Goal: Task Accomplishment & Management: Use online tool/utility

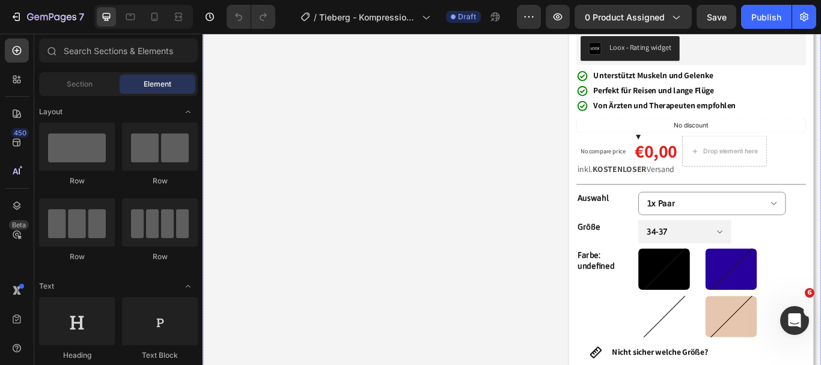
scroll to position [240, 0]
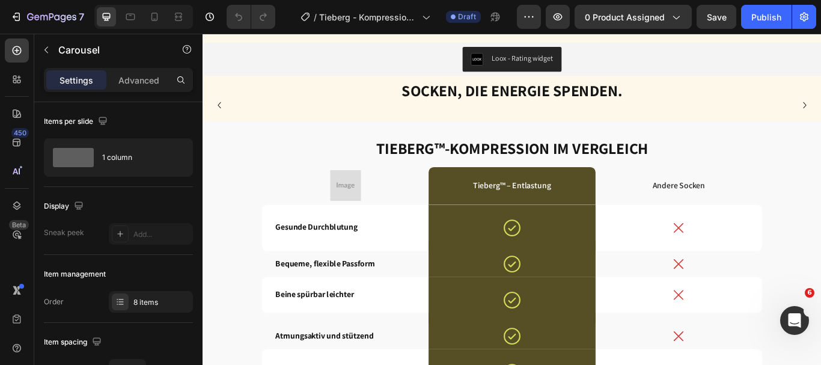
scroll to position [2374, 0]
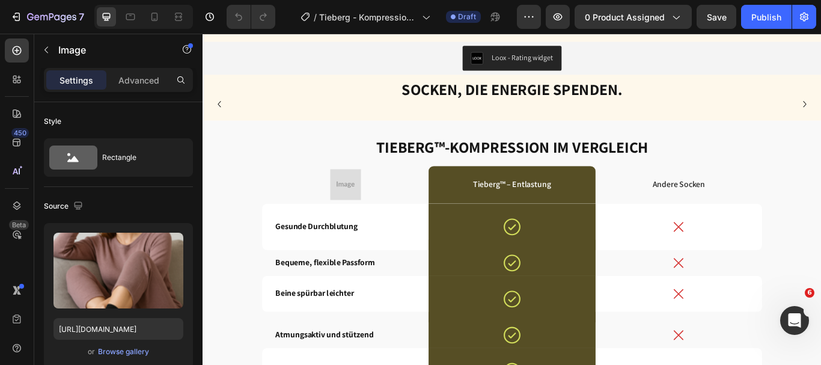
click at [317, 116] on div "Image 0" at bounding box center [245, 116] width 336 height 0
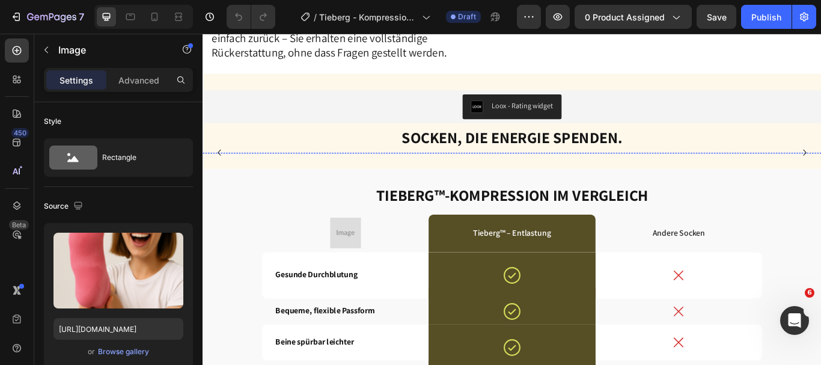
scroll to position [2317, 0]
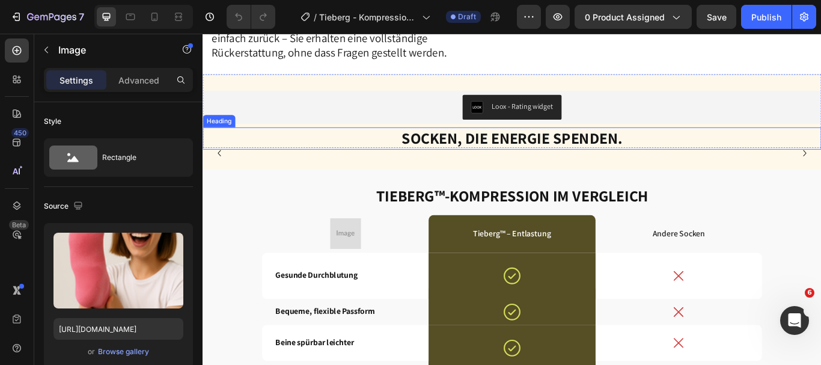
click at [385, 161] on h2 "Socken, die Energie spenden." at bounding box center [563, 156] width 721 height 26
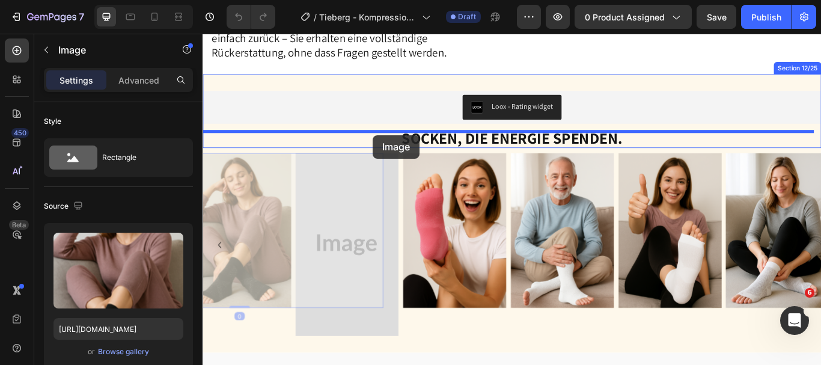
drag, startPoint x: 341, startPoint y: 184, endPoint x: 401, endPoint y: 152, distance: 68.0
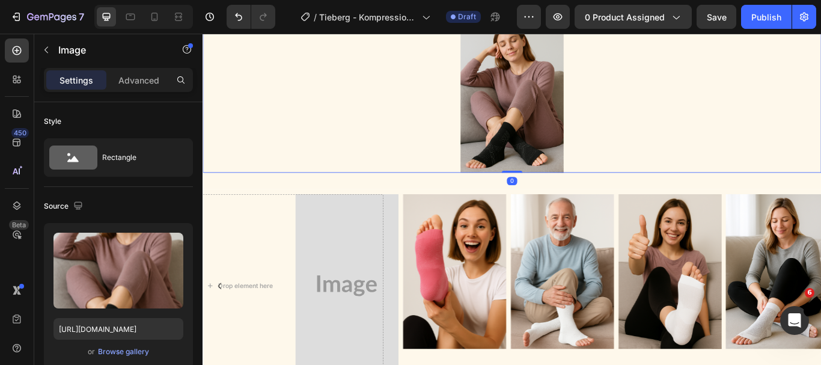
scroll to position [2450, 0]
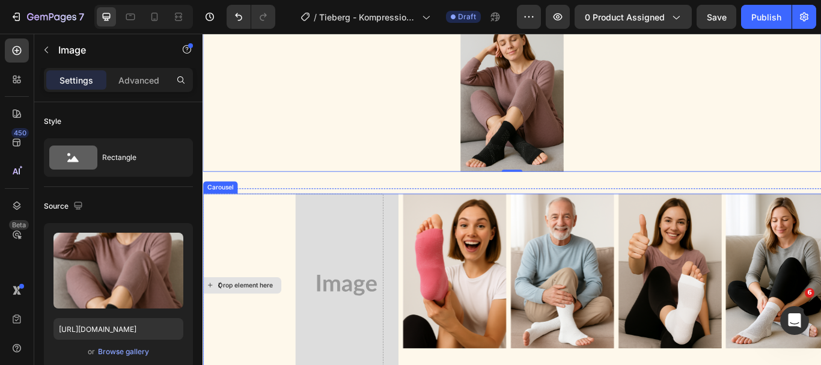
click at [310, 302] on div "Drop element here" at bounding box center [245, 326] width 336 height 213
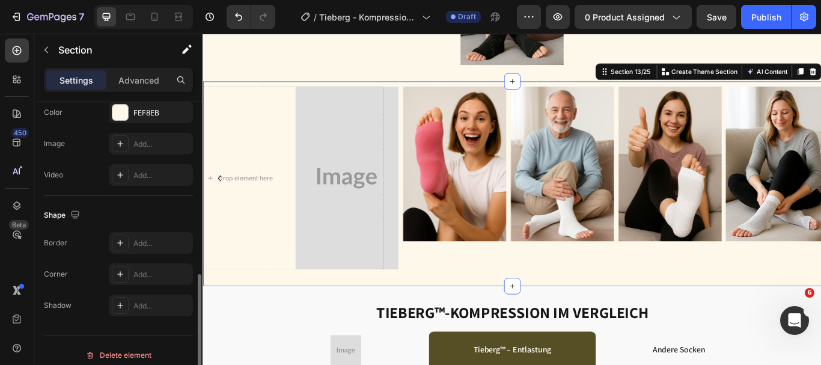
scroll to position [427, 0]
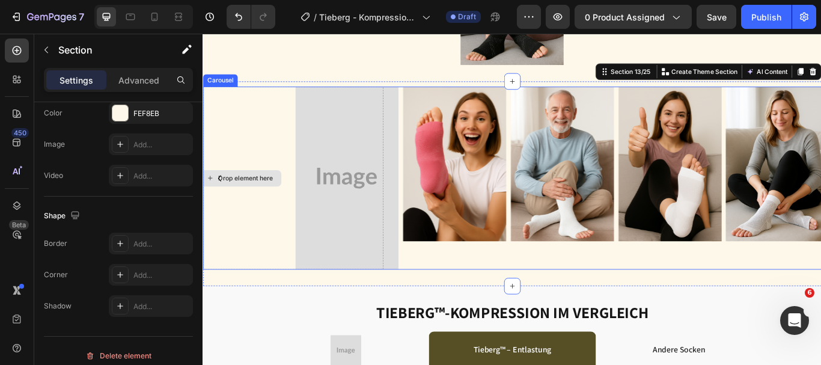
click at [300, 298] on div "Drop element here" at bounding box center [245, 202] width 336 height 213
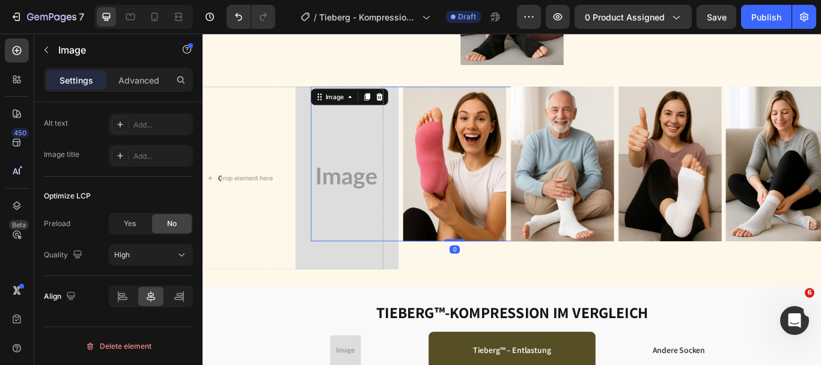
scroll to position [0, 0]
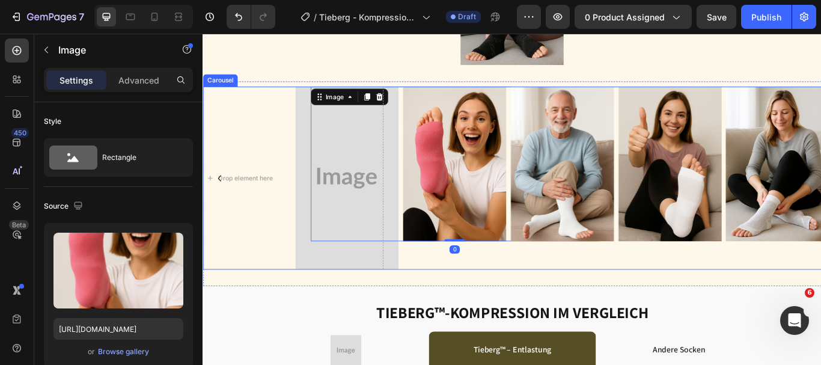
click at [421, 298] on div "Image 0" at bounding box center [496, 202] width 336 height 213
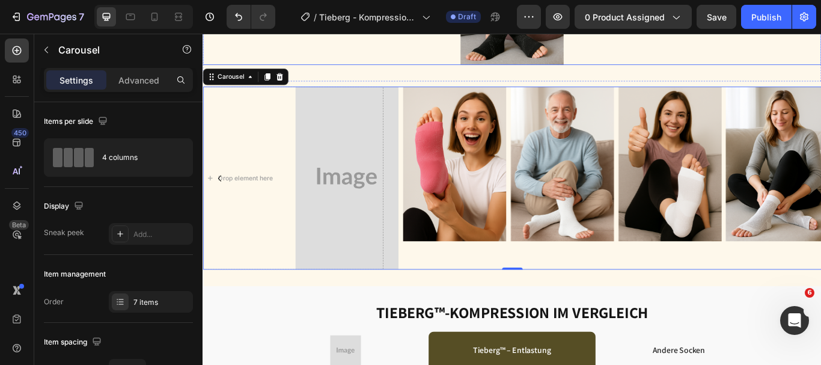
scroll to position [2541, 0]
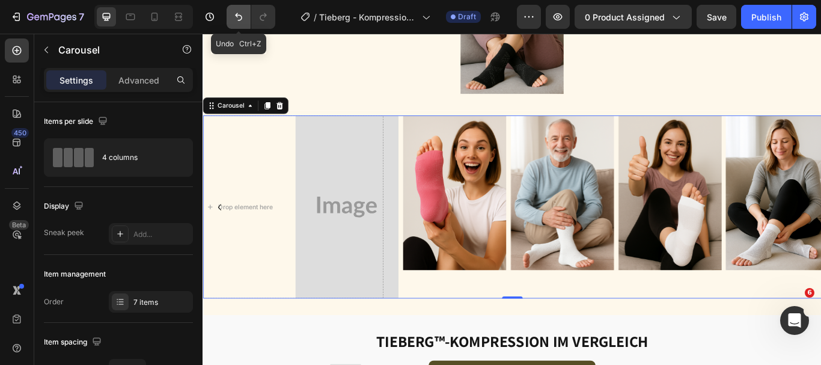
click at [236, 22] on icon "Undo/Redo" at bounding box center [239, 17] width 12 height 12
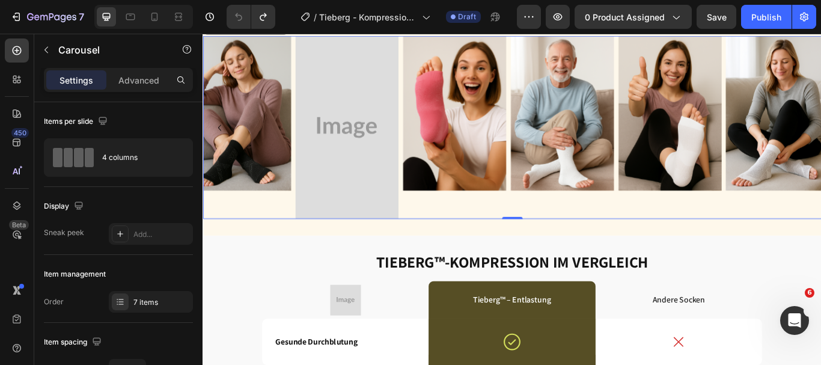
scroll to position [2453, 0]
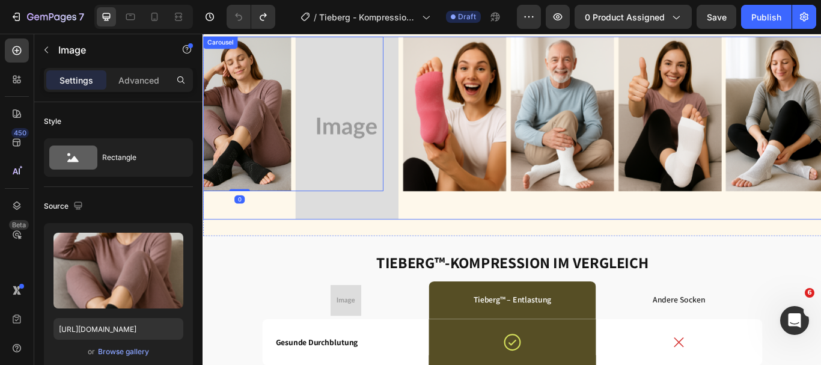
click at [296, 235] on div "Image 0" at bounding box center [245, 143] width 336 height 213
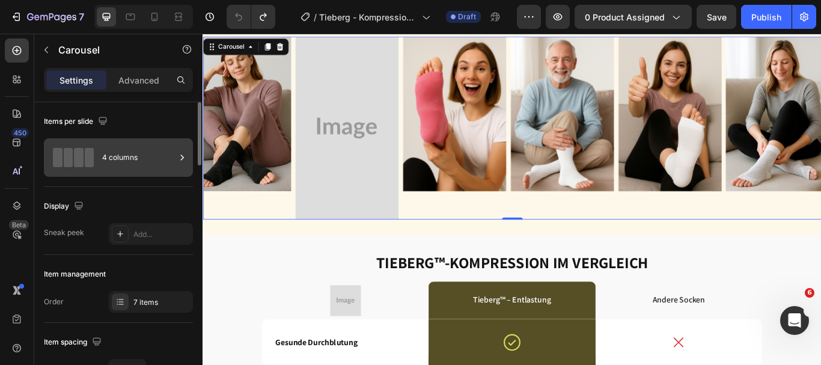
click at [183, 165] on div at bounding box center [182, 157] width 12 height 38
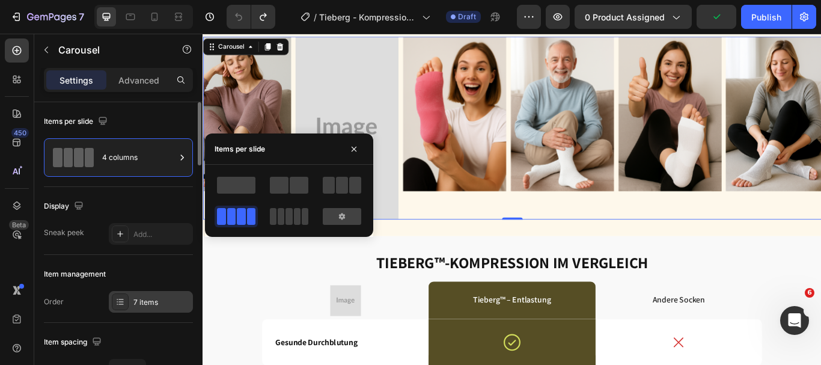
click at [158, 308] on div "7 items" at bounding box center [151, 302] width 84 height 22
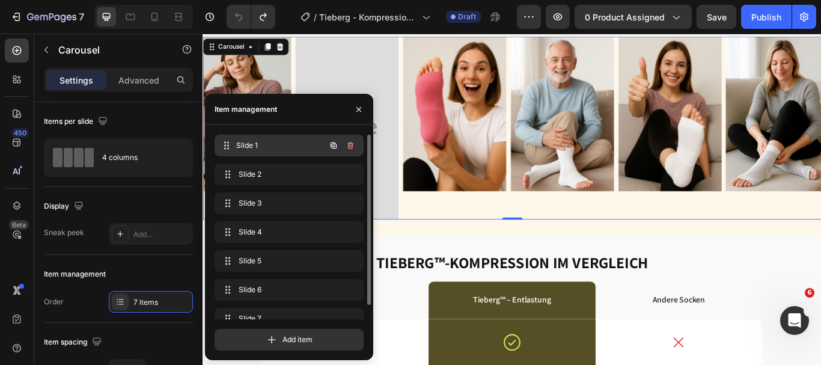
click at [279, 138] on div "Slide 1 Slide 1" at bounding box center [272, 145] width 106 height 17
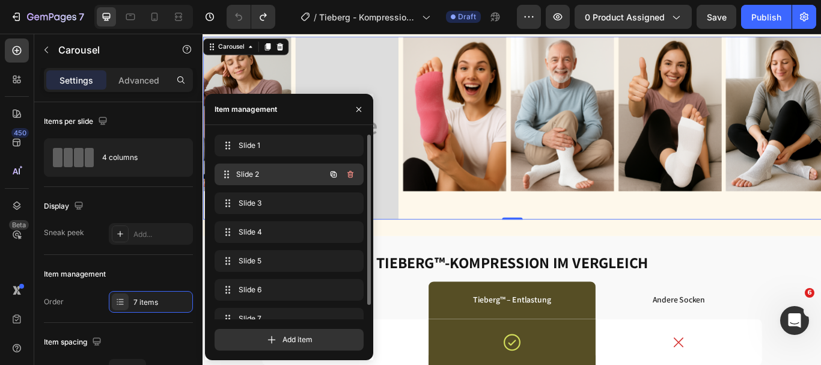
click at [278, 182] on div "Slide 2 Slide 2" at bounding box center [272, 174] width 106 height 17
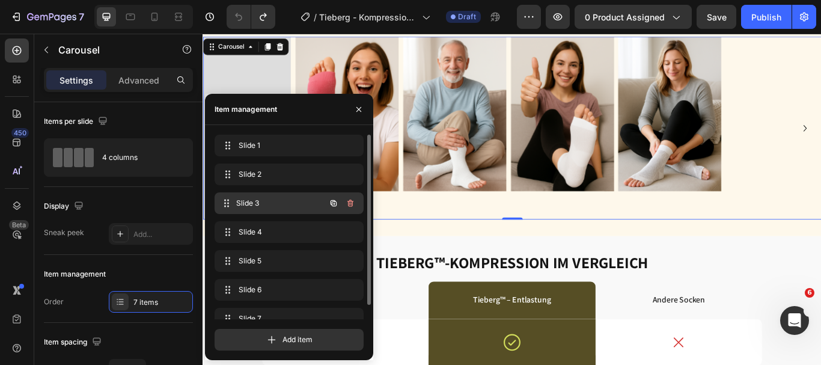
click at [299, 202] on span "Slide 3" at bounding box center [280, 203] width 89 height 11
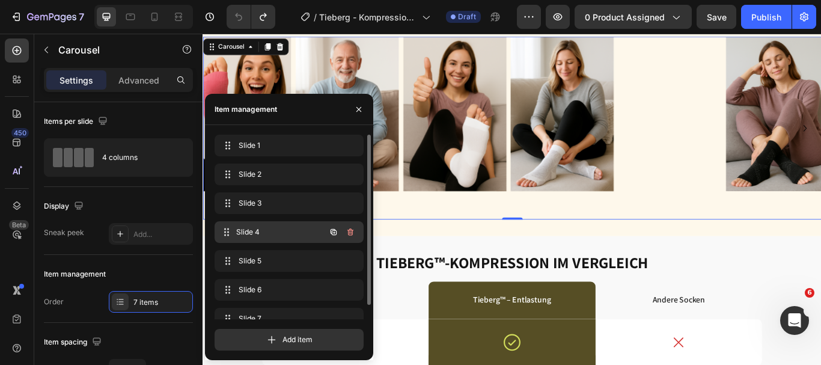
click at [300, 237] on span "Slide 4" at bounding box center [280, 232] width 89 height 11
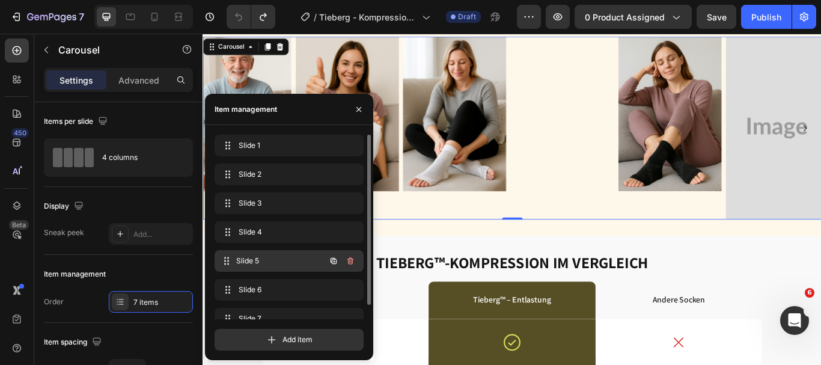
click at [297, 258] on span "Slide 5" at bounding box center [280, 260] width 89 height 11
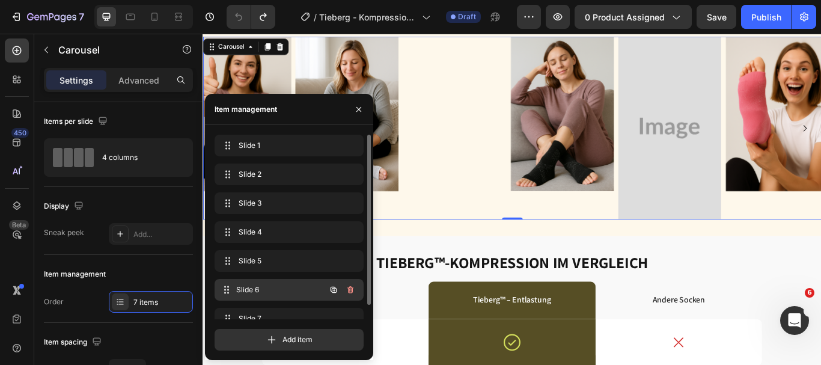
click at [297, 290] on span "Slide 6" at bounding box center [280, 289] width 89 height 11
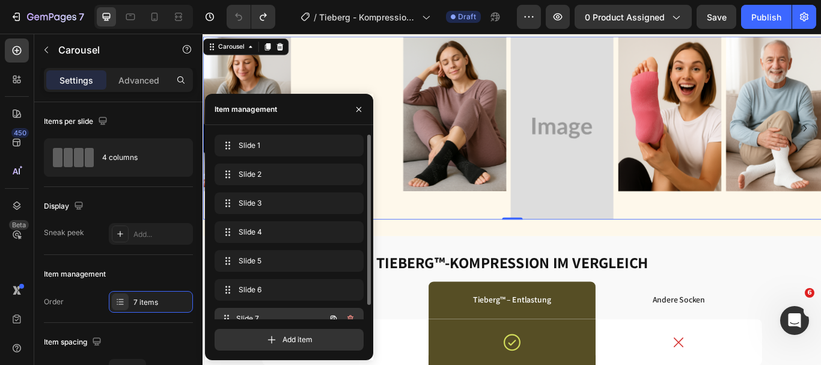
click at [301, 316] on span "Slide 7" at bounding box center [280, 318] width 89 height 11
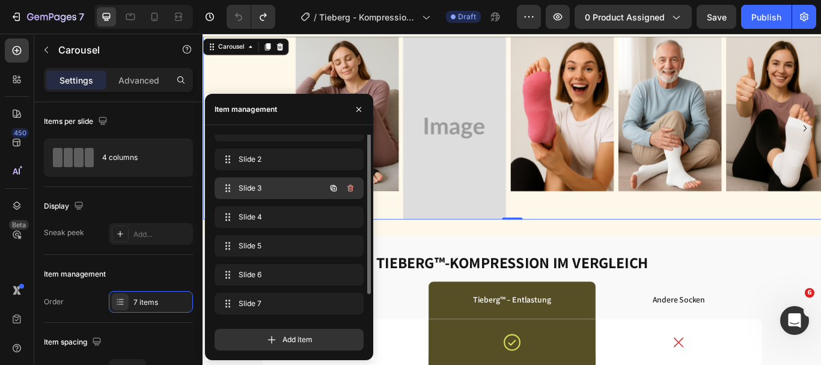
scroll to position [0, 0]
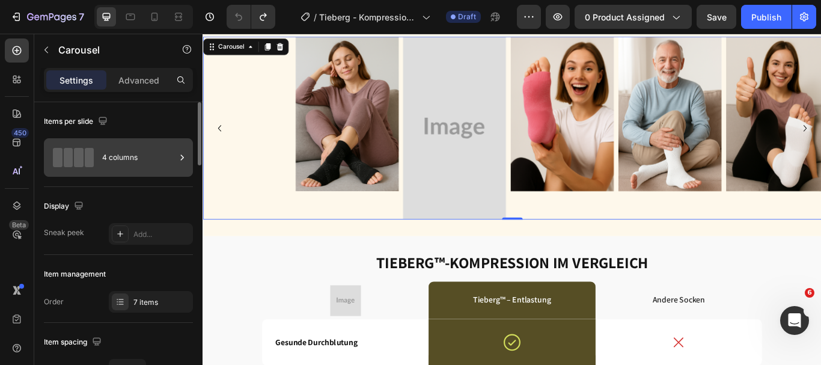
click at [185, 165] on div at bounding box center [182, 157] width 12 height 38
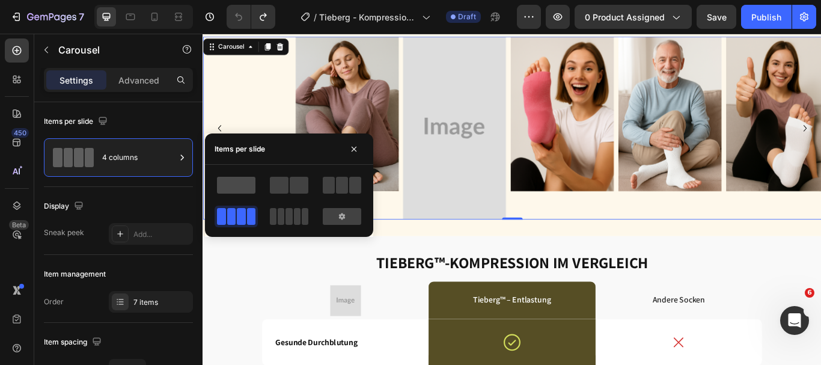
click at [243, 186] on span at bounding box center [236, 185] width 38 height 17
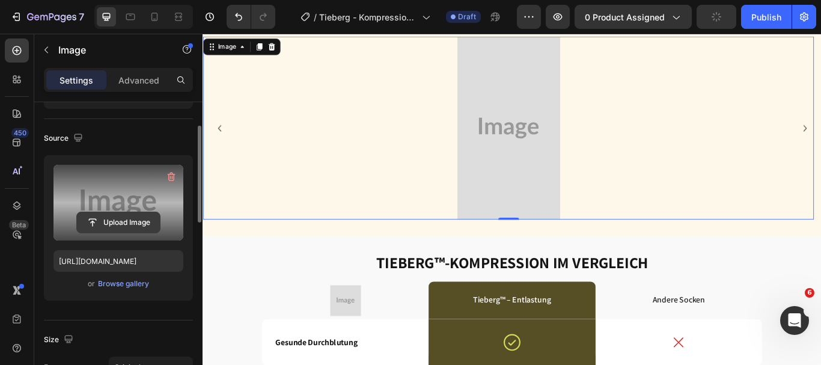
scroll to position [70, 0]
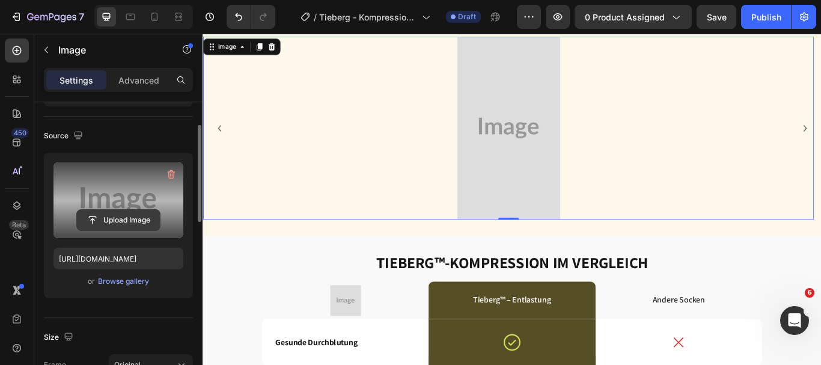
click at [131, 213] on input "file" at bounding box center [118, 220] width 83 height 20
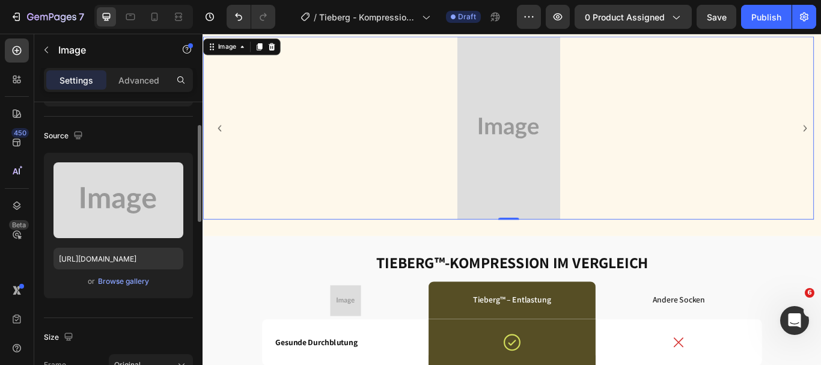
click at [138, 287] on div "or Browse gallery" at bounding box center [119, 281] width 130 height 14
click at [146, 282] on div "Browse gallery" at bounding box center [123, 281] width 51 height 11
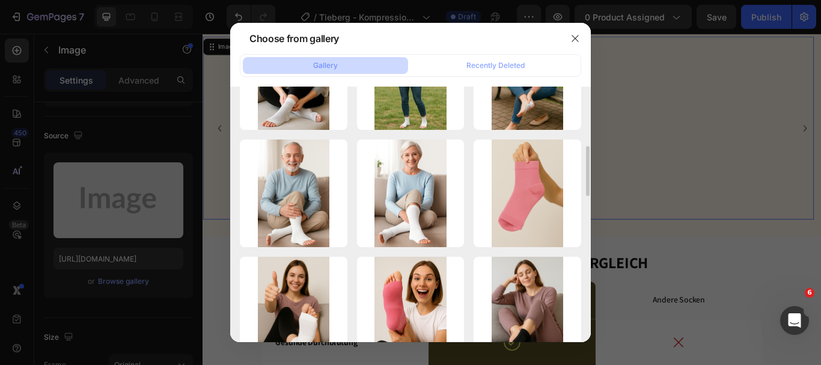
scroll to position [307, 0]
click at [165, 136] on div at bounding box center [410, 182] width 821 height 365
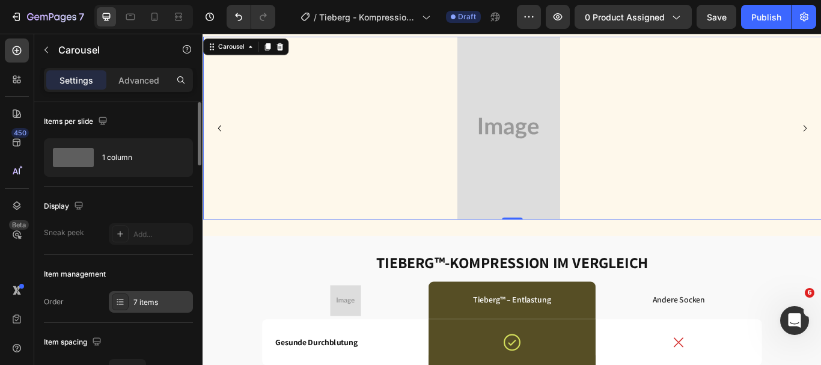
click at [159, 307] on div "7 items" at bounding box center [161, 302] width 57 height 11
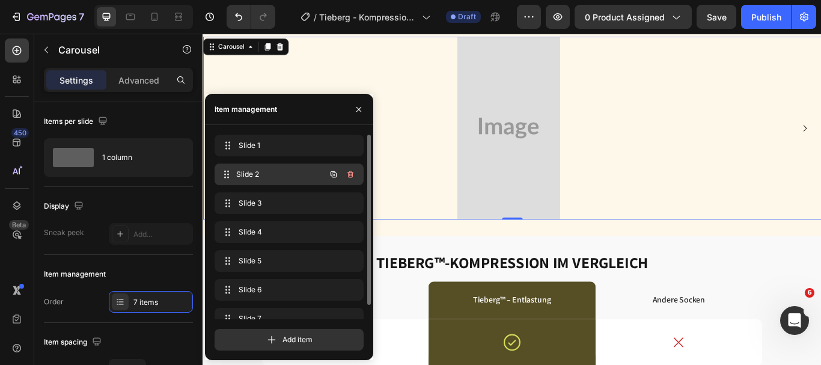
click at [296, 172] on span "Slide 2" at bounding box center [280, 174] width 89 height 11
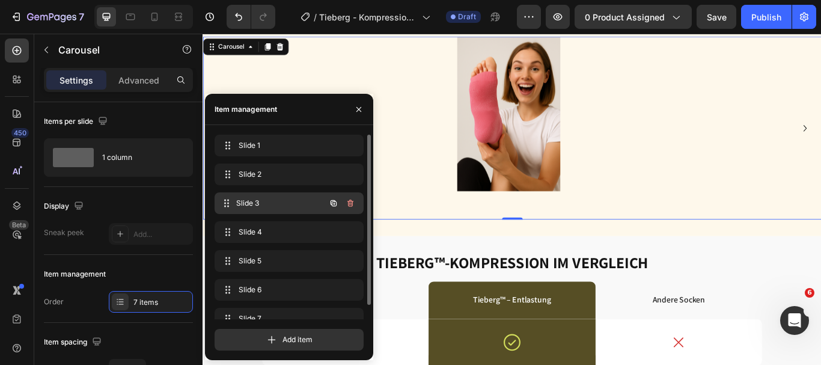
click at [296, 206] on span "Slide 3" at bounding box center [280, 203] width 89 height 11
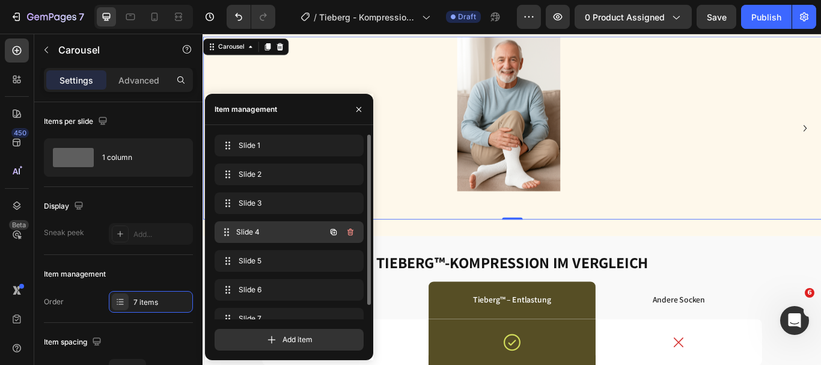
click at [293, 236] on span "Slide 4" at bounding box center [280, 232] width 89 height 11
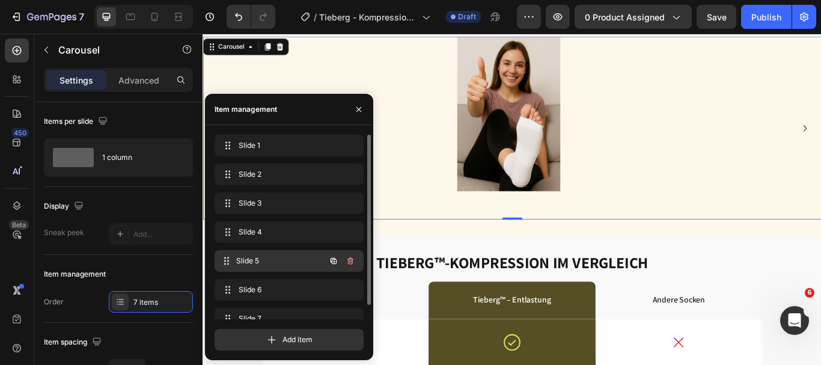
click at [293, 262] on span "Slide 5" at bounding box center [280, 260] width 89 height 11
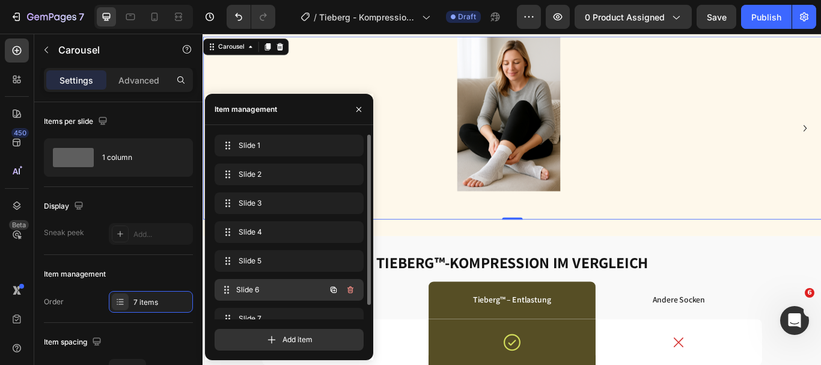
click at [294, 286] on span "Slide 6" at bounding box center [280, 289] width 89 height 11
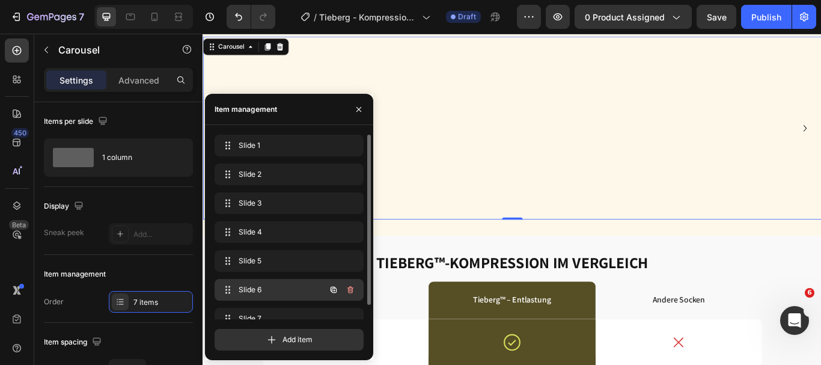
scroll to position [15, 0]
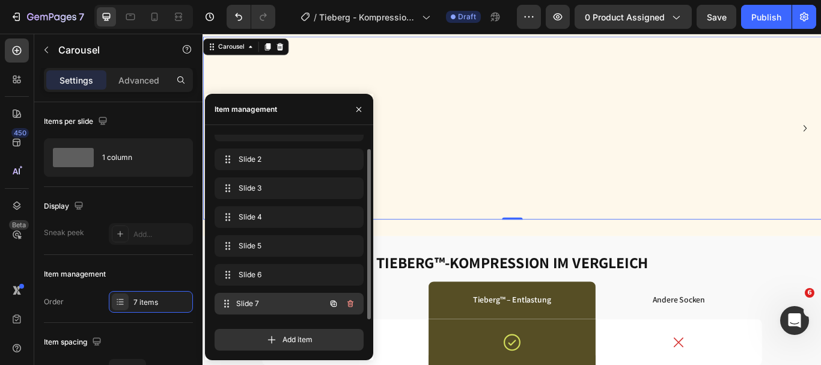
click at [262, 305] on span "Slide 7" at bounding box center [280, 303] width 89 height 11
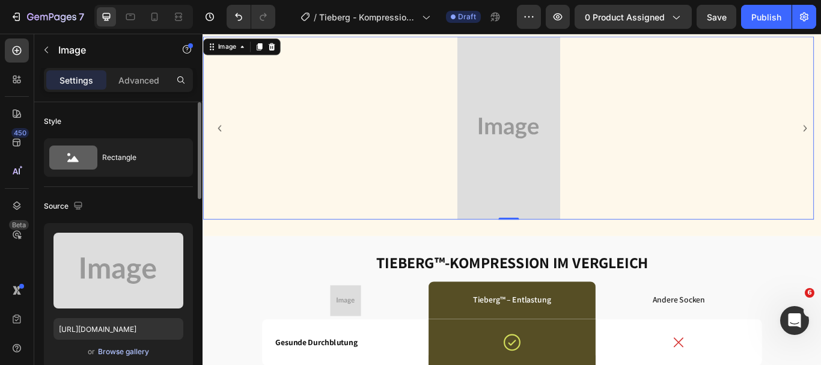
click at [147, 353] on div "Browse gallery" at bounding box center [123, 351] width 51 height 11
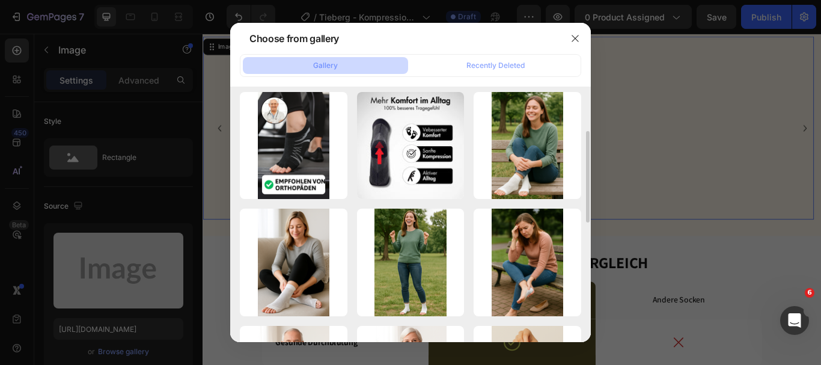
scroll to position [122, 0]
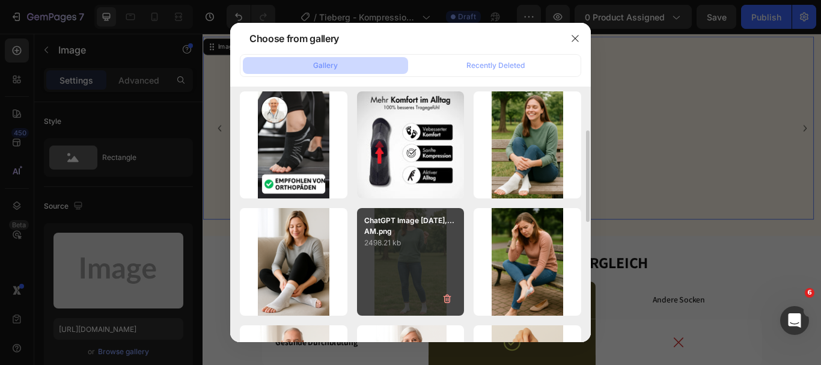
click at [403, 242] on p "2498.21 kb" at bounding box center [410, 243] width 93 height 12
type input "https://cdn.shopify.com/s/files/1/0762/6293/2825/files/gempages_490884928016221…"
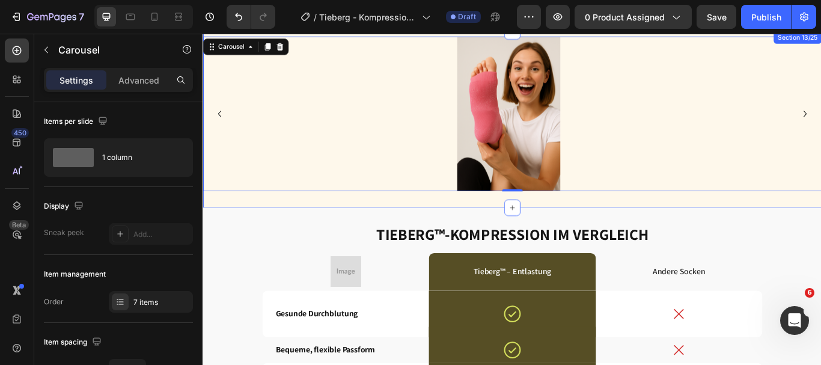
click at [821, 228] on div "Image Image Image Image Image Image Image Carousel 0 Section 13/25" at bounding box center [563, 134] width 721 height 206
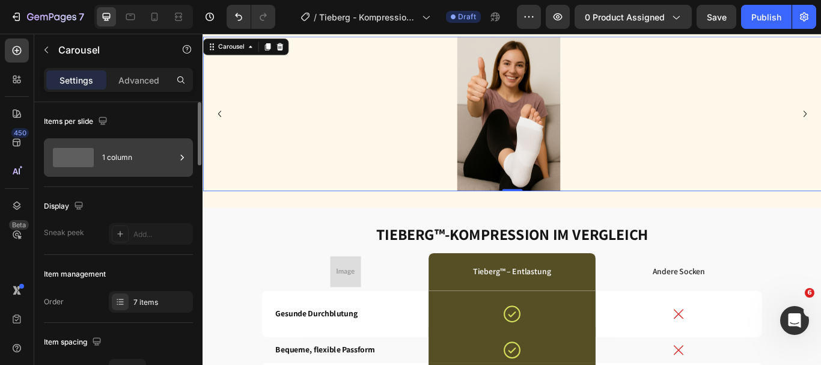
click at [141, 158] on div "1 column" at bounding box center [138, 158] width 73 height 28
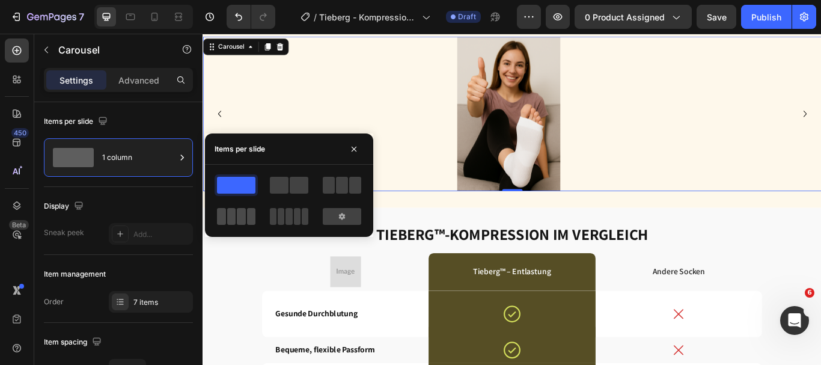
click at [302, 222] on span at bounding box center [305, 216] width 7 height 17
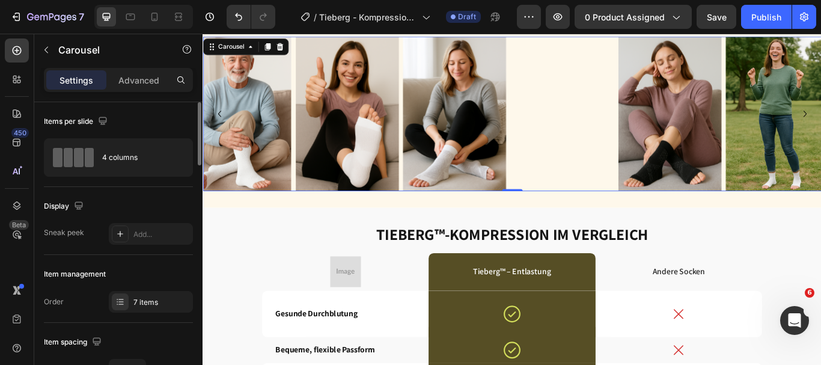
click at [134, 123] on div "Items per slide" at bounding box center [118, 121] width 149 height 19
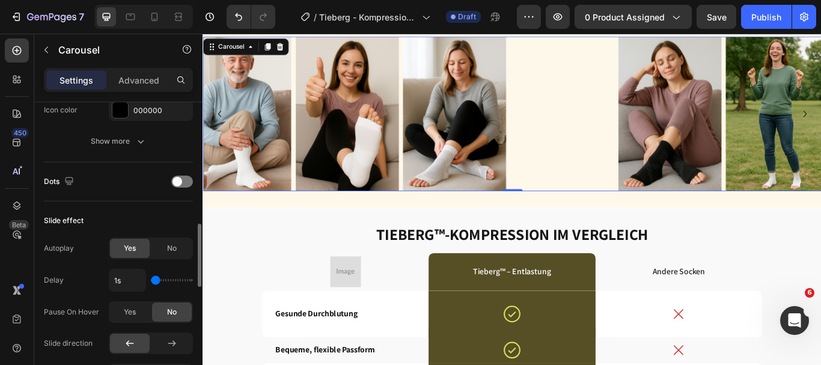
scroll to position [552, 0]
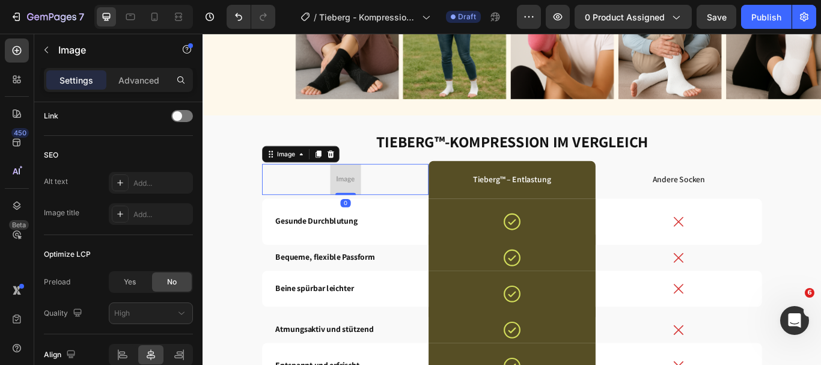
scroll to position [0, 0]
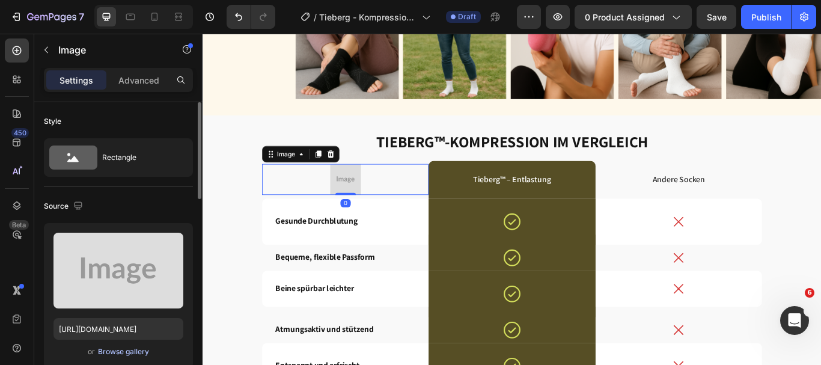
click at [129, 352] on div "Browse gallery" at bounding box center [123, 351] width 51 height 11
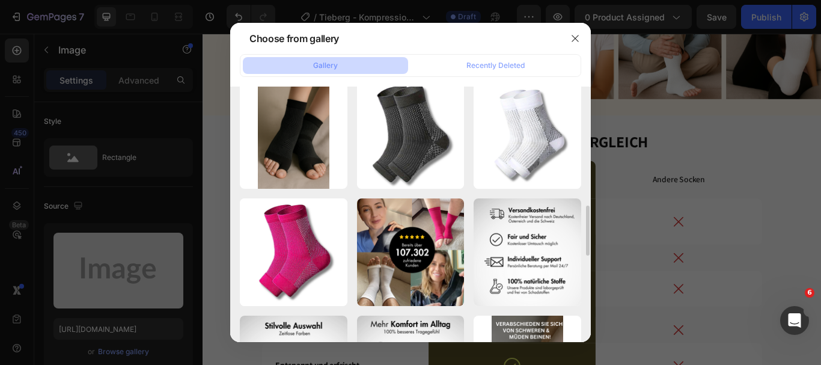
scroll to position [601, 0]
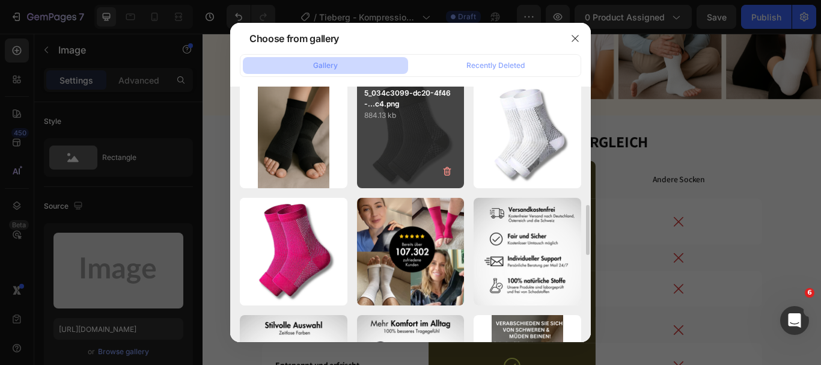
click at [412, 142] on div "5_034c3099-dc20-4f46-...c4.png 884.13 kb" at bounding box center [411, 135] width 108 height 108
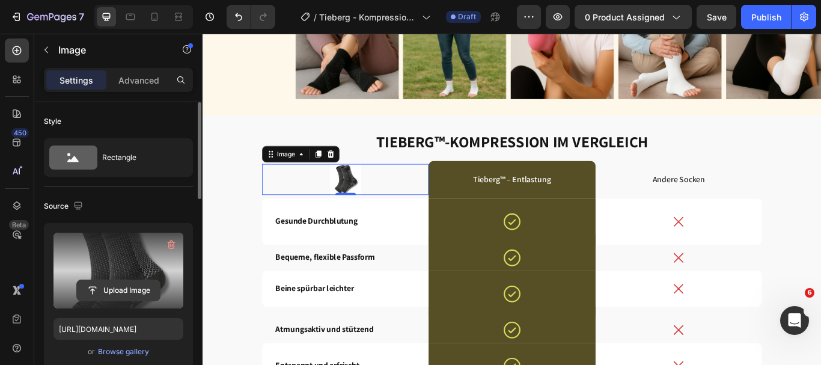
click at [121, 281] on input "file" at bounding box center [118, 290] width 83 height 20
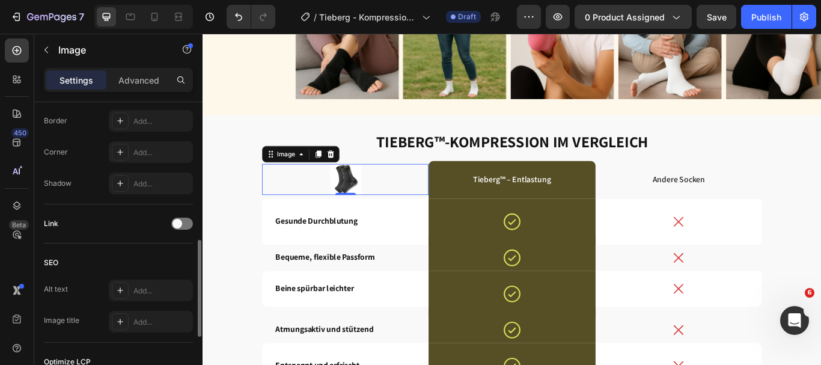
scroll to position [450, 0]
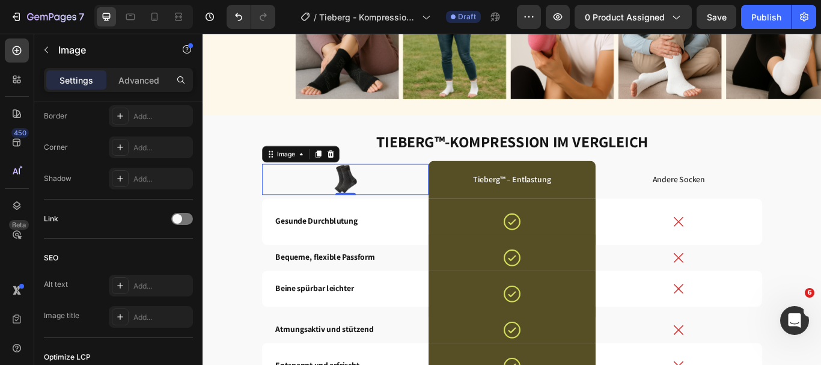
type input "https://cdn.shopify.com/s/files/1/0762/6293/2825/files/gempages_490884928016221…"
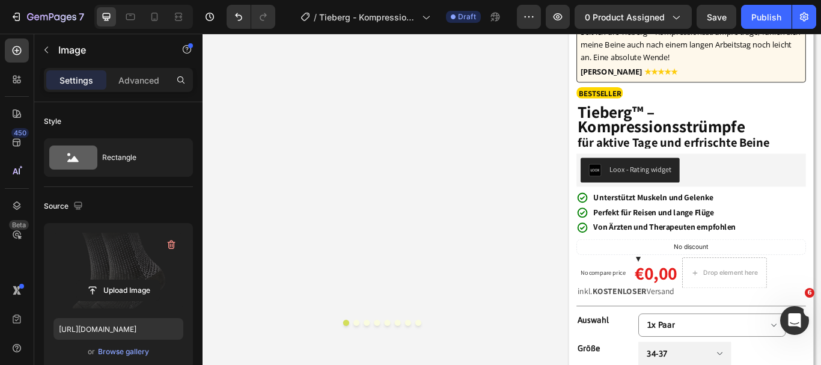
scroll to position [0, 0]
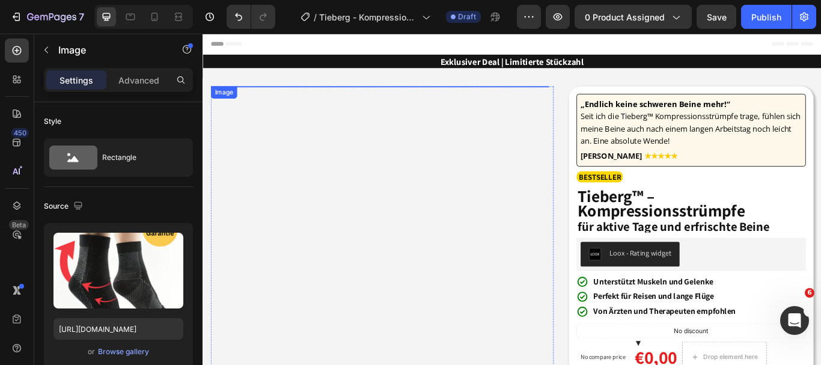
click at [365, 95] on img at bounding box center [408, 95] width 361 height 0
radio input "true"
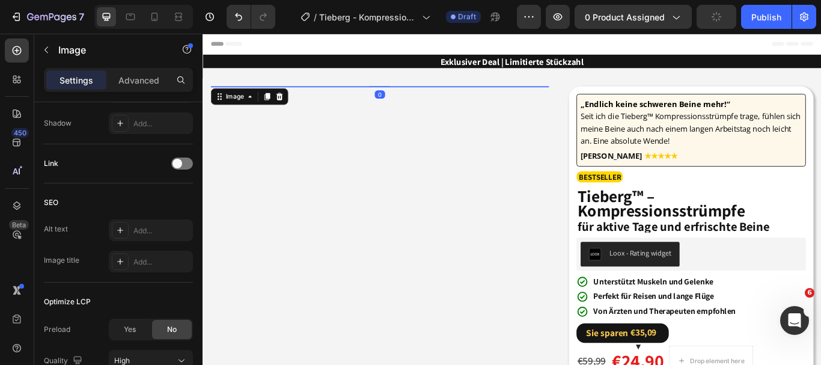
scroll to position [611, 0]
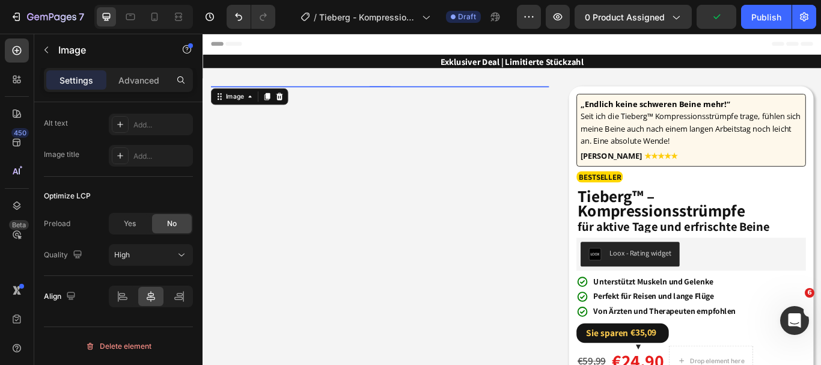
click at [123, 213] on div "Yes No" at bounding box center [151, 224] width 84 height 22
click at [129, 223] on span "Yes" at bounding box center [130, 223] width 12 height 11
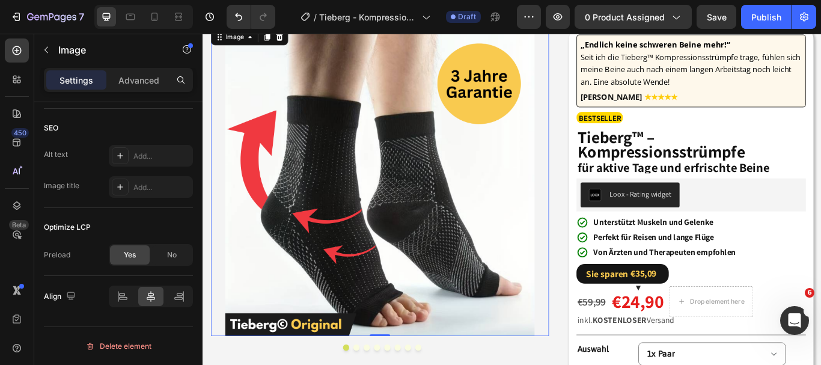
scroll to position [72, 0]
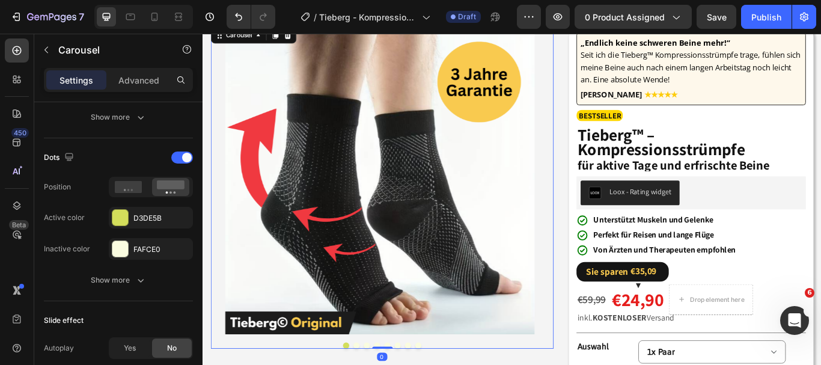
scroll to position [0, 0]
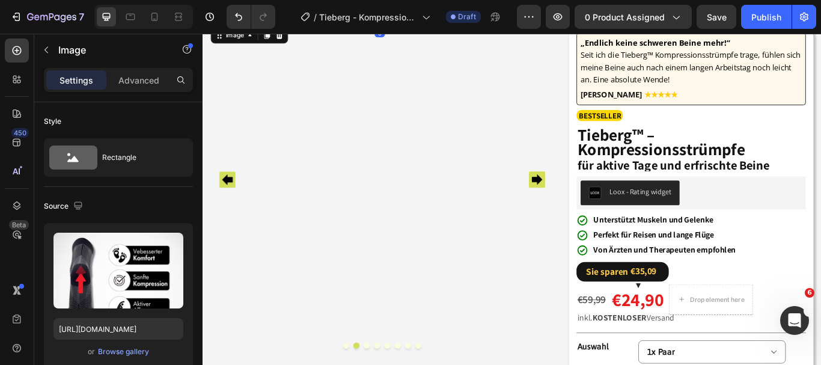
click at [393, 23] on img at bounding box center [408, 23] width 361 height 0
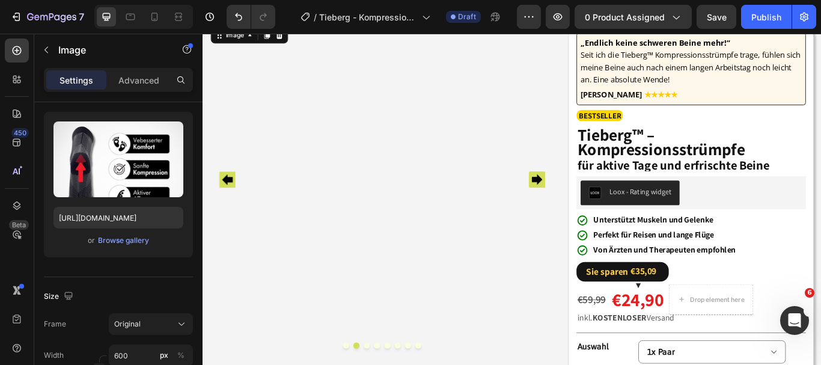
scroll to position [611, 0]
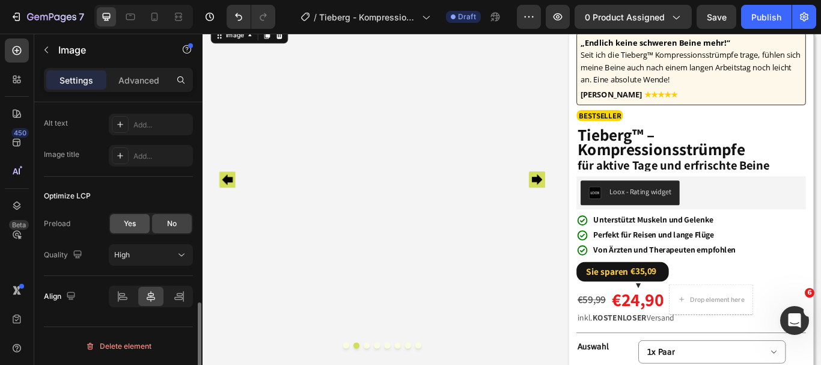
click at [129, 225] on span "Yes" at bounding box center [130, 223] width 12 height 11
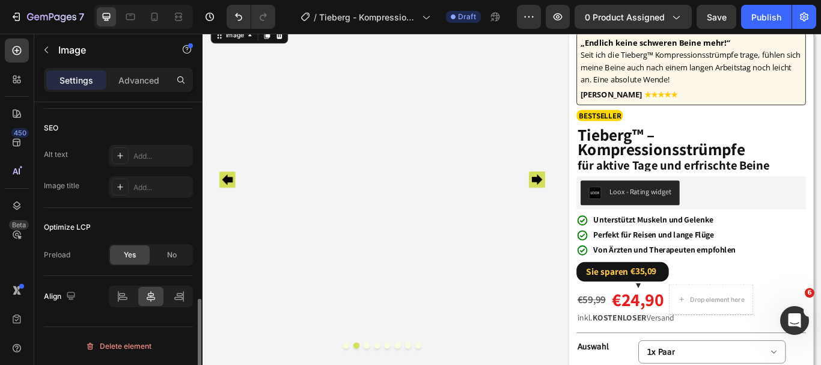
scroll to position [580, 0]
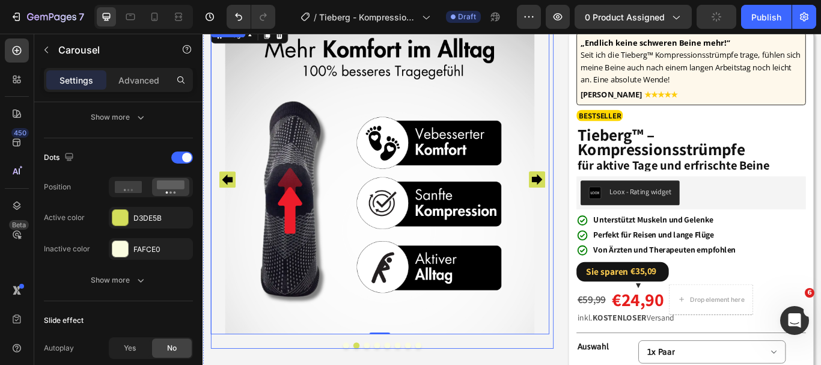
click at [586, 205] on icon "Carousel Next Arrow" at bounding box center [592, 203] width 13 height 13
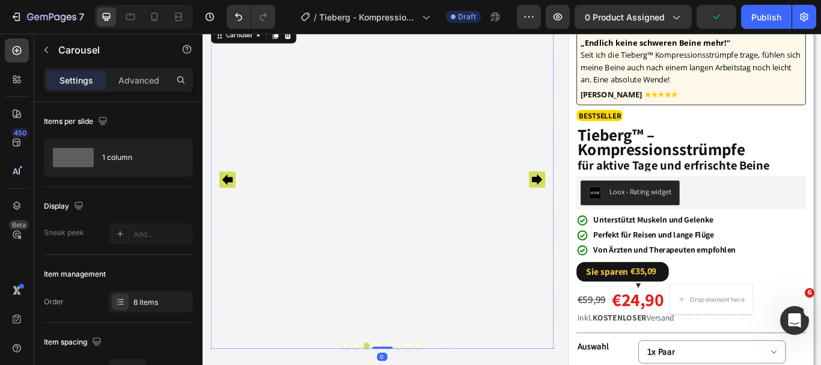
click at [402, 23] on img at bounding box center [408, 23] width 361 height 0
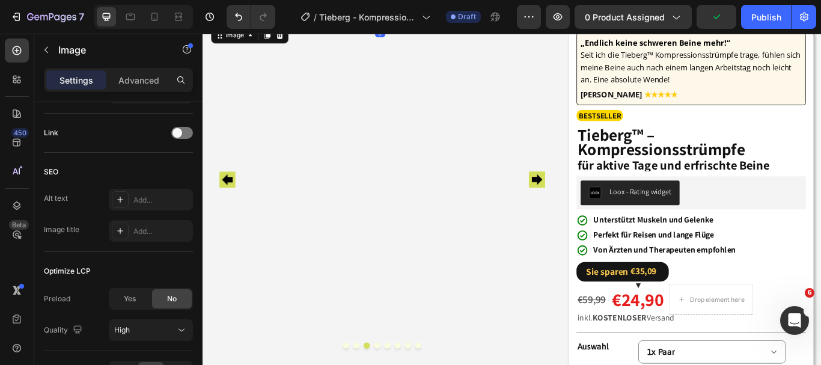
scroll to position [611, 0]
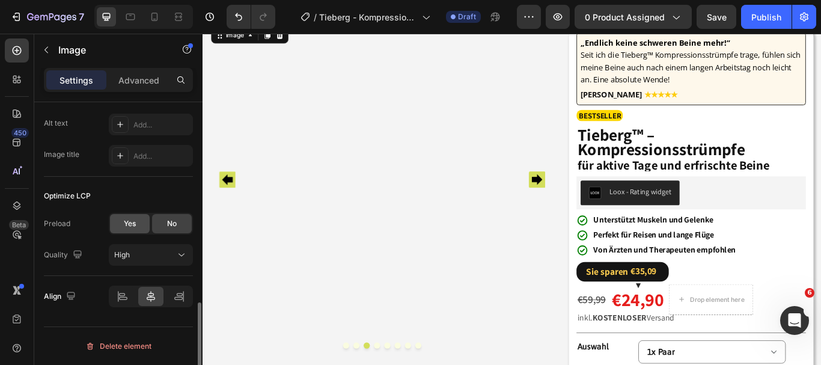
click at [121, 216] on div "Yes" at bounding box center [130, 223] width 40 height 19
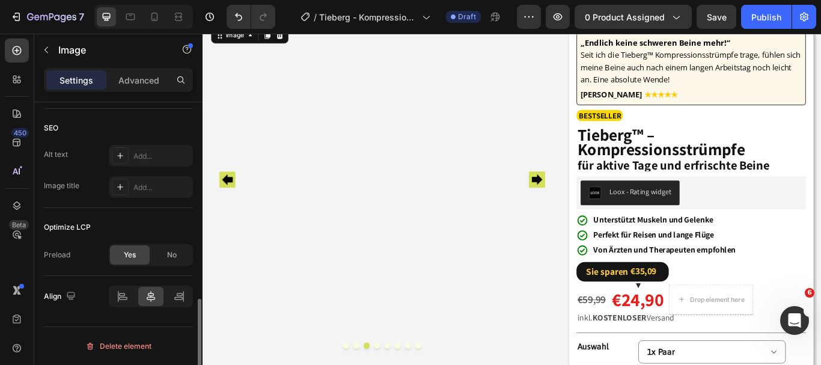
scroll to position [580, 0]
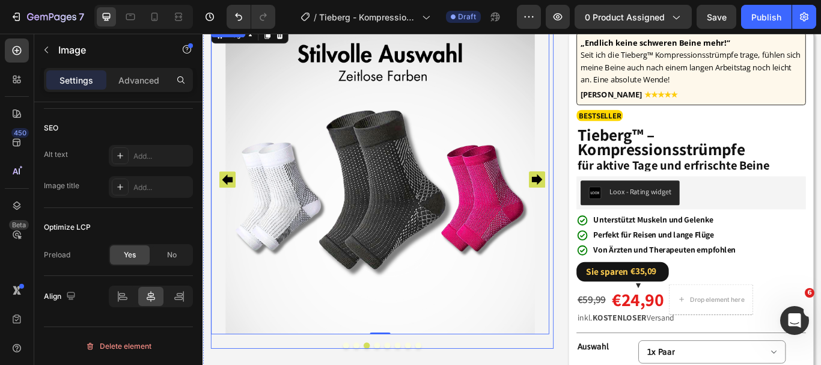
click at [589, 207] on rect "Carousel Next Arrow" at bounding box center [592, 203] width 19 height 19
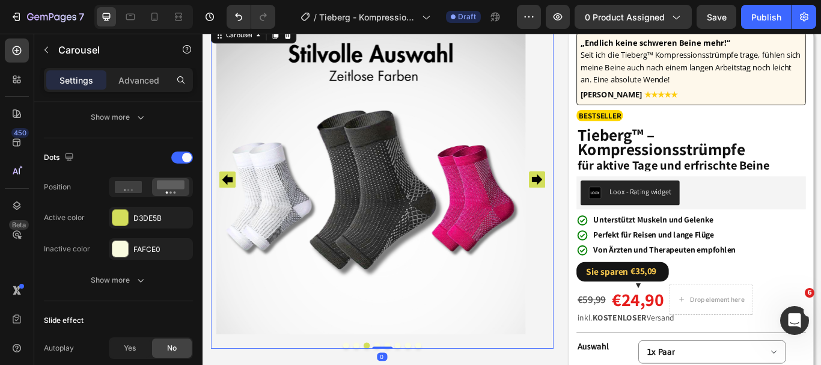
scroll to position [0, 0]
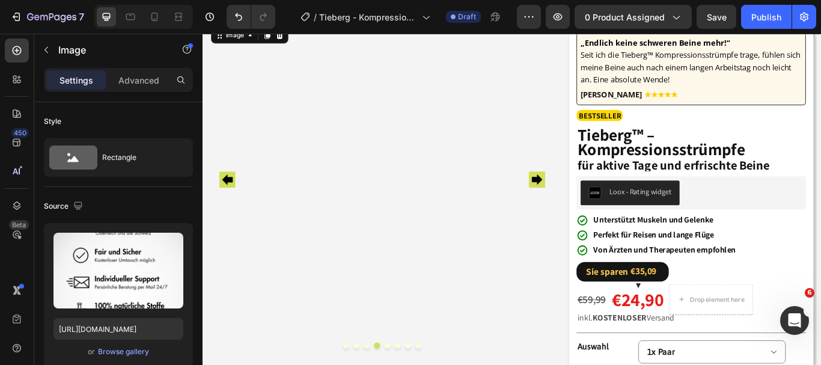
click at [388, 23] on img at bounding box center [408, 23] width 361 height 0
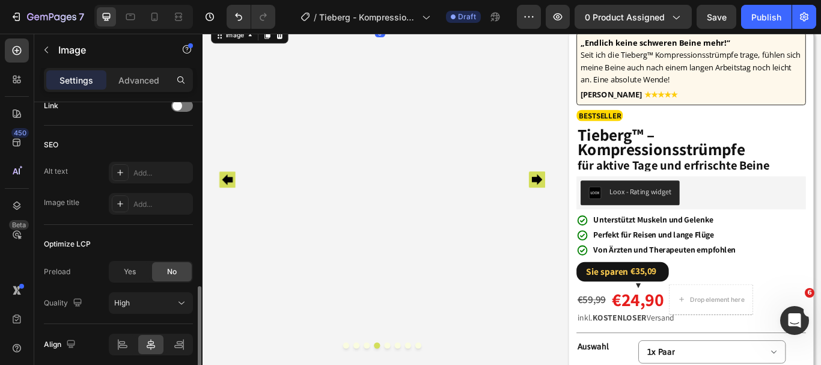
scroll to position [611, 0]
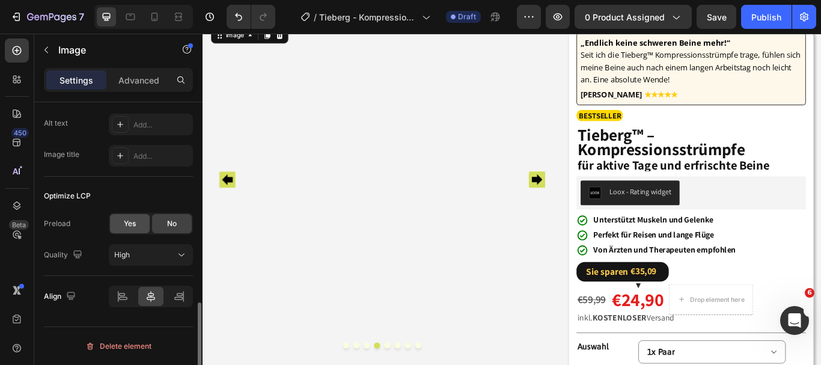
click at [130, 221] on span "Yes" at bounding box center [130, 223] width 12 height 11
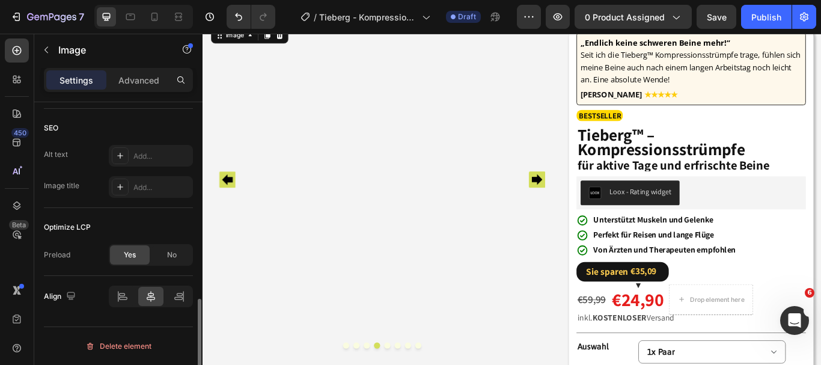
scroll to position [580, 0]
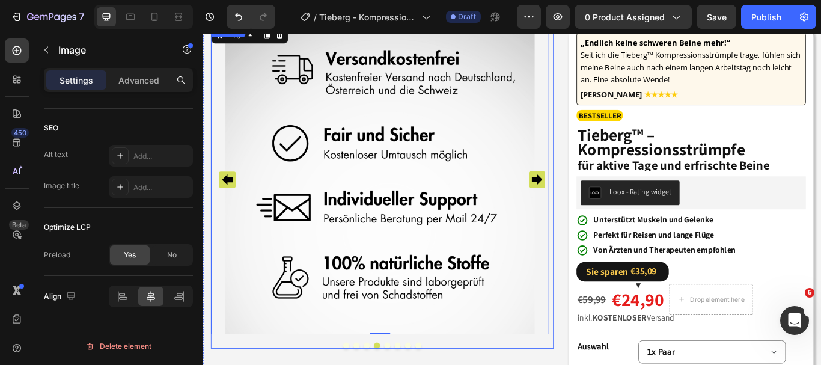
click at [595, 201] on rect "Carousel Next Arrow" at bounding box center [592, 203] width 19 height 19
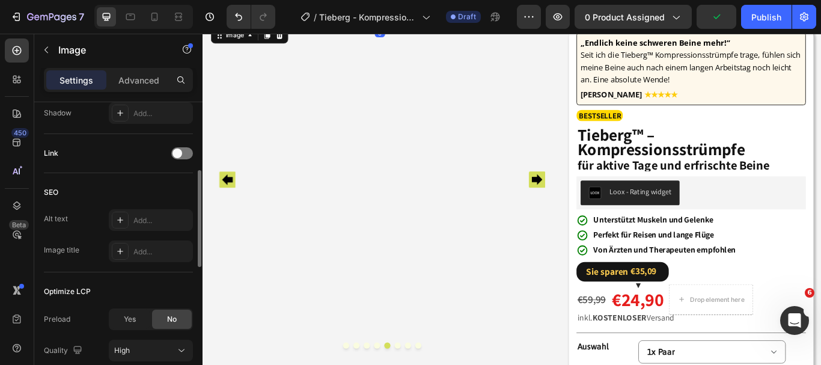
scroll to position [611, 0]
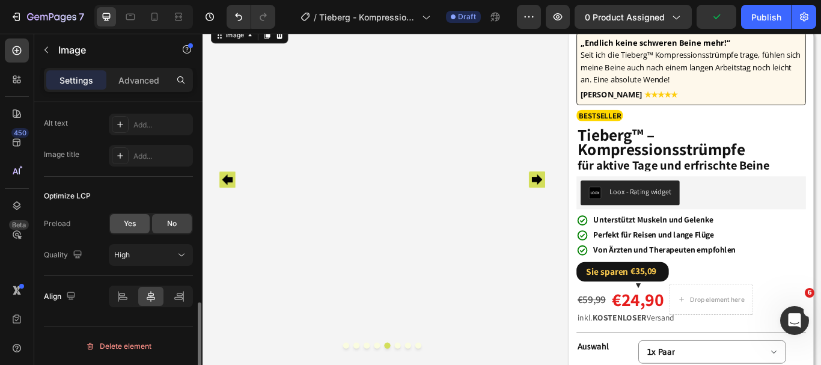
click at [121, 224] on div "Yes" at bounding box center [130, 223] width 40 height 19
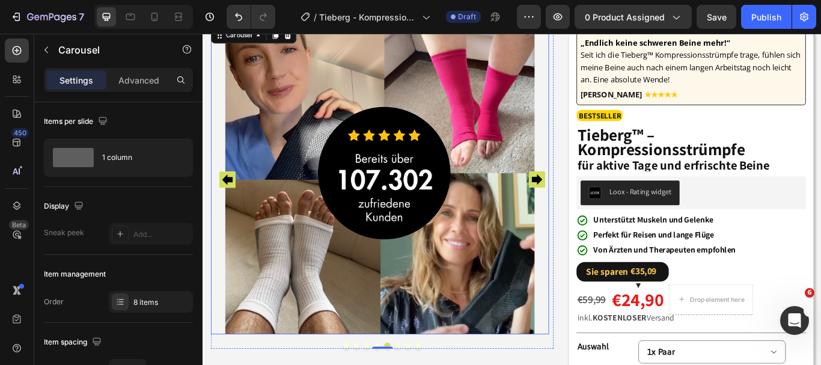
scroll to position [132, 0]
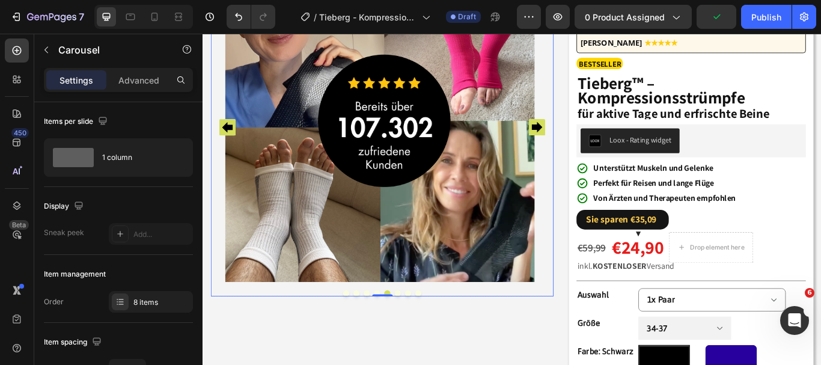
click at [427, 338] on button "Dot" at bounding box center [429, 336] width 7 height 7
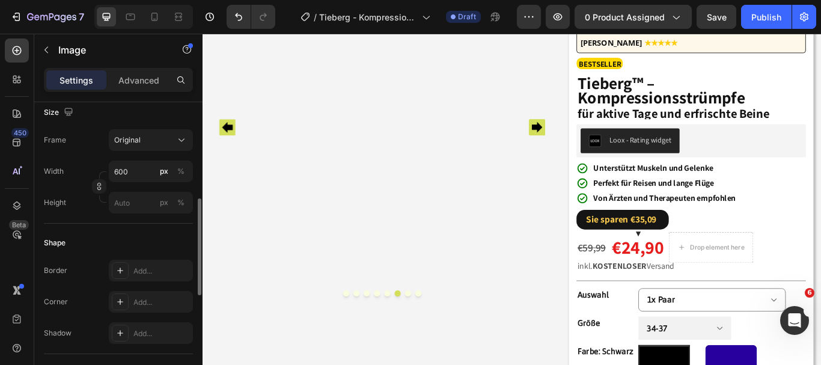
scroll to position [611, 0]
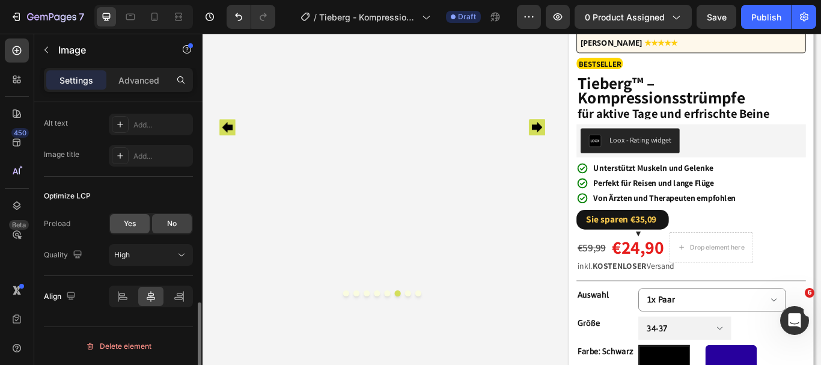
click at [129, 221] on span "Yes" at bounding box center [130, 223] width 12 height 11
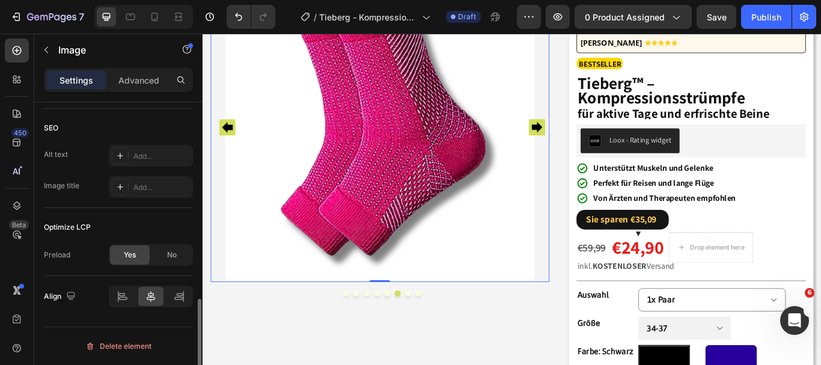
scroll to position [580, 0]
click at [438, 335] on button "Dot" at bounding box center [441, 336] width 7 height 7
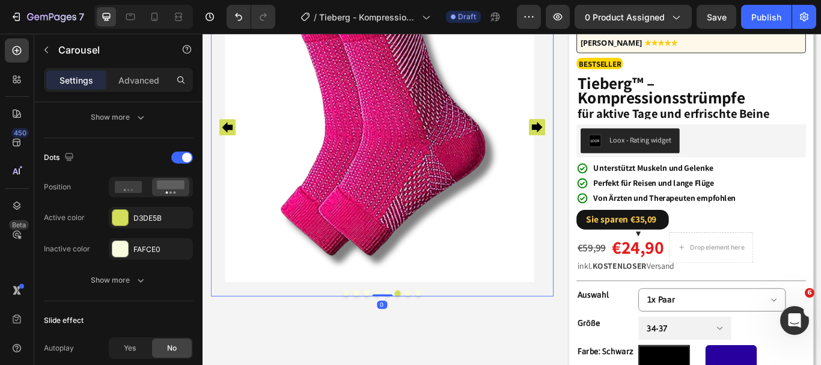
scroll to position [0, 0]
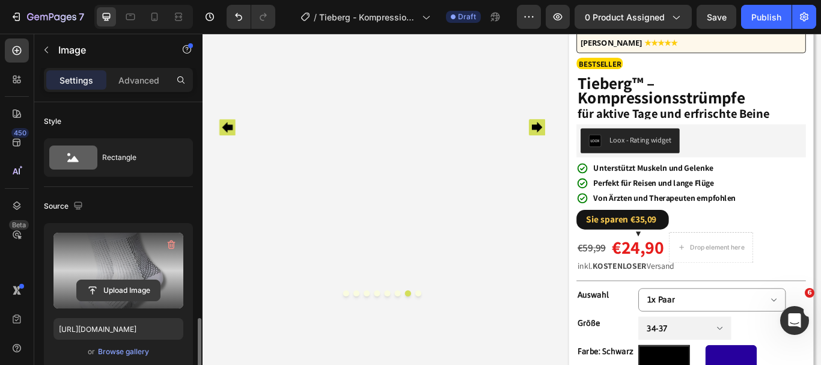
scroll to position [611, 0]
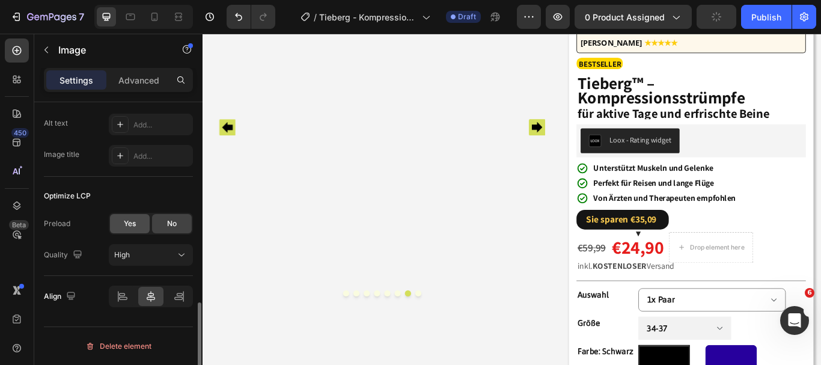
click at [131, 225] on span "Yes" at bounding box center [130, 223] width 12 height 11
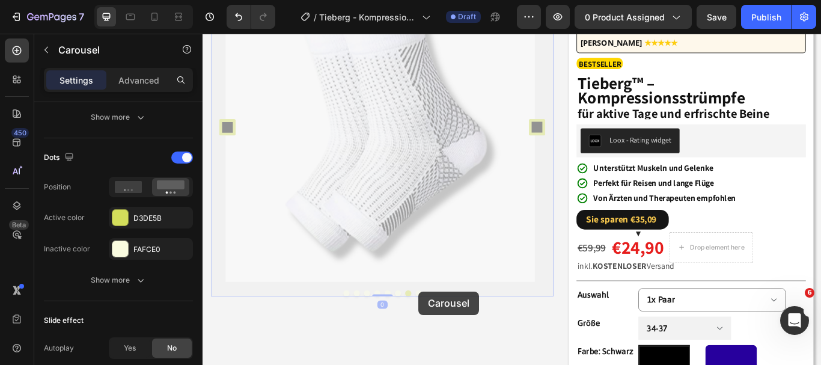
scroll to position [0, 0]
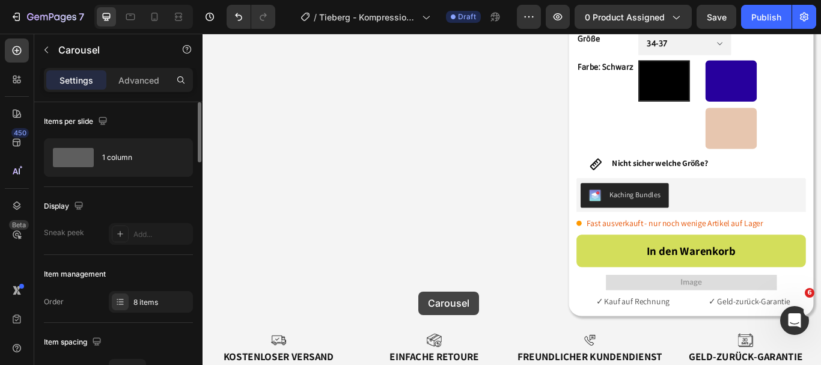
click at [454, 334] on div "Image Image Image Image Image Image Image Image Carousel 0 Image Image Image Im…" at bounding box center [412, 3] width 400 height 745
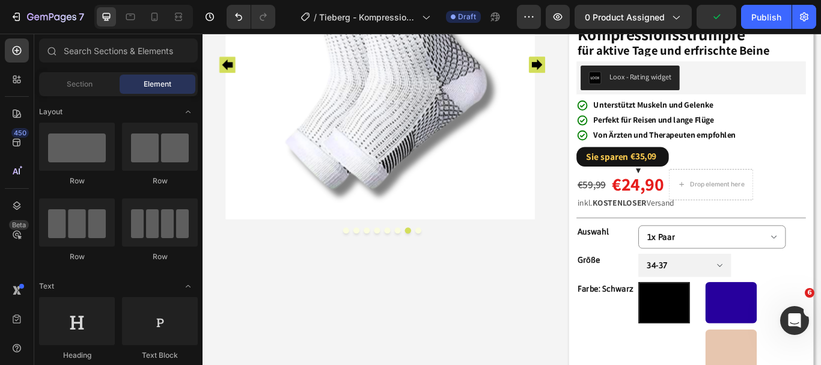
scroll to position [213, 0]
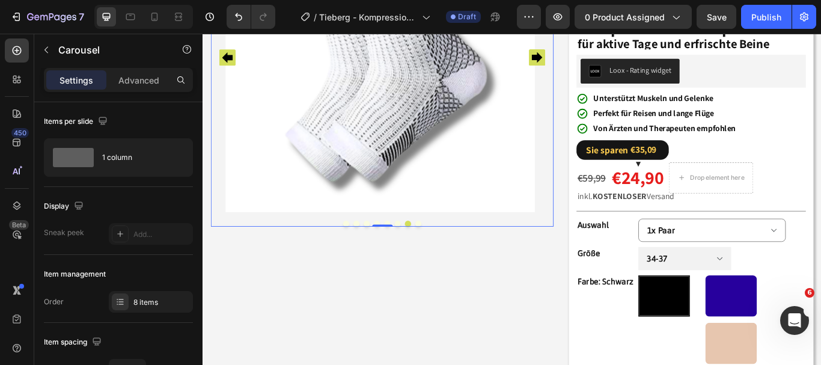
click at [451, 255] on button "Dot" at bounding box center [453, 255] width 7 height 7
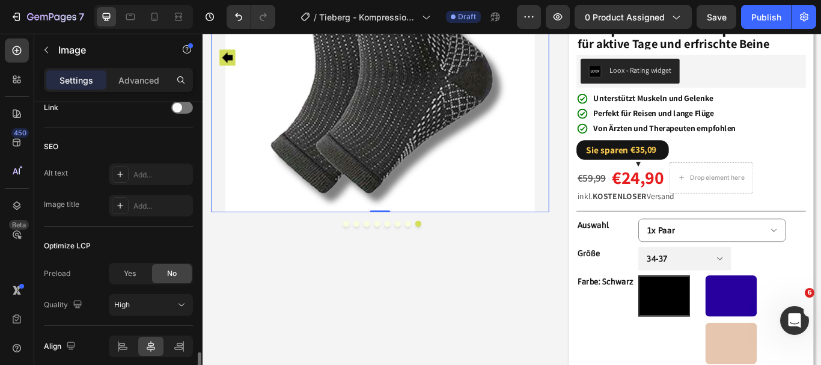
scroll to position [611, 0]
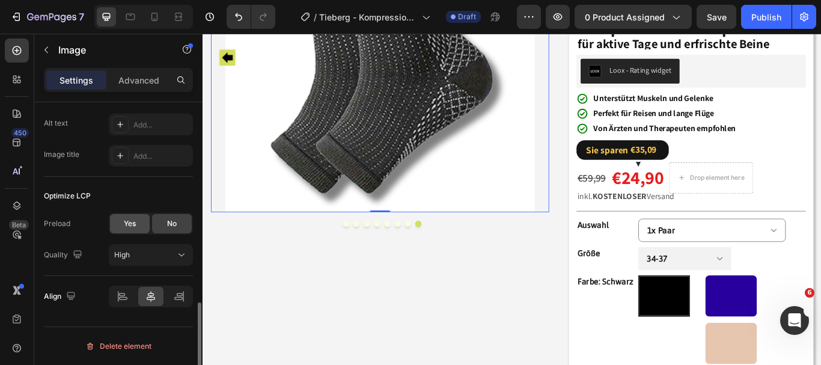
drag, startPoint x: 128, startPoint y: 221, endPoint x: 281, endPoint y: 197, distance: 155.3
click at [128, 221] on span "Yes" at bounding box center [130, 223] width 12 height 11
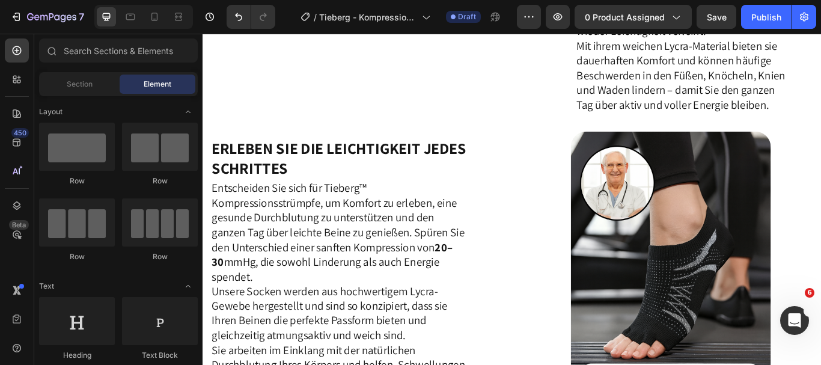
scroll to position [1122, 0]
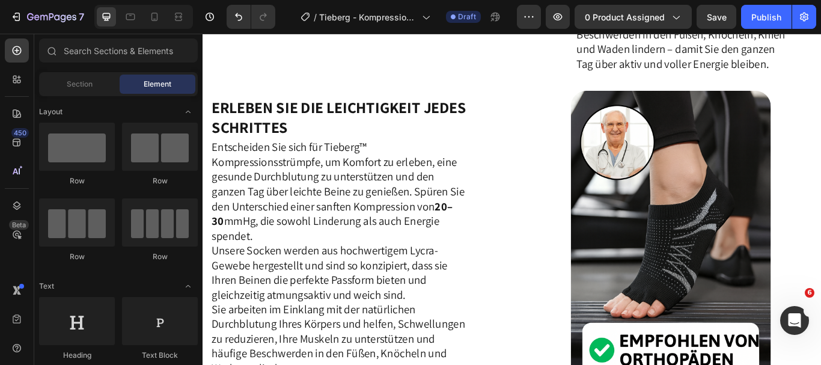
click at [456, 32] on div "7 Version history / Tieberg - Kompressionssocken Draft Preview 0 product assign…" at bounding box center [410, 17] width 821 height 34
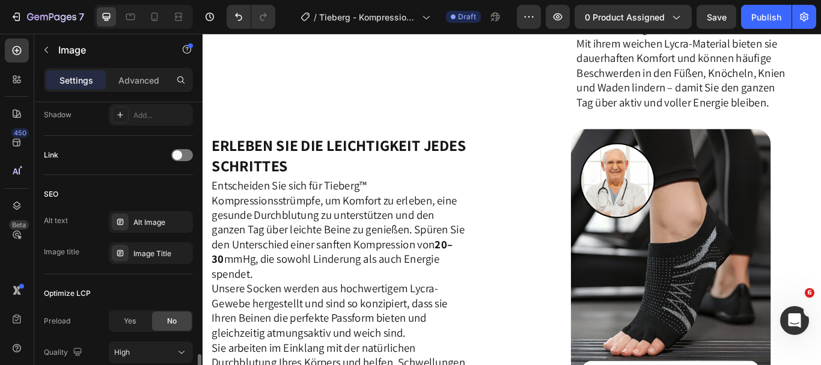
scroll to position [611, 0]
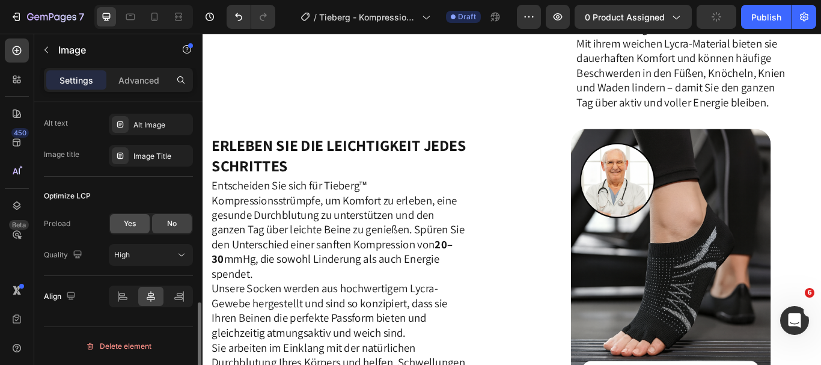
click at [125, 221] on span "Yes" at bounding box center [130, 223] width 12 height 11
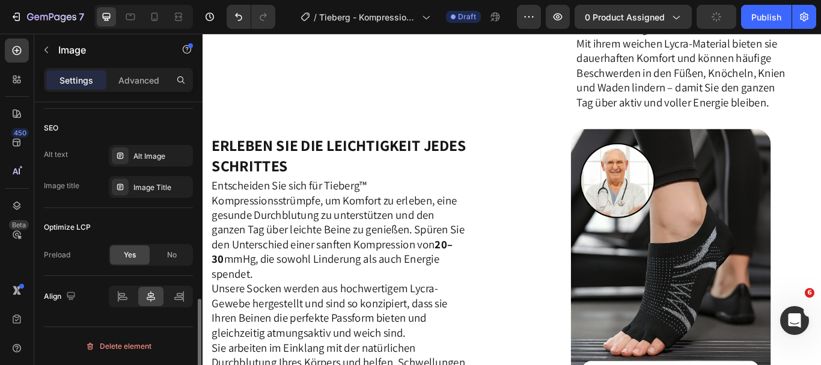
scroll to position [580, 0]
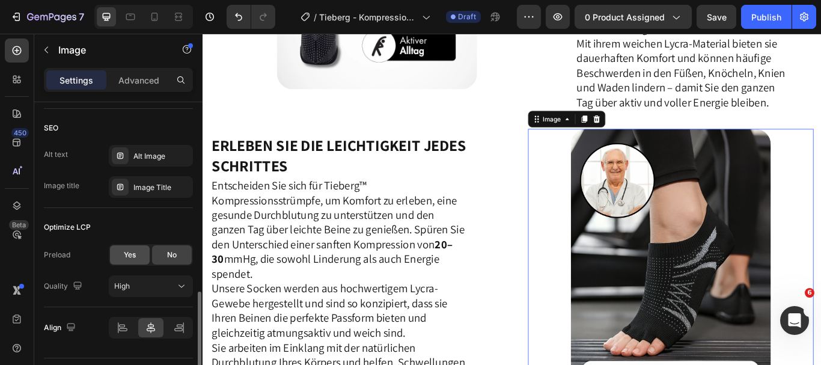
click at [130, 257] on span "Yes" at bounding box center [130, 254] width 12 height 11
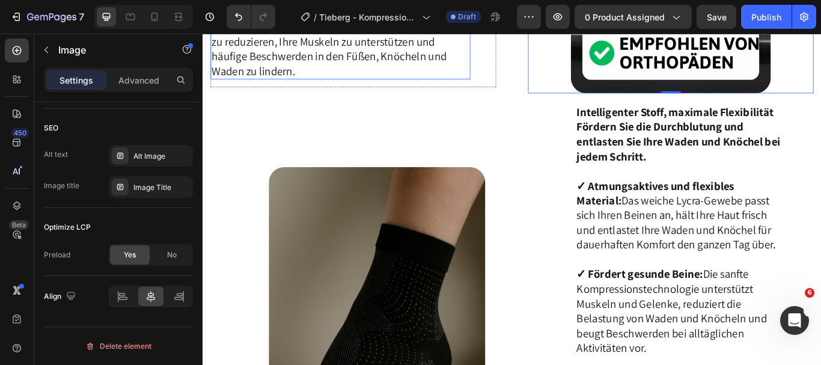
scroll to position [1495, 0]
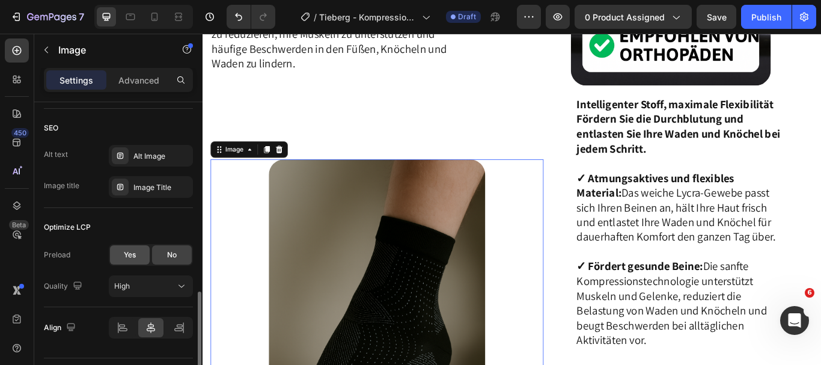
click at [131, 259] on span "Yes" at bounding box center [130, 254] width 12 height 11
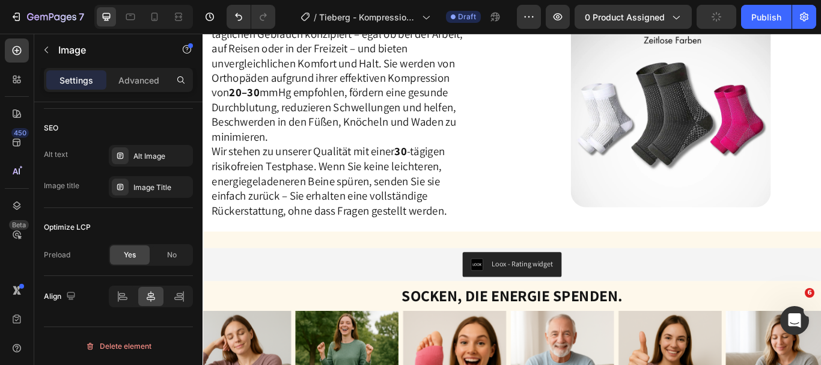
scroll to position [2153, 0]
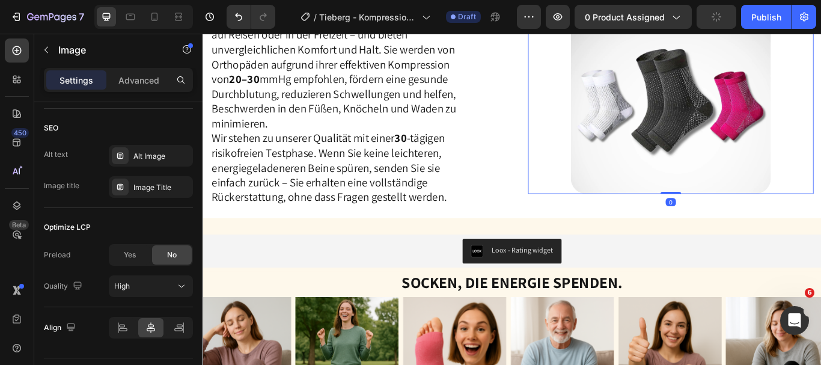
click at [706, 165] on img at bounding box center [748, 103] width 233 height 233
click at [122, 260] on div "Yes" at bounding box center [130, 254] width 40 height 19
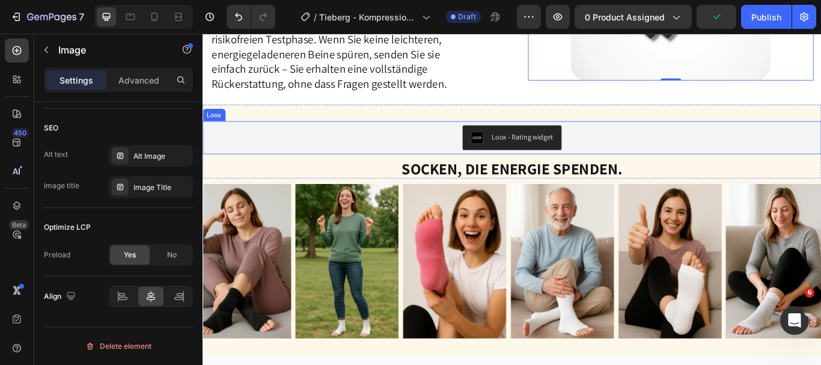
scroll to position [2296, 0]
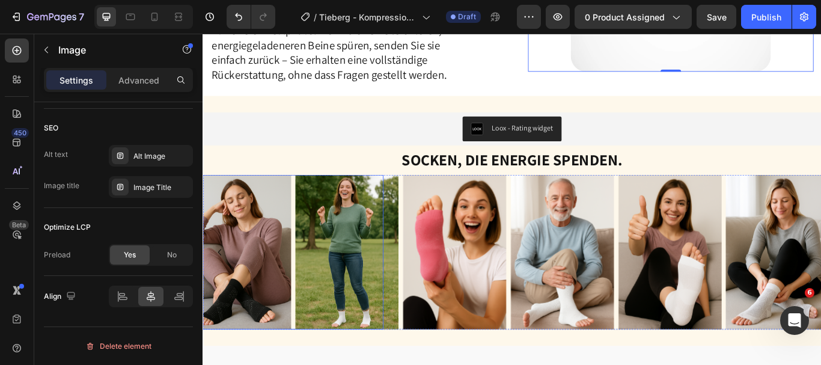
click at [243, 280] on img at bounding box center [245, 288] width 120 height 180
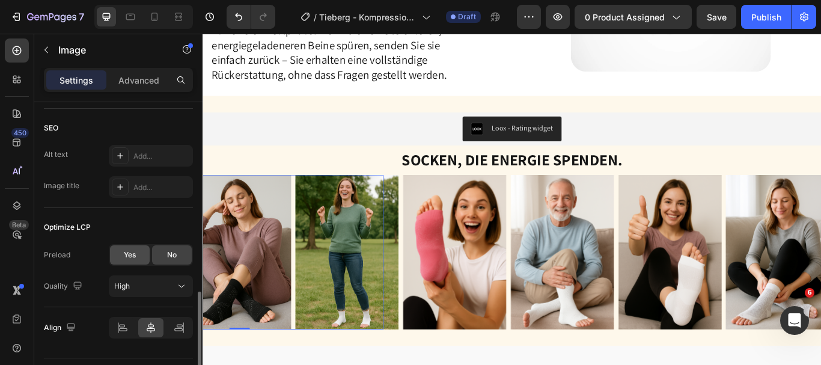
click at [123, 258] on div "Yes" at bounding box center [130, 254] width 40 height 19
click at [127, 252] on span "Yes" at bounding box center [130, 254] width 12 height 11
click at [119, 259] on div "Yes" at bounding box center [130, 254] width 40 height 19
click at [128, 251] on span "Yes" at bounding box center [130, 254] width 12 height 11
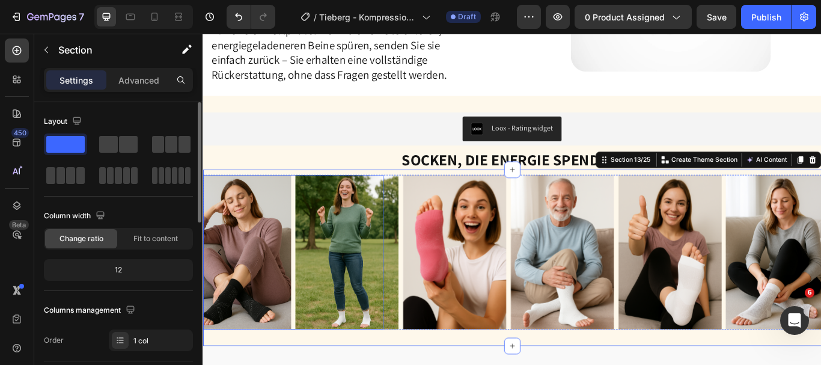
scroll to position [2335, 0]
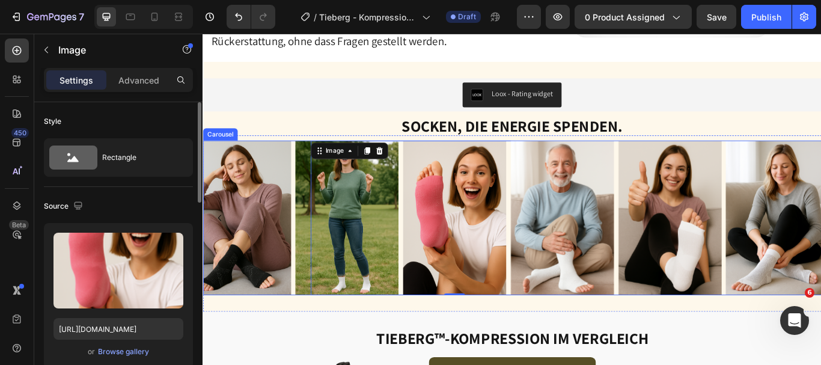
click at [224, 243] on icon "Carousel Back Arrow" at bounding box center [222, 249] width 14 height 14
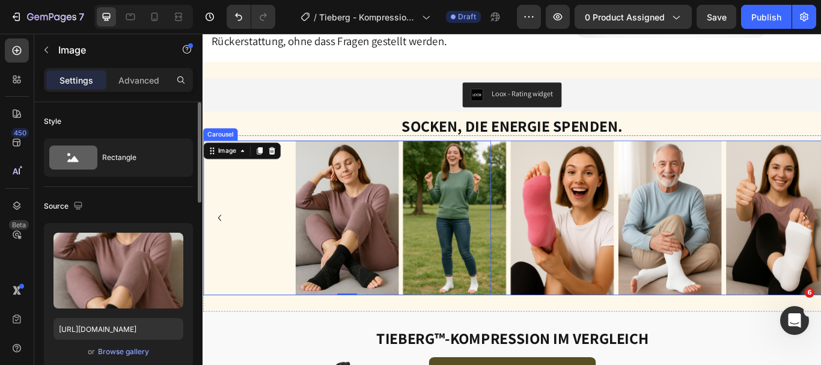
click at [223, 243] on icon "Carousel Back Arrow" at bounding box center [222, 249] width 14 height 14
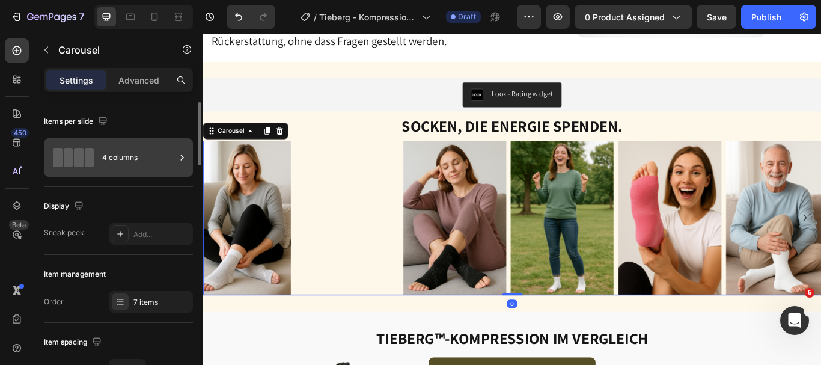
click at [179, 171] on div at bounding box center [182, 157] width 12 height 38
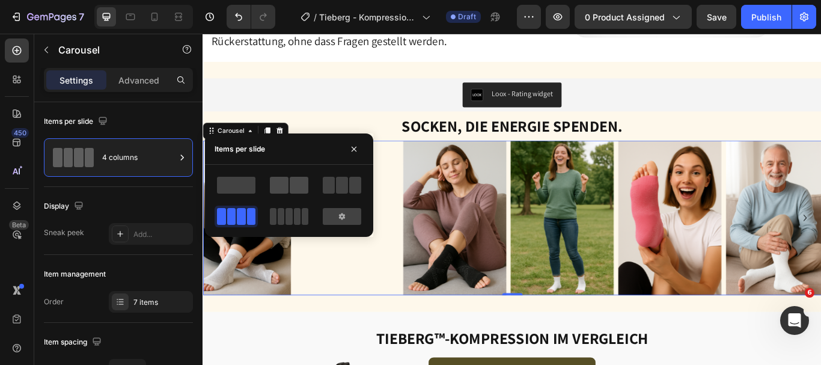
click at [295, 182] on span at bounding box center [299, 185] width 19 height 17
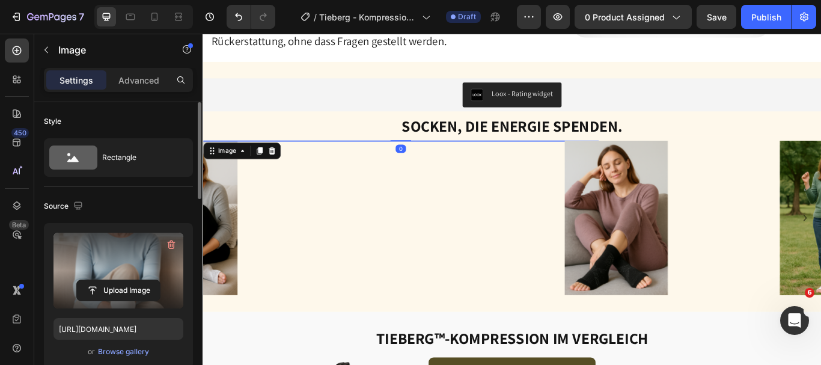
scroll to position [611, 0]
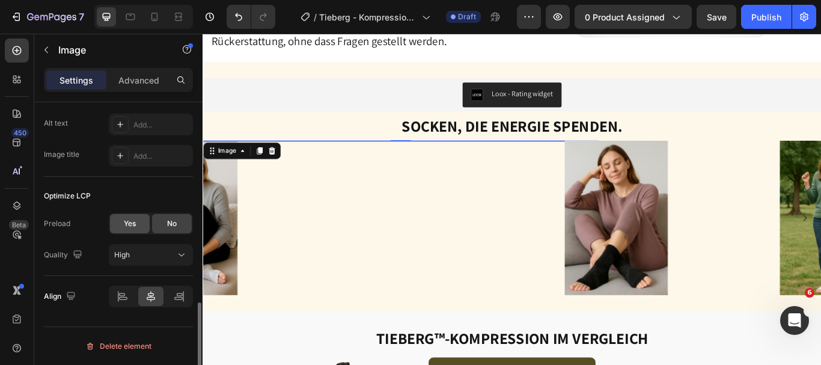
click at [120, 224] on div "Yes" at bounding box center [130, 223] width 40 height 19
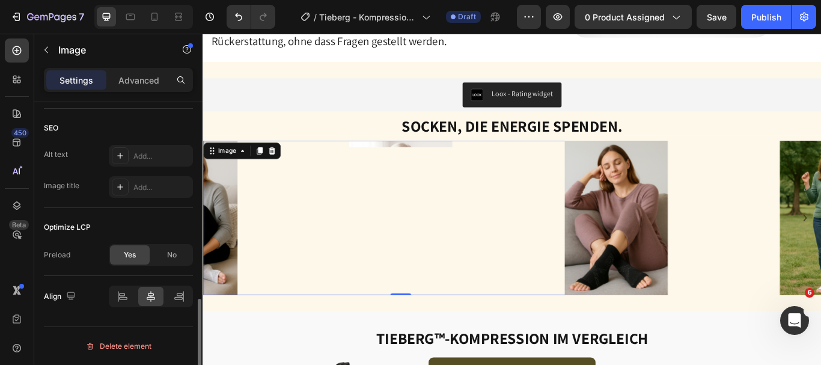
scroll to position [580, 0]
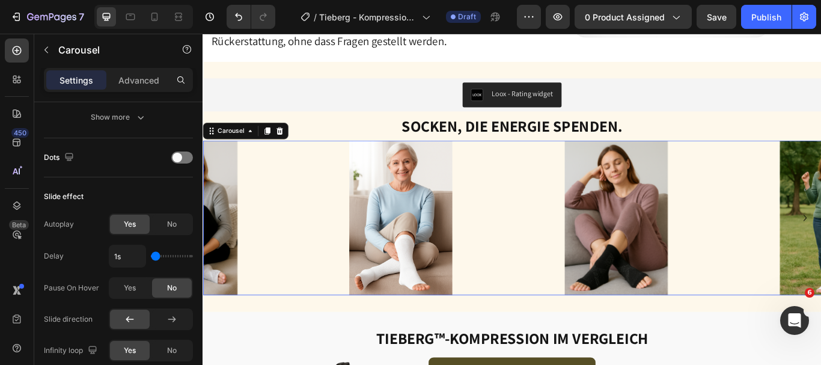
click at [220, 249] on icon "Carousel Back Arrow" at bounding box center [222, 249] width 14 height 14
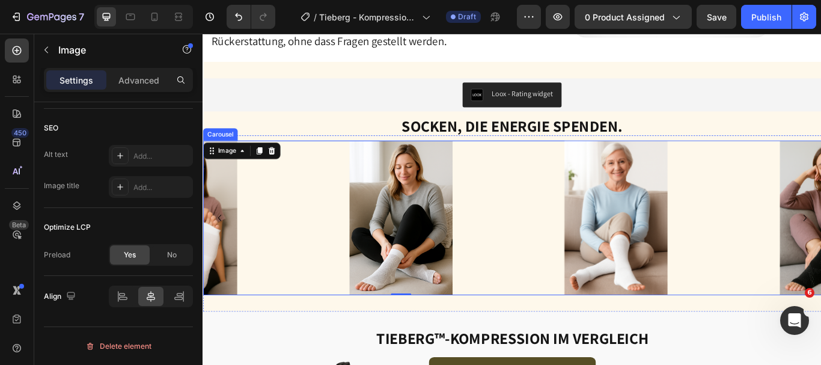
click at [221, 247] on icon "Carousel Back Arrow" at bounding box center [222, 249] width 14 height 14
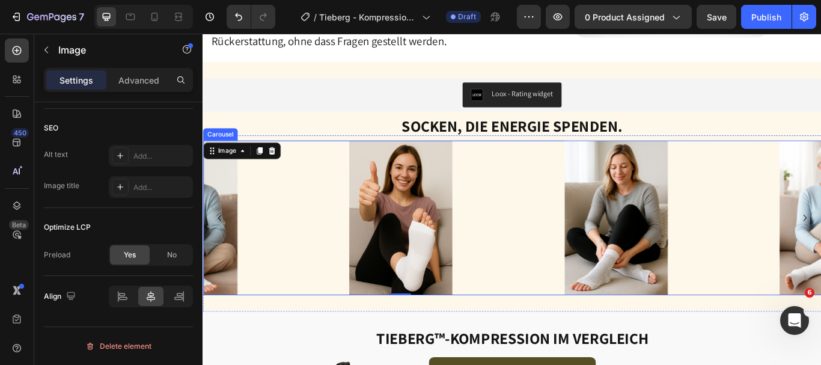
click at [225, 246] on icon "Carousel Back Arrow" at bounding box center [222, 249] width 14 height 14
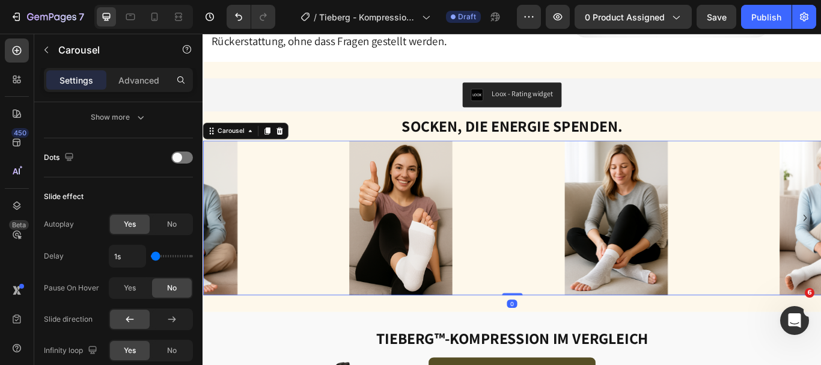
scroll to position [0, 0]
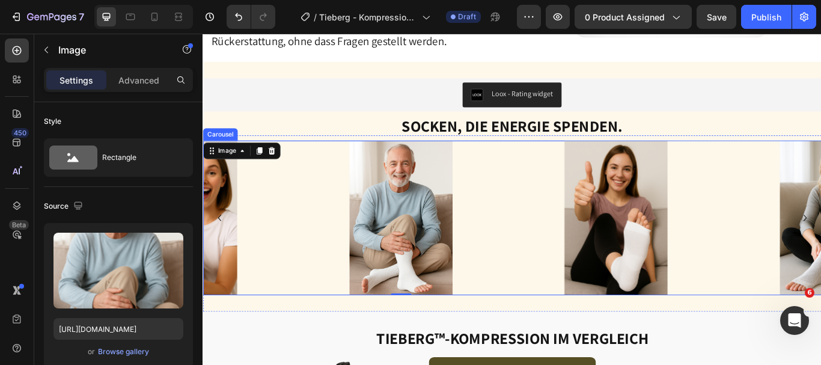
click at [227, 245] on icon "Carousel Back Arrow" at bounding box center [222, 249] width 14 height 14
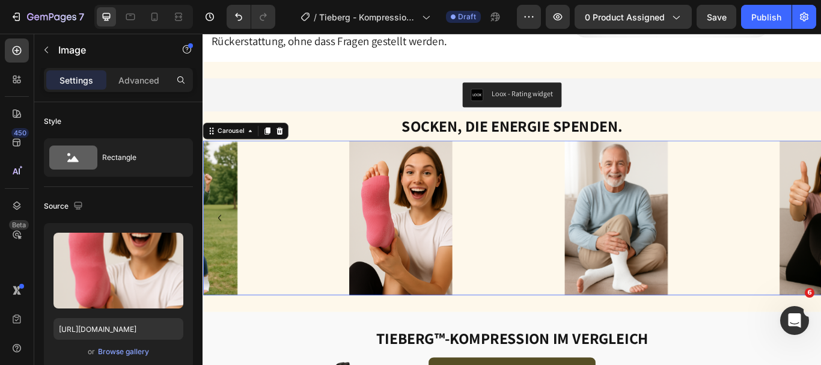
click at [220, 242] on icon "Carousel Back Arrow" at bounding box center [222, 249] width 14 height 14
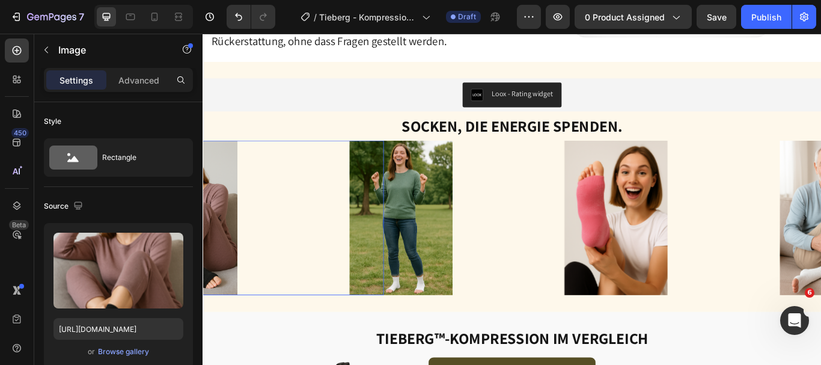
click at [390, 233] on div at bounding box center [183, 249] width 462 height 180
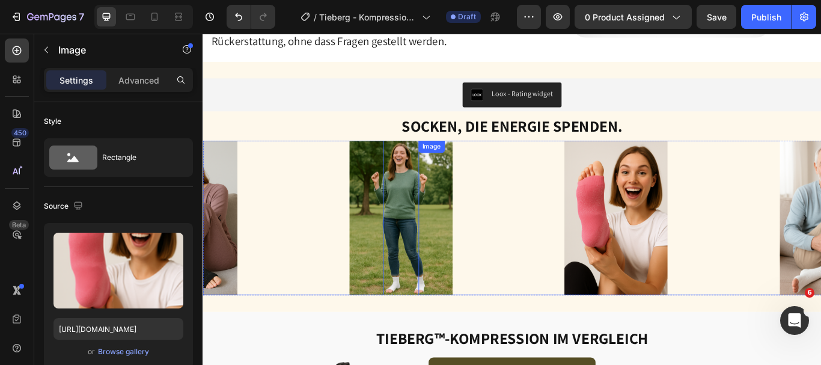
click at [465, 249] on div at bounding box center [685, 249] width 462 height 180
click at [422, 249] on img at bounding box center [433, 249] width 120 height 180
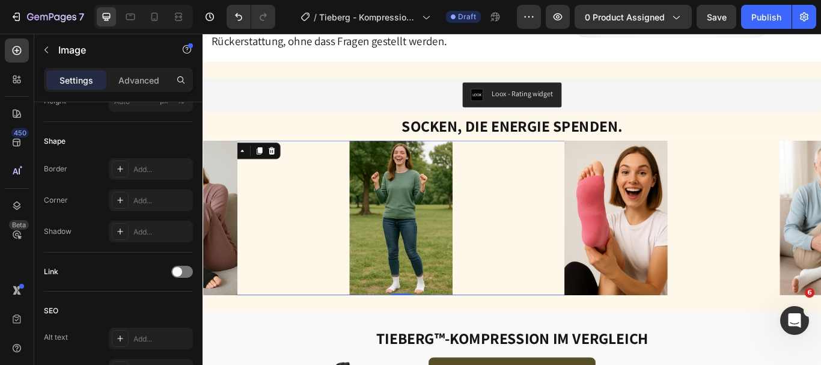
scroll to position [611, 0]
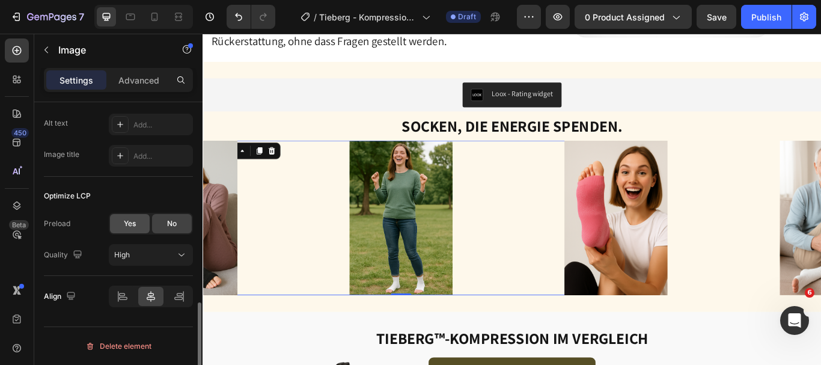
click at [121, 227] on div "Yes" at bounding box center [130, 223] width 40 height 19
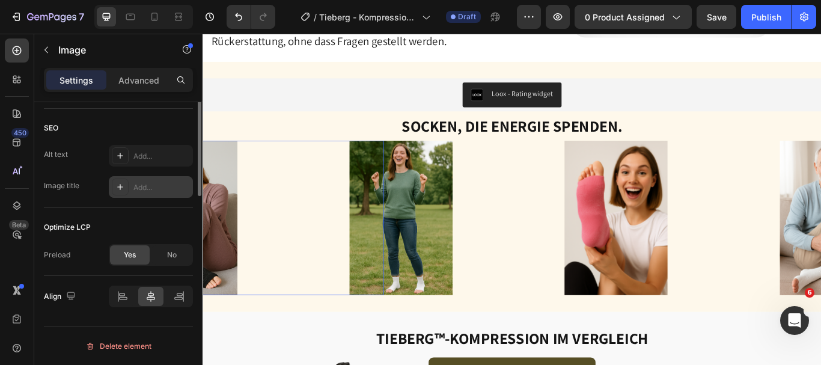
scroll to position [0, 0]
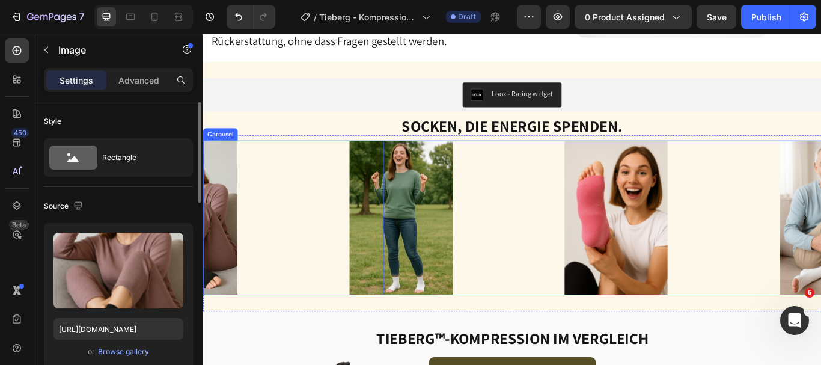
click at [224, 246] on icon "Carousel Back Arrow" at bounding box center [222, 249] width 14 height 14
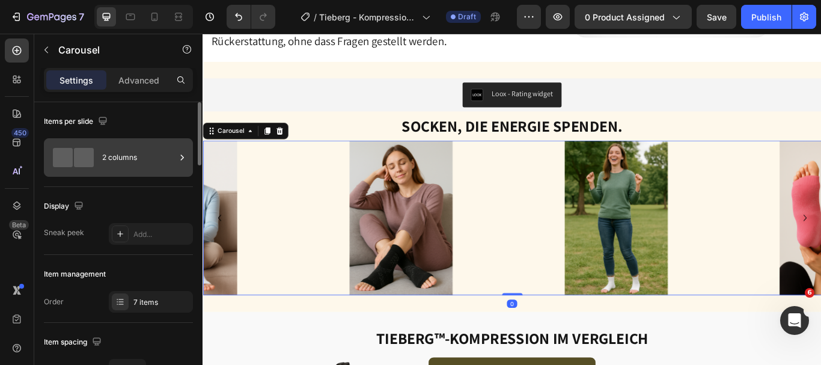
click at [170, 162] on div "2 columns" at bounding box center [138, 158] width 73 height 28
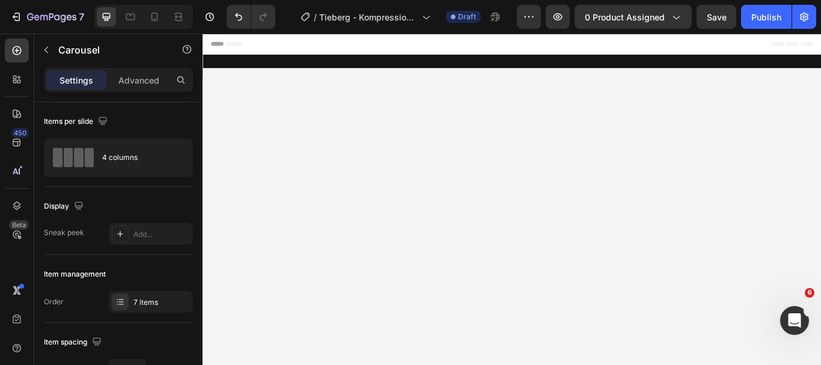
click at [149, 206] on div "Display" at bounding box center [118, 206] width 149 height 19
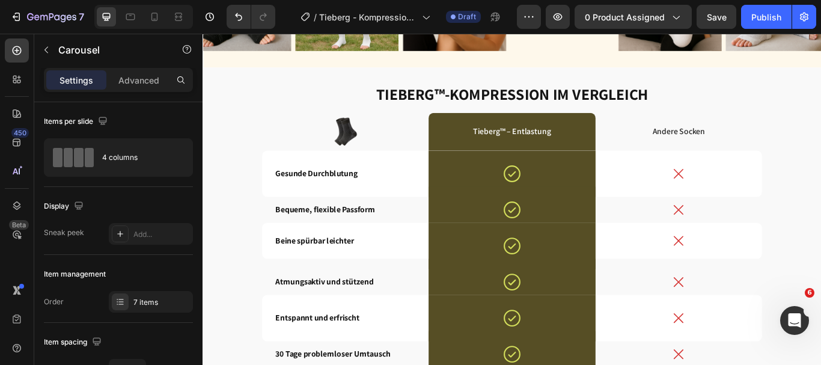
scroll to position [2620, 0]
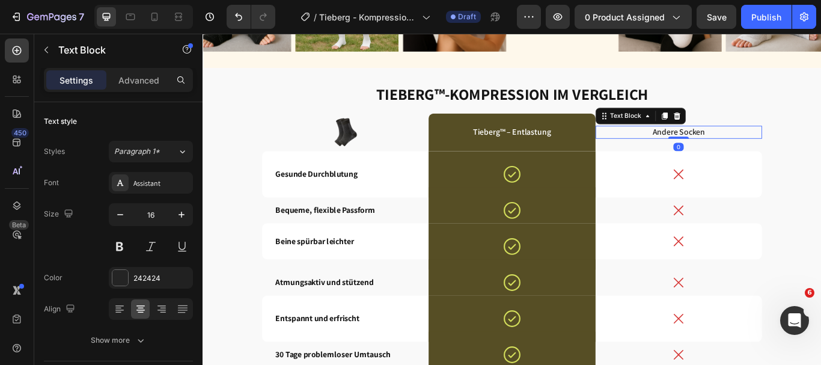
click at [787, 148] on p "Andere Socken" at bounding box center [758, 148] width 192 height 13
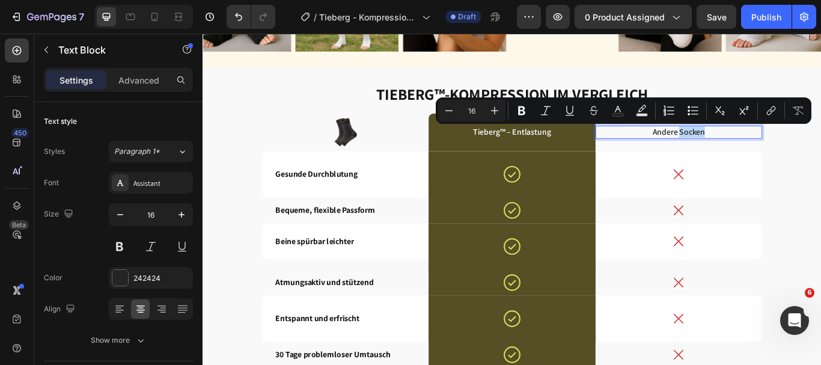
drag, startPoint x: 787, startPoint y: 148, endPoint x: 753, endPoint y: 151, distance: 33.8
click at [753, 151] on p "Andere Socken" at bounding box center [758, 148] width 192 height 13
copy p "Socken"
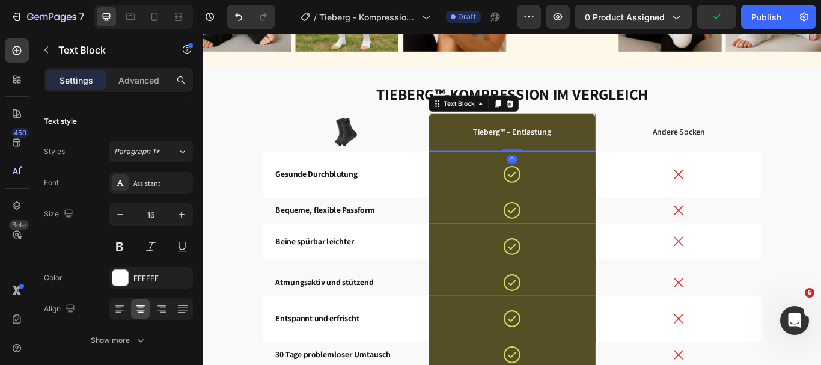
click at [581, 150] on p "Tieberg™ – Entlastung" at bounding box center [563, 148] width 192 height 13
drag, startPoint x: 606, startPoint y: 145, endPoint x: 559, endPoint y: 151, distance: 47.2
click at [559, 151] on p "Tieberg™ – Entlastung" at bounding box center [563, 148] width 192 height 13
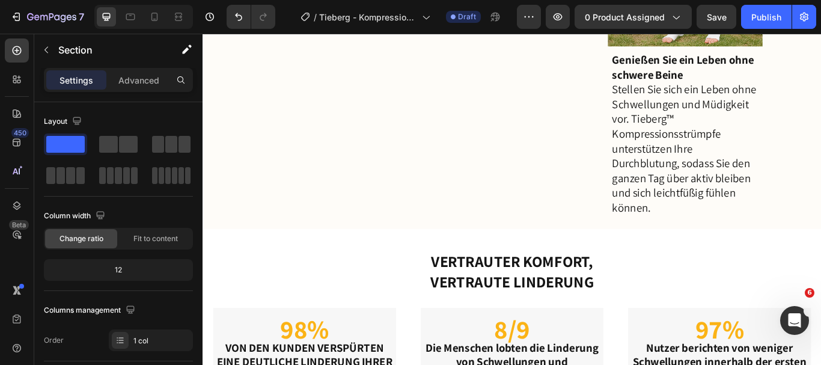
scroll to position [3386, 0]
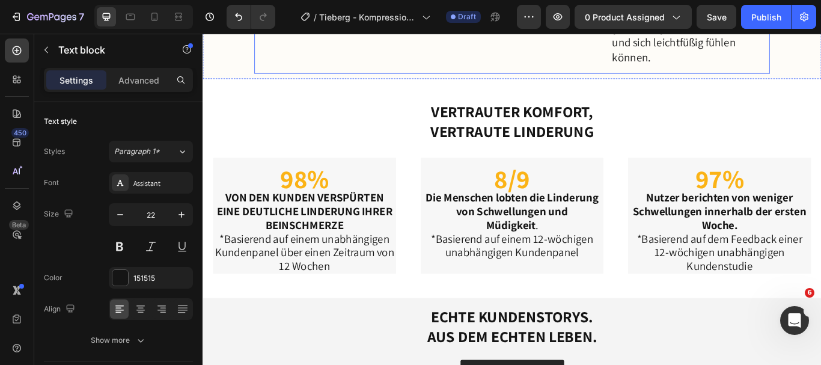
scroll to position [3564, 0]
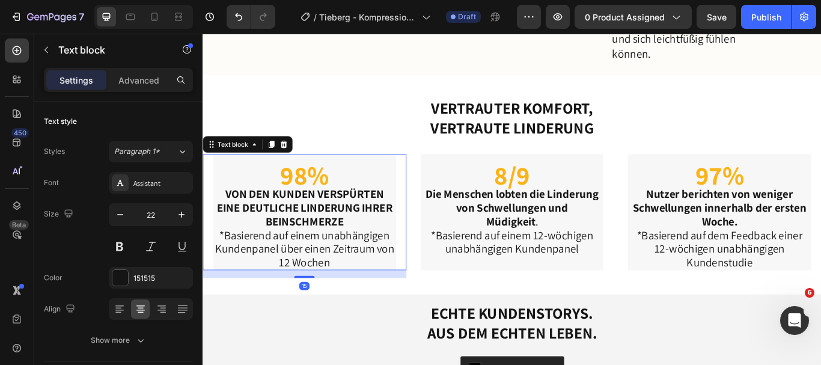
click at [317, 286] on p "*Basierend auf einem unabhängigen Kundenpanel über einen Zeitraum von 12 Wochen" at bounding box center [321, 284] width 211 height 47
click at [144, 81] on p "Advanced" at bounding box center [138, 80] width 41 height 13
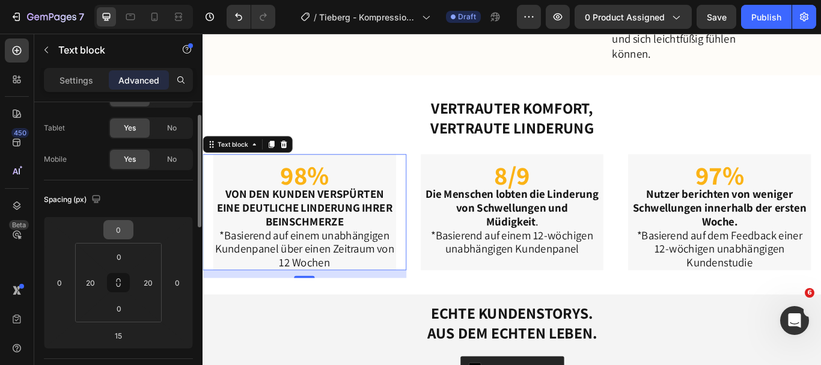
scroll to position [53, 0]
click at [123, 308] on input "0" at bounding box center [119, 308] width 24 height 18
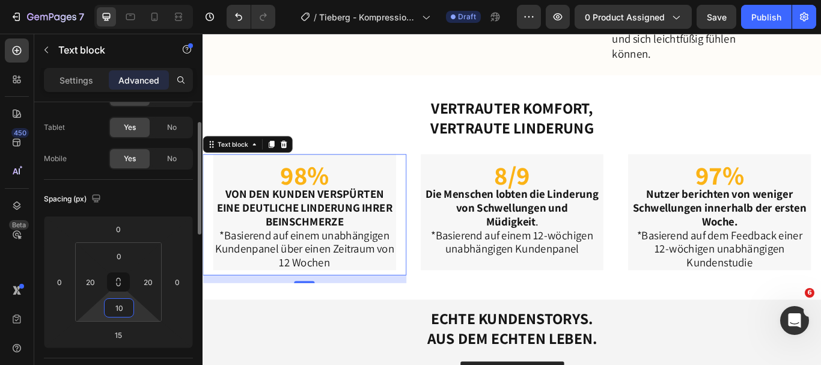
type input "1"
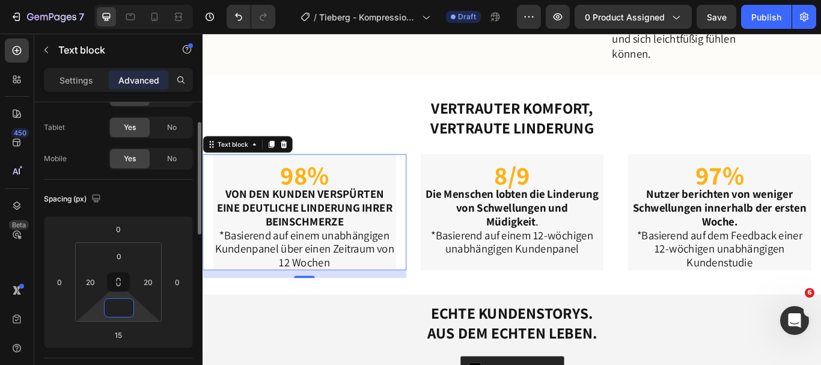
click at [0, 0] on div "Spacing (px) 0 0 15 0 0 20 20" at bounding box center [0, 0] width 0 height 0
type input "0"
click at [70, 85] on p "Settings" at bounding box center [77, 80] width 34 height 13
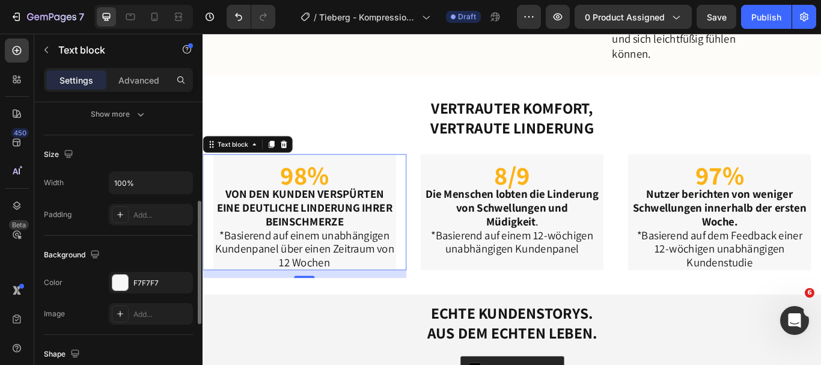
scroll to position [215, 0]
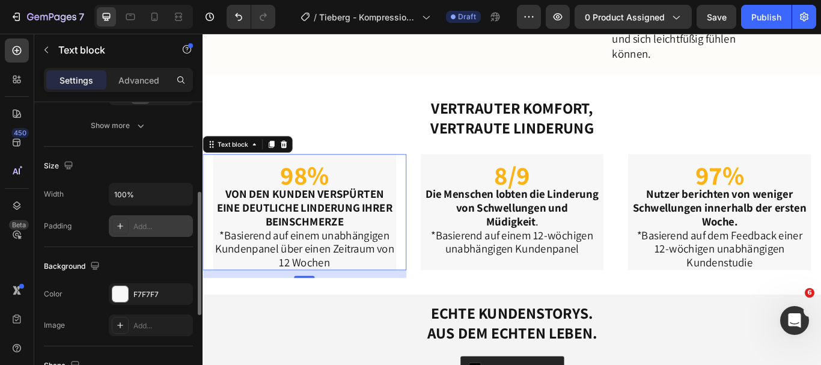
click at [151, 218] on div "Add..." at bounding box center [151, 226] width 84 height 22
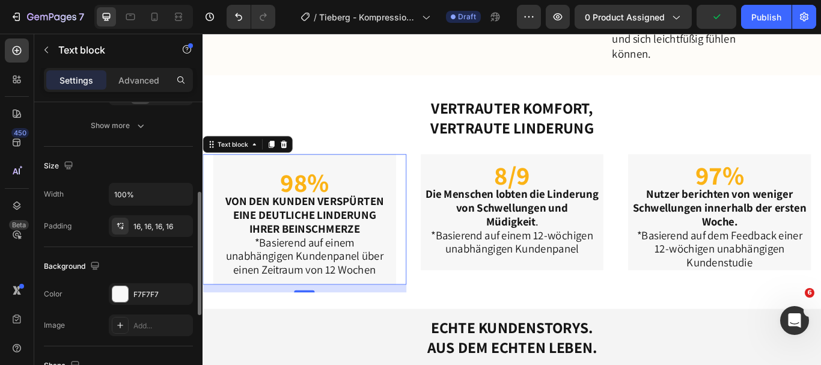
click at [144, 267] on div "Background" at bounding box center [118, 266] width 149 height 19
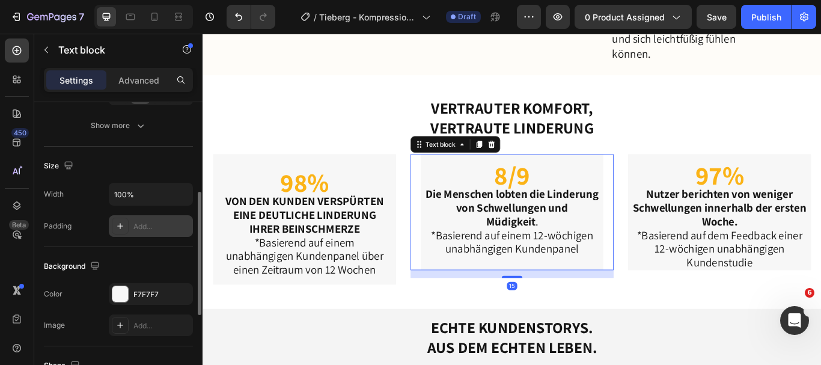
click at [127, 228] on div at bounding box center [120, 226] width 17 height 17
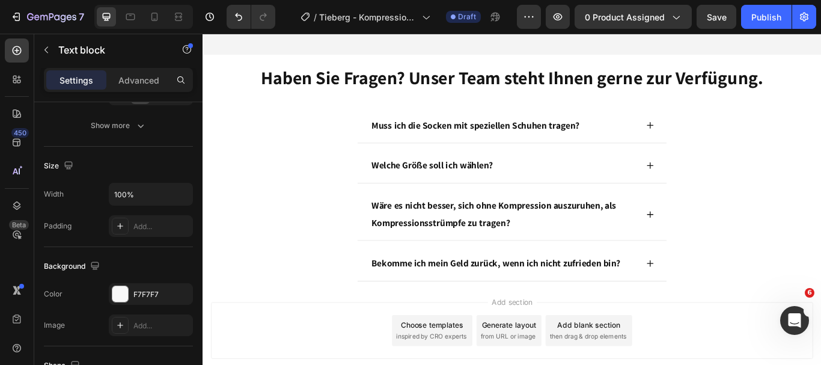
scroll to position [4072, 0]
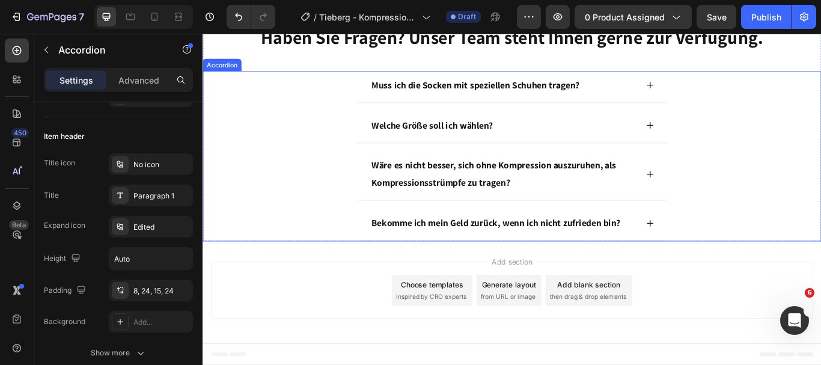
click at [329, 266] on div "Bekomme ich mein Geld zurück, wenn ich nicht zufrieden bin?" at bounding box center [563, 256] width 720 height 37
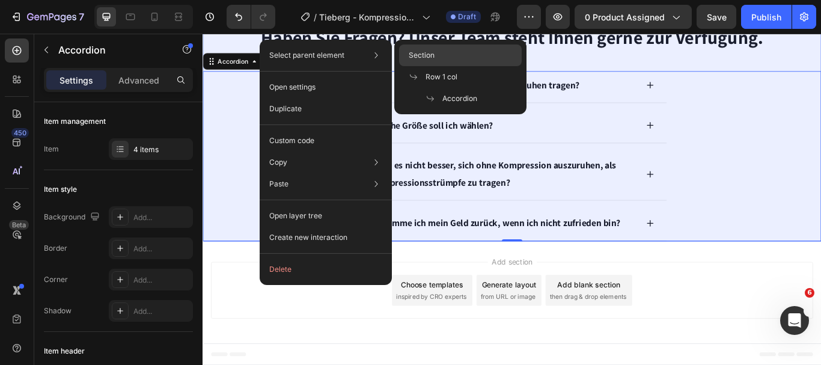
click at [434, 50] on span "Section" at bounding box center [422, 55] width 26 height 11
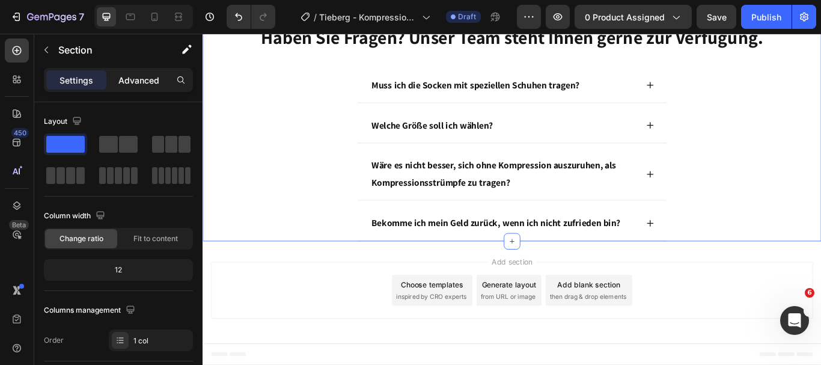
click at [133, 83] on p "Advanced" at bounding box center [138, 80] width 41 height 13
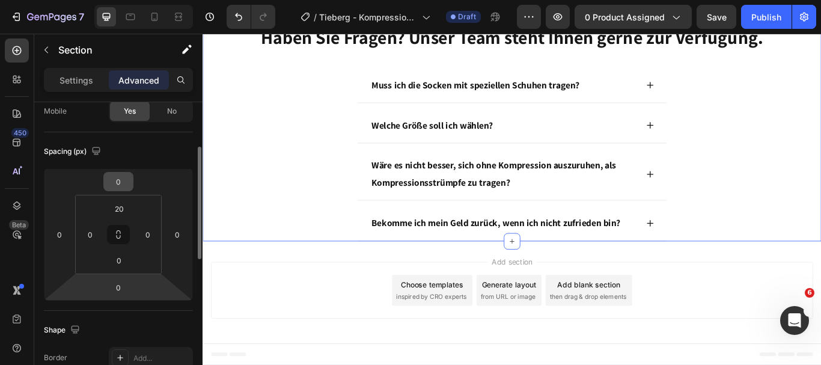
scroll to position [106, 0]
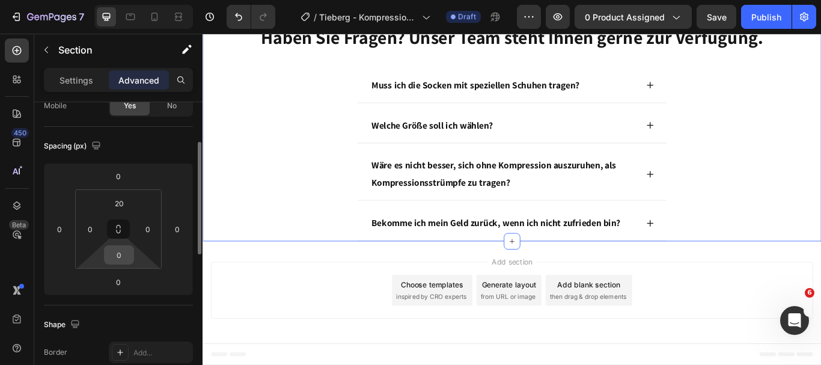
click at [122, 260] on input "0" at bounding box center [119, 255] width 24 height 18
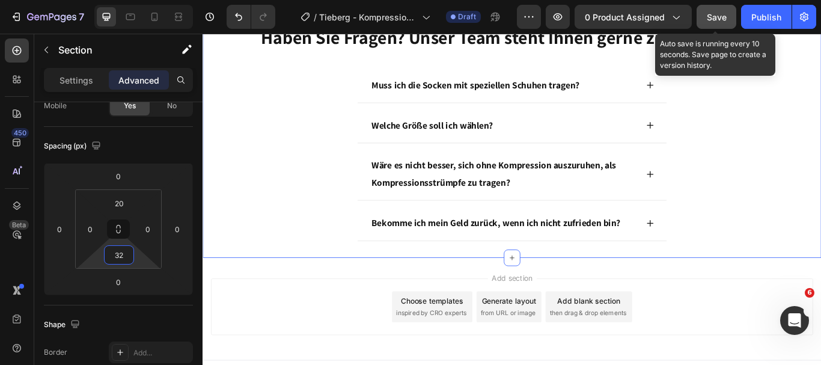
type input "32"
click at [723, 18] on span "Save" at bounding box center [717, 17] width 20 height 10
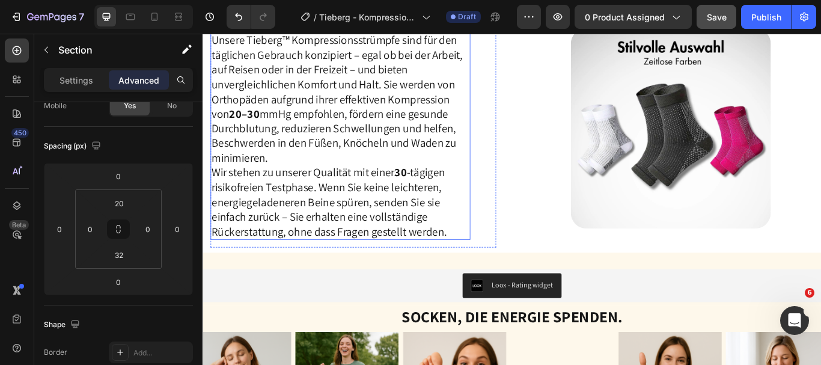
scroll to position [2105, 0]
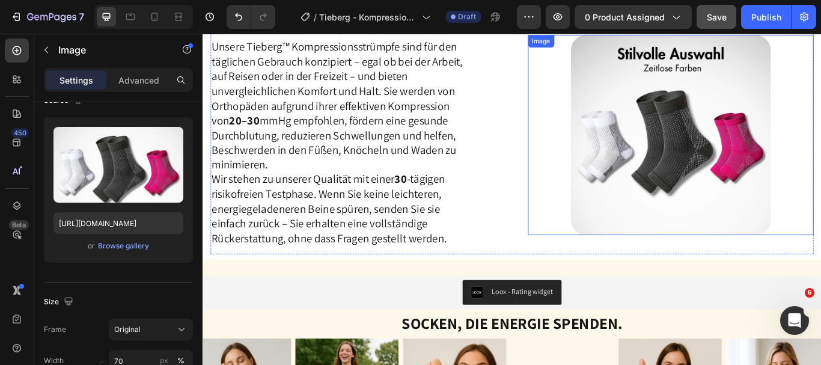
click at [667, 195] on img at bounding box center [748, 151] width 233 height 233
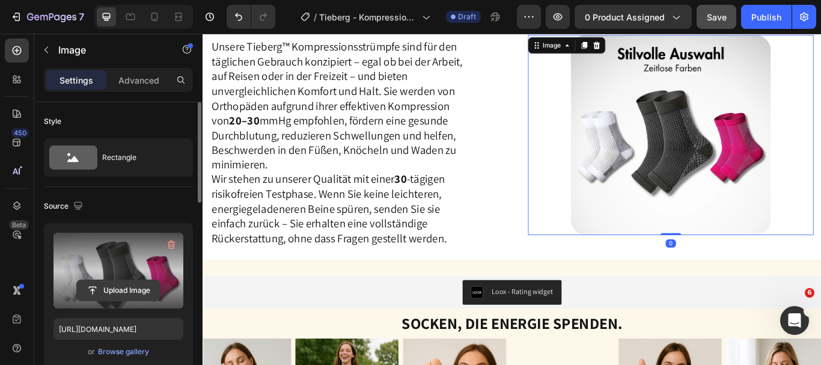
click at [119, 290] on input "file" at bounding box center [118, 290] width 83 height 20
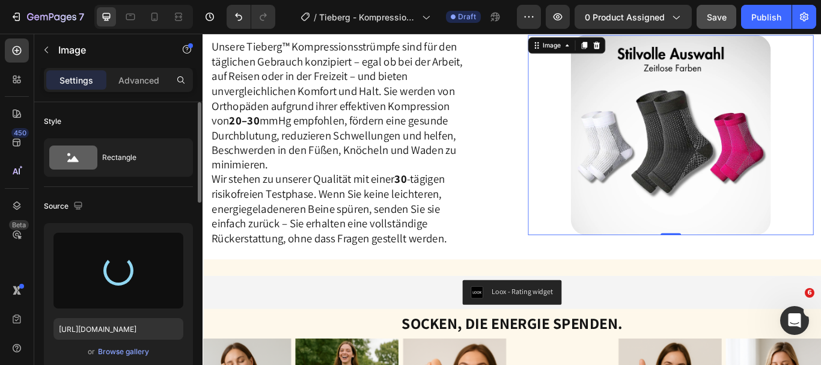
type input "[URL][DOMAIN_NAME]"
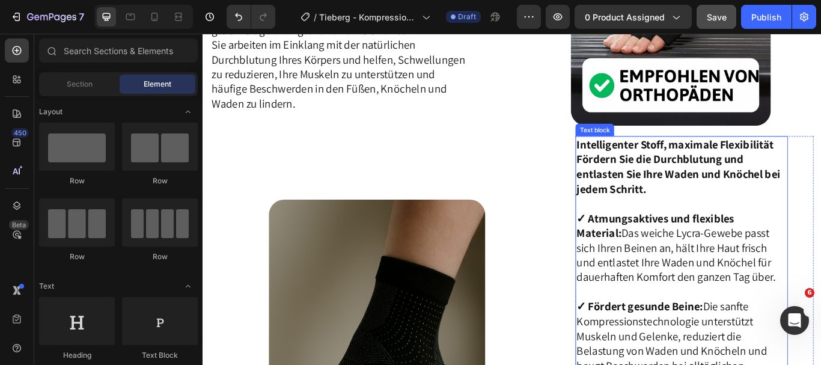
scroll to position [1295, 0]
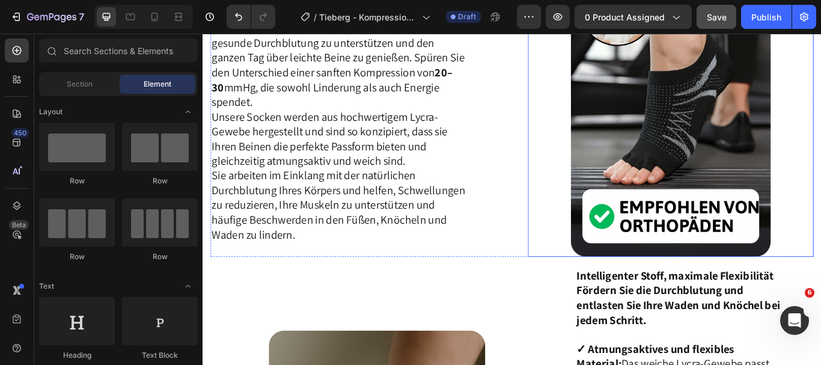
click at [821, 180] on div at bounding box center [748, 119] width 333 height 350
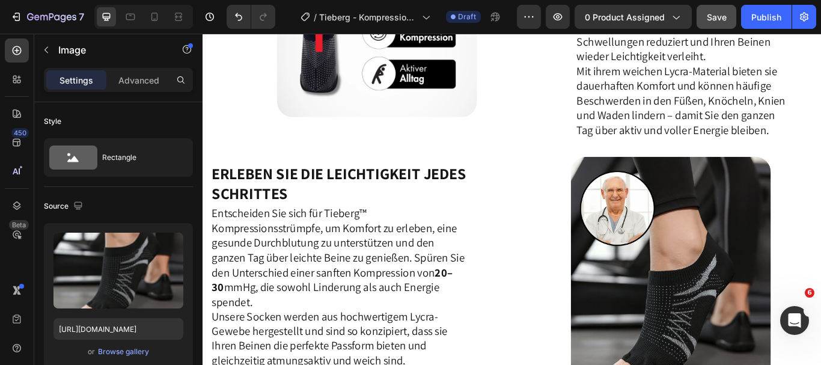
scroll to position [1184, 0]
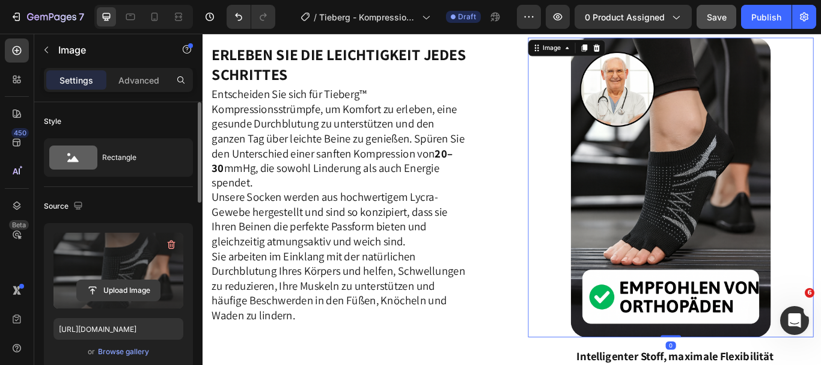
click at [137, 288] on input "file" at bounding box center [118, 290] width 83 height 20
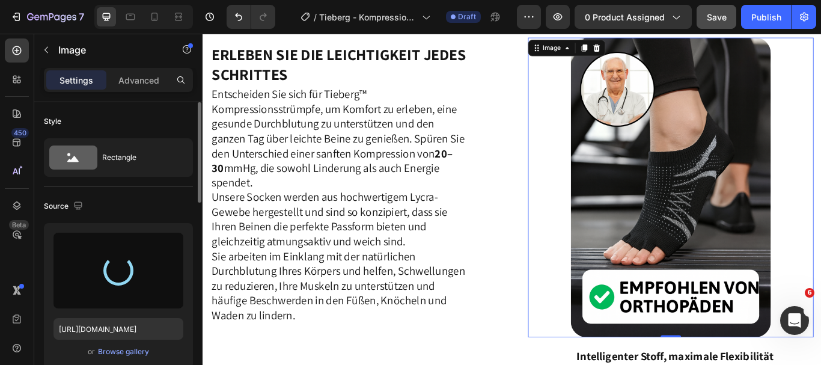
type input "[URL][DOMAIN_NAME]"
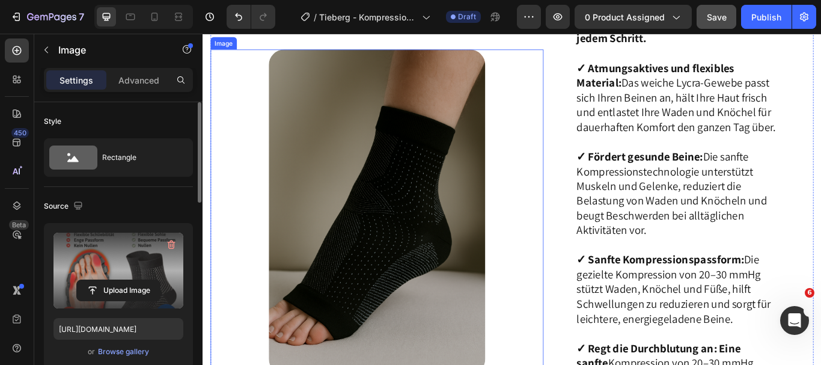
scroll to position [1624, 0]
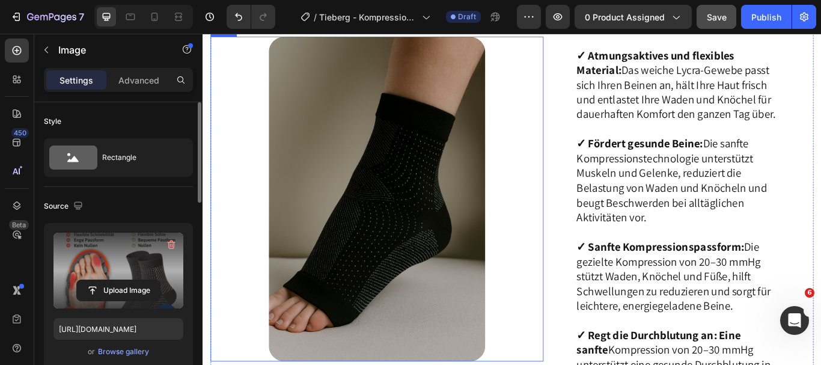
click at [391, 262] on img at bounding box center [406, 226] width 252 height 379
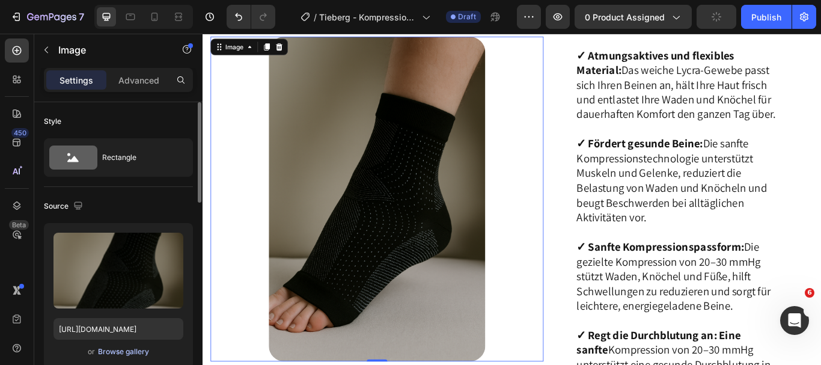
click at [129, 350] on div "Browse gallery" at bounding box center [123, 351] width 51 height 11
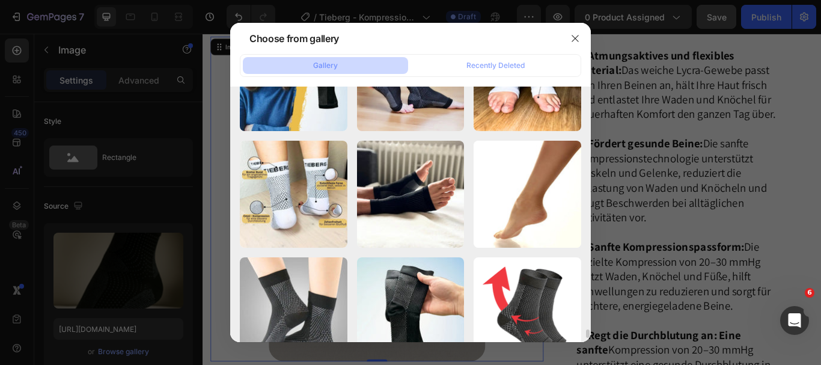
scroll to position [6862, 0]
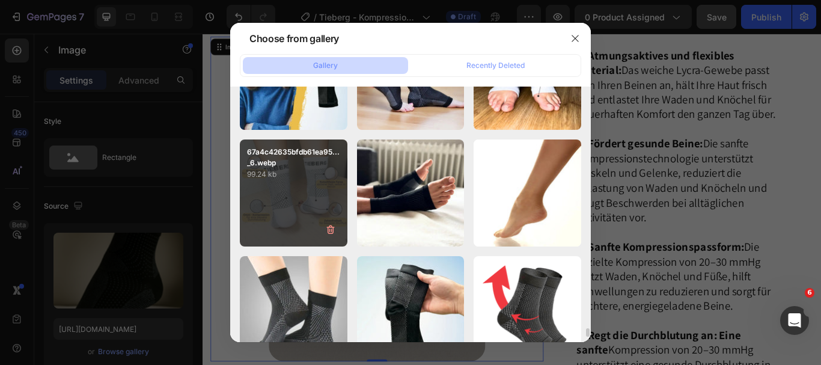
click at [301, 182] on div "67a4c42635bfdb61ea95..._6.webp 99.24 kb" at bounding box center [294, 193] width 108 height 108
type input "[URL][DOMAIN_NAME]"
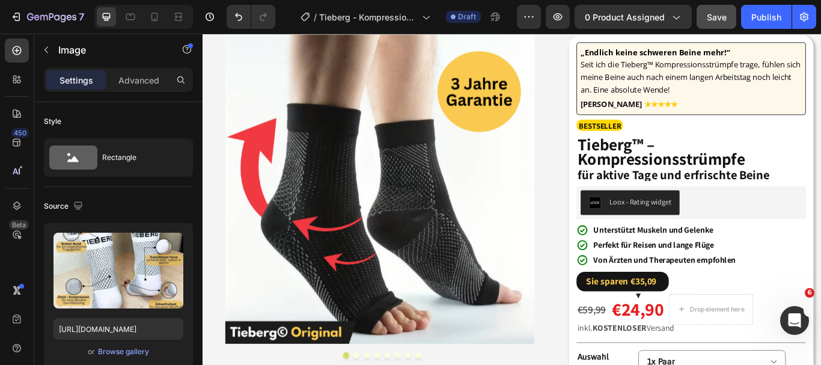
scroll to position [0, 0]
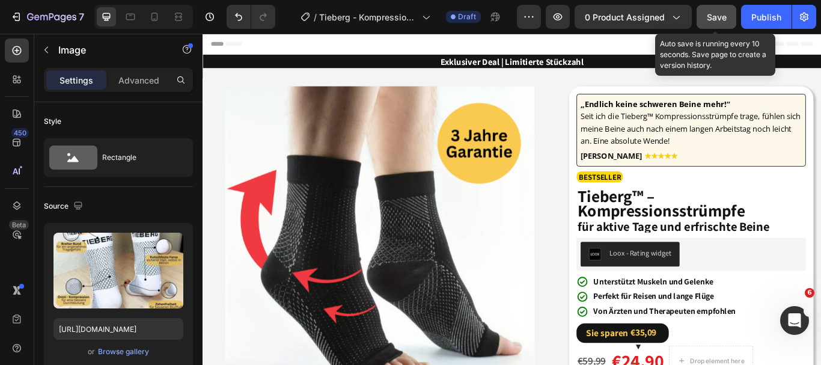
click at [726, 16] on span "Save" at bounding box center [717, 17] width 20 height 10
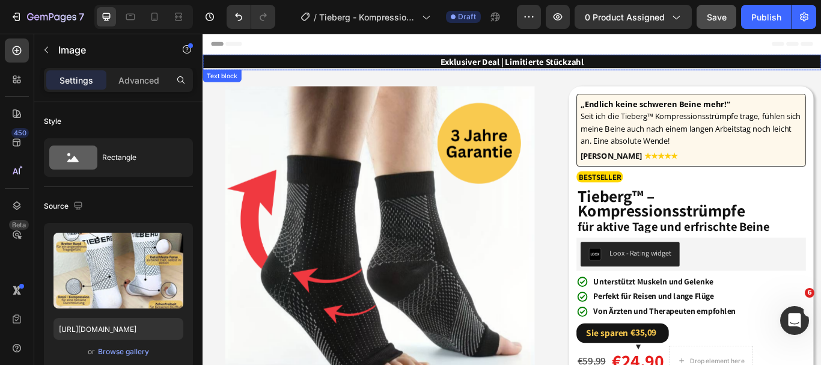
click at [450, 63] on p "Exklusiver Deal | Limitierte Stückzahl" at bounding box center [563, 68] width 719 height 16
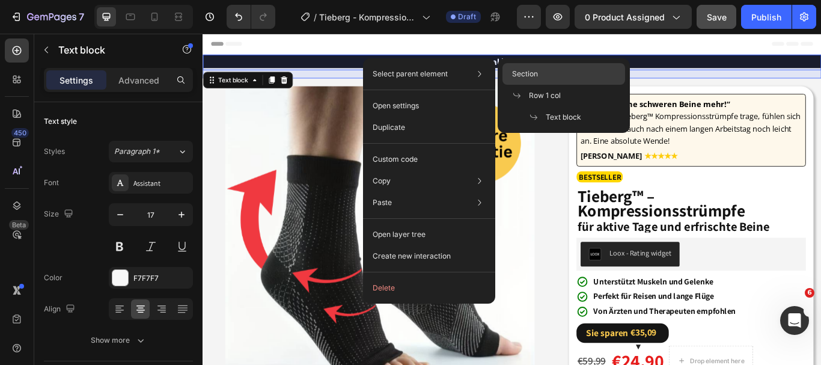
click at [525, 85] on div "Section" at bounding box center [564, 96] width 123 height 22
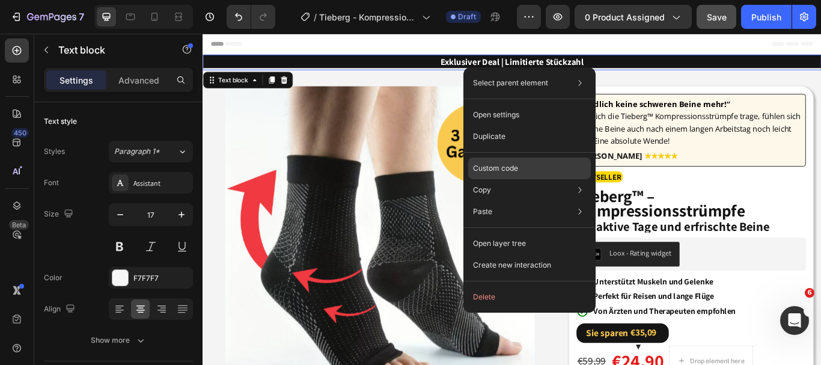
click at [548, 201] on div "Custom code" at bounding box center [529, 212] width 123 height 22
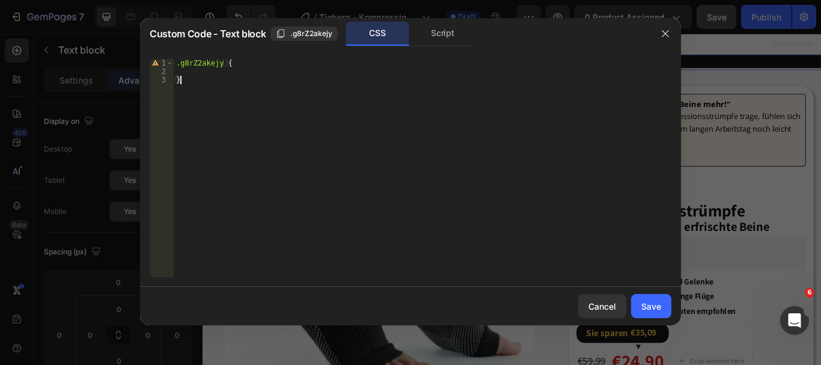
click at [322, 130] on div ".g8rZ2akejy { }" at bounding box center [423, 176] width 498 height 235
type textarea "}"
click at [648, 300] on div "Save" at bounding box center [651, 306] width 20 height 13
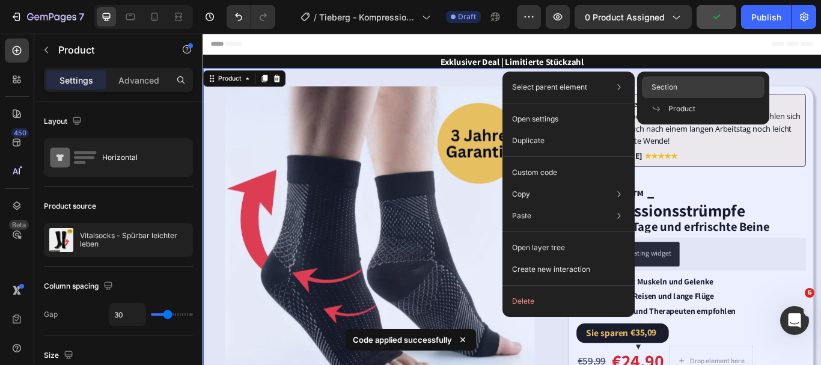
click at [650, 98] on div "Section" at bounding box center [703, 109] width 123 height 22
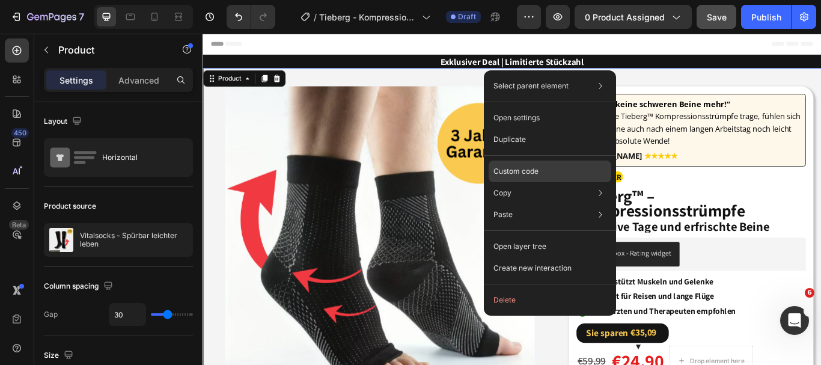
click at [555, 204] on div "Custom code" at bounding box center [550, 215] width 123 height 22
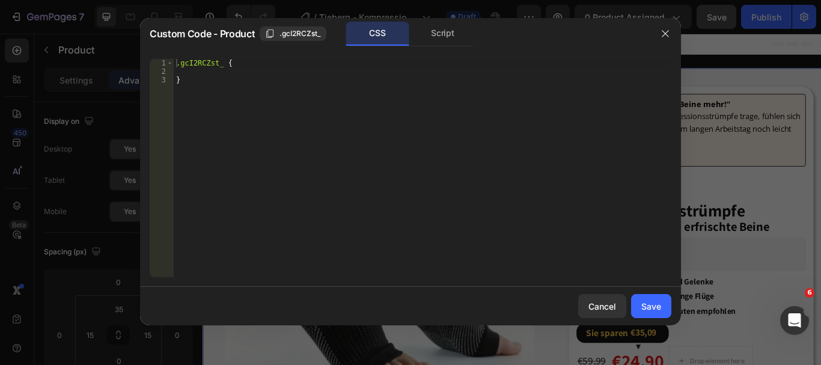
click at [324, 168] on div ".gcI2RCZst_ { }" at bounding box center [423, 176] width 498 height 235
type textarea "}"
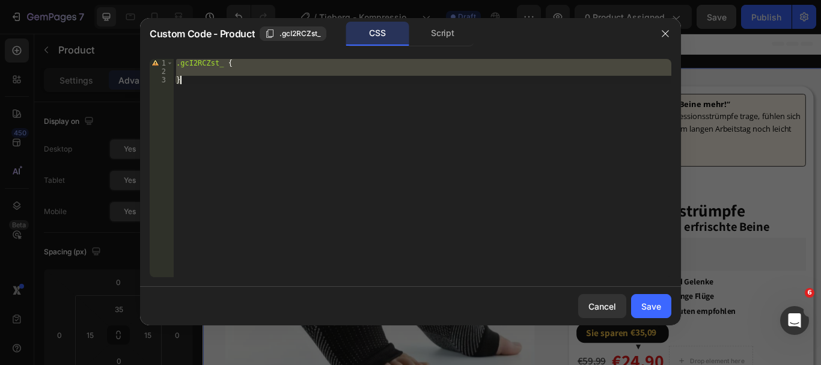
paste textarea
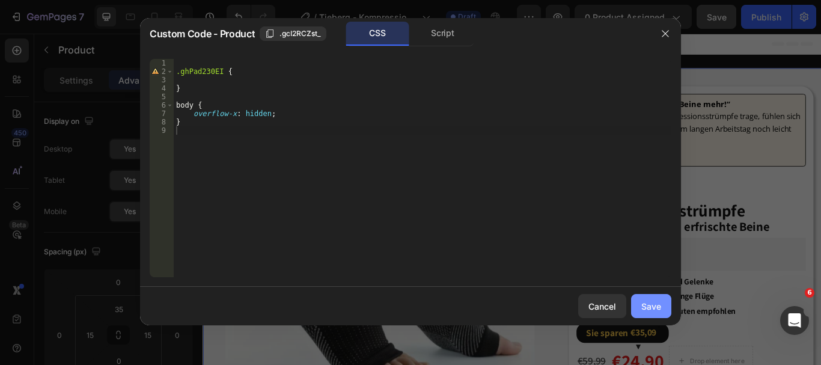
click at [662, 302] on button "Save" at bounding box center [651, 306] width 40 height 24
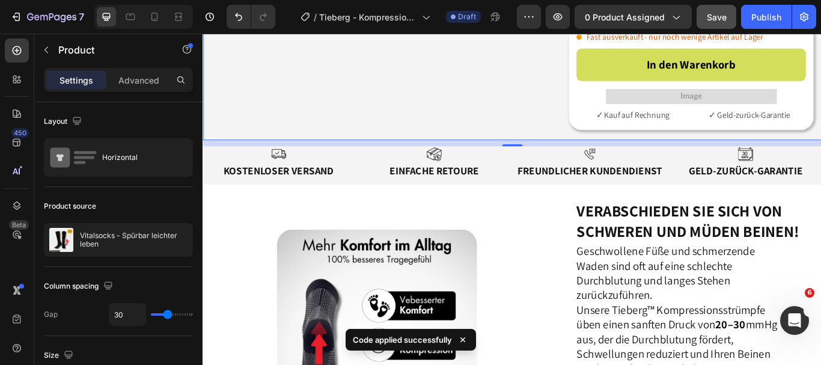
scroll to position [682, 0]
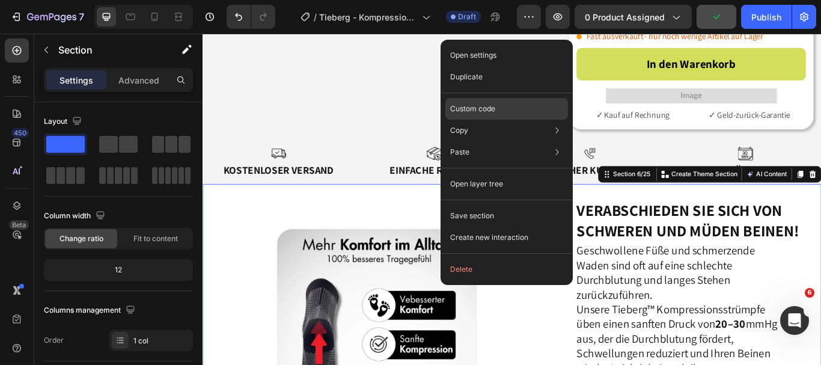
click at [503, 141] on div "Custom code" at bounding box center [506, 152] width 123 height 22
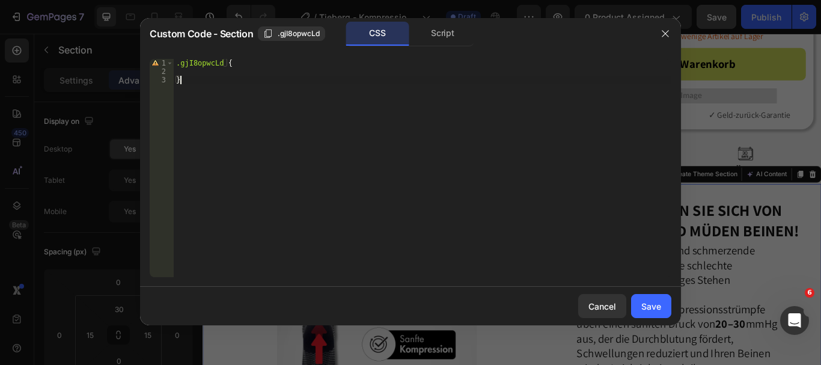
click at [260, 131] on div ".gjI8opwcLd { }" at bounding box center [423, 176] width 498 height 235
type textarea "}"
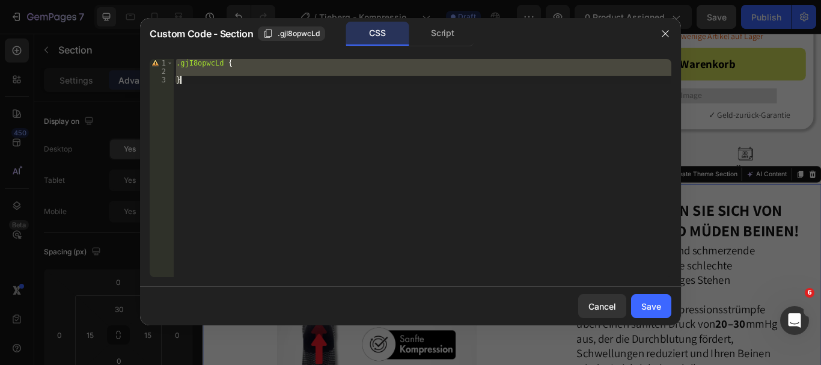
paste textarea
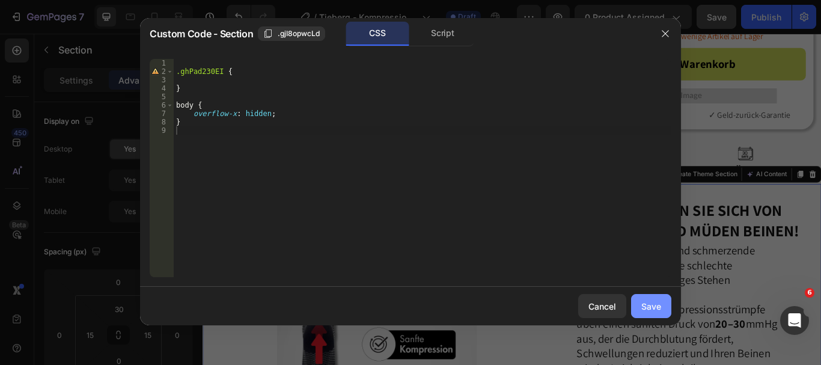
click at [653, 309] on div "Save" at bounding box center [651, 306] width 20 height 13
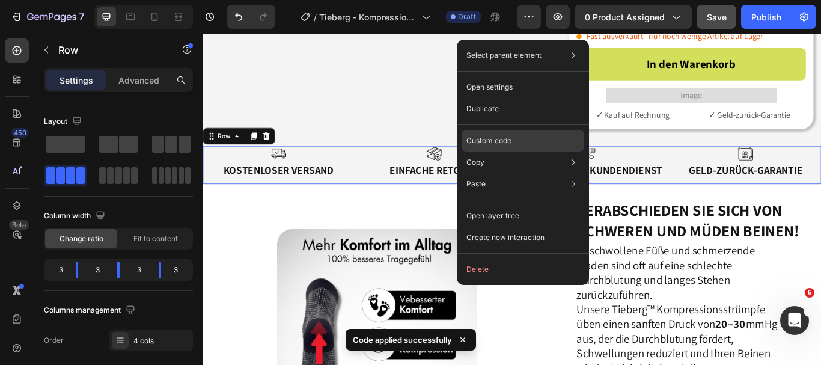
click at [513, 173] on div "Custom code" at bounding box center [523, 184] width 123 height 22
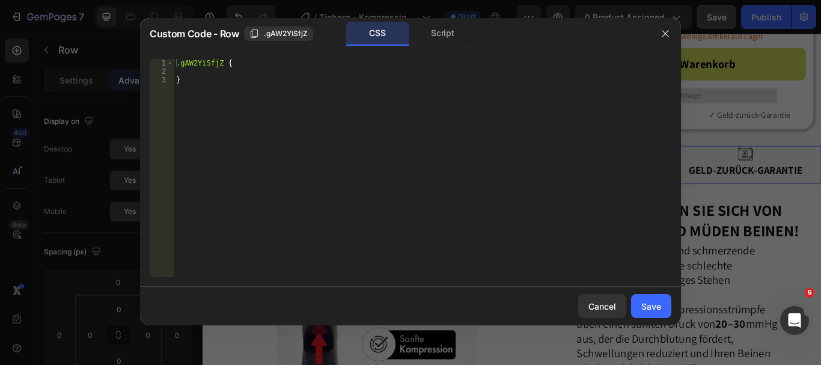
click at [234, 78] on div ".gAW2YiSfjZ { }" at bounding box center [423, 176] width 498 height 235
type textarea "}"
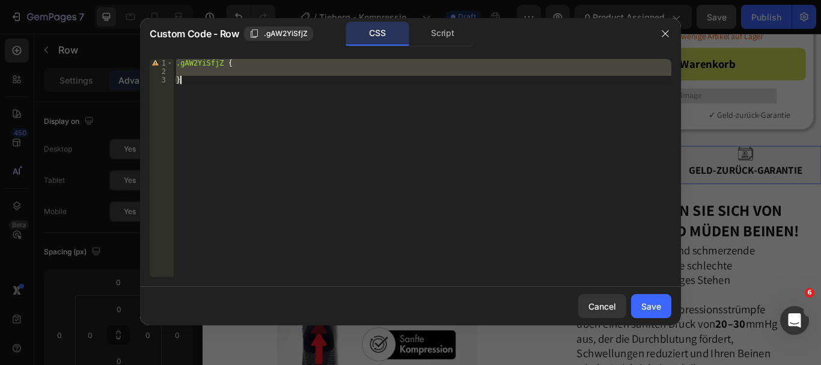
paste textarea
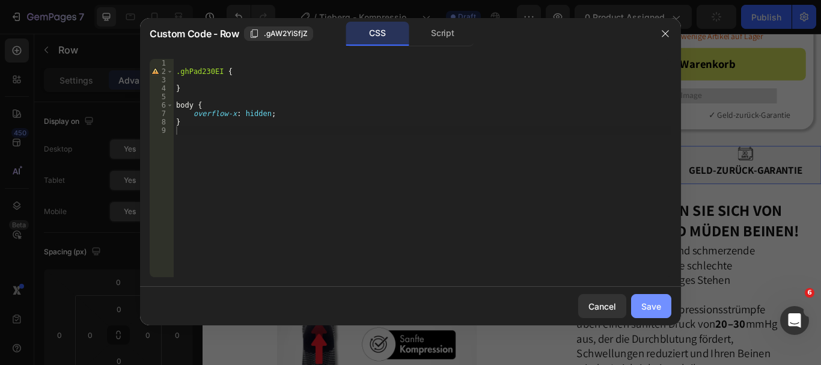
click at [646, 307] on div "Save" at bounding box center [651, 306] width 20 height 13
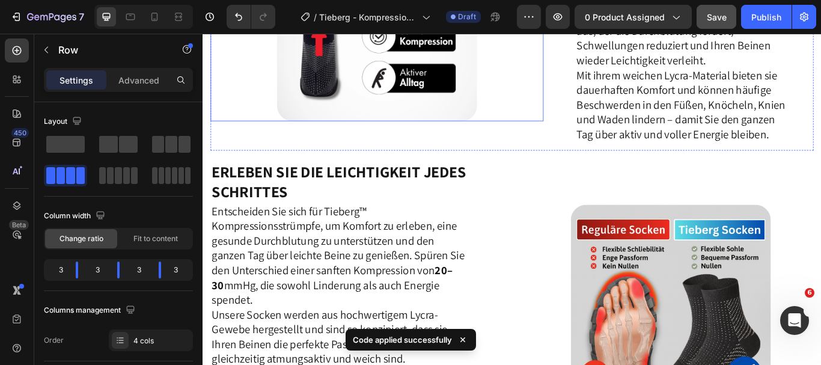
scroll to position [1041, 0]
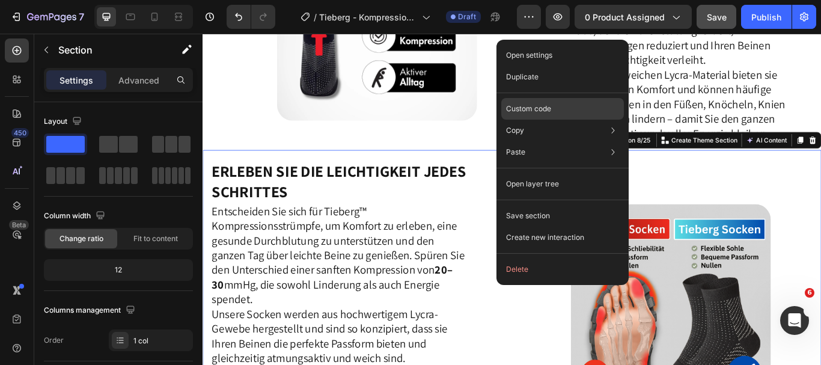
click at [540, 105] on p "Custom code" at bounding box center [528, 108] width 45 height 11
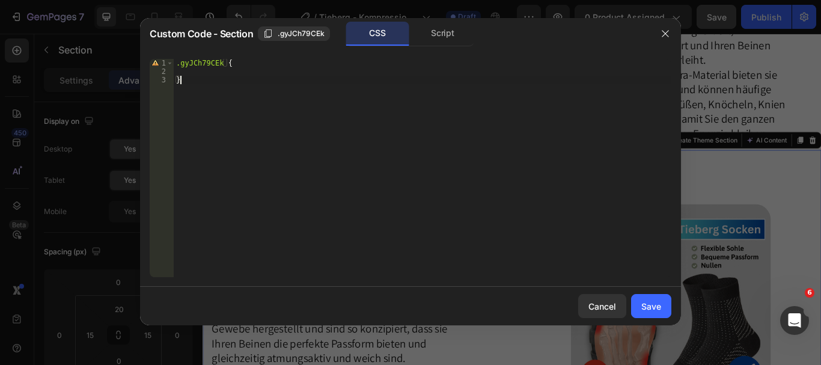
click at [293, 135] on div ".gyJCh79CEk { }" at bounding box center [423, 176] width 498 height 235
type textarea "}"
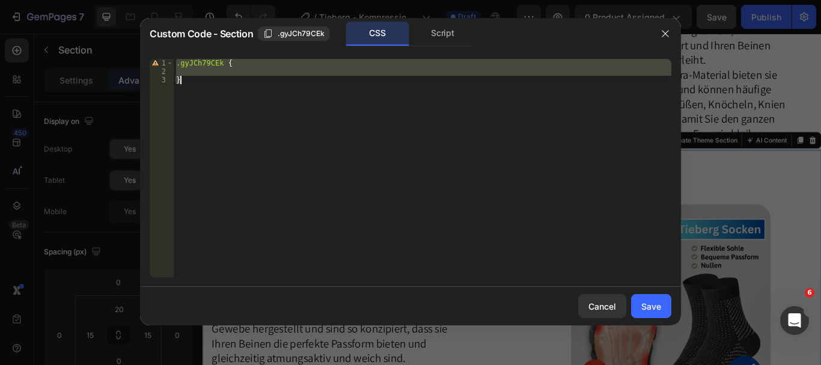
paste textarea
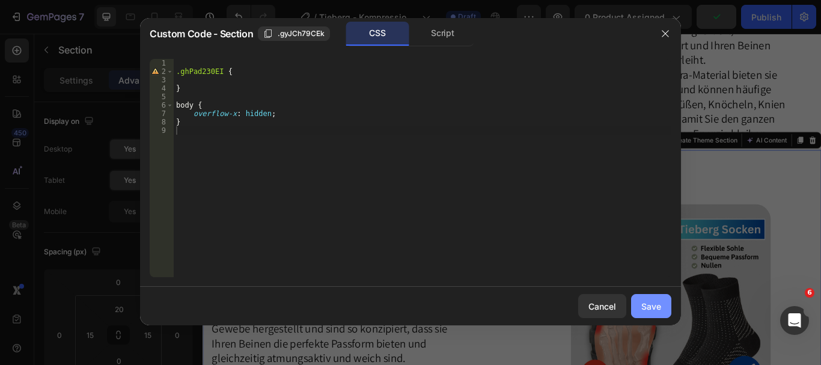
click at [641, 306] on button "Save" at bounding box center [651, 306] width 40 height 24
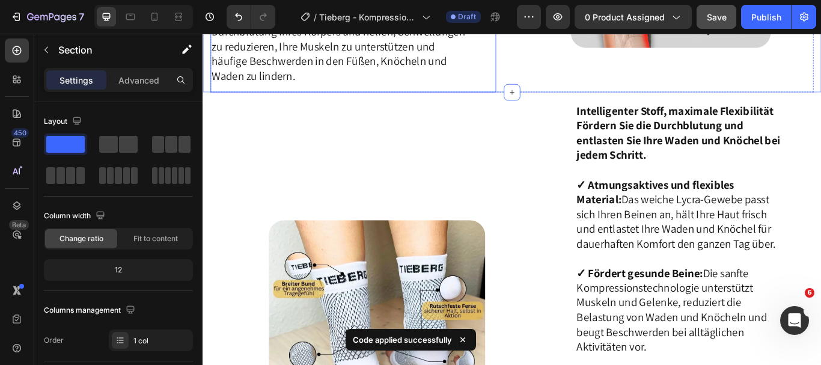
scroll to position [1478, 0]
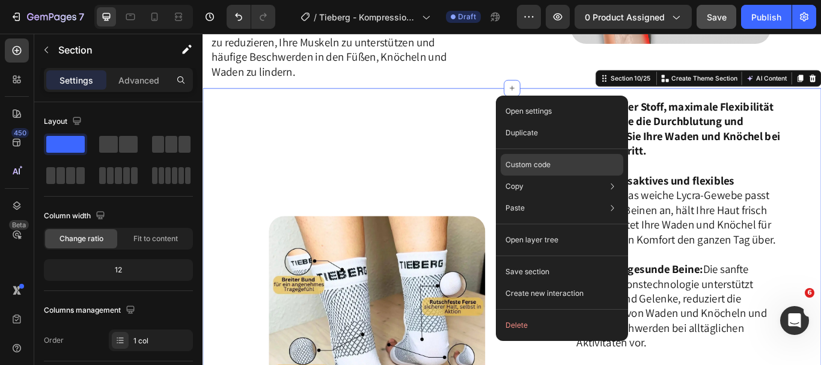
click at [565, 197] on div "Custom code" at bounding box center [562, 208] width 123 height 22
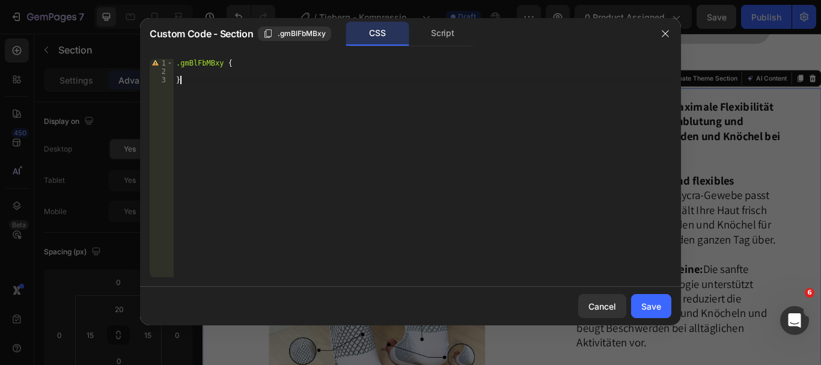
click at [379, 162] on div ".gmBlFbMBxy { }" at bounding box center [423, 176] width 498 height 235
type textarea "}"
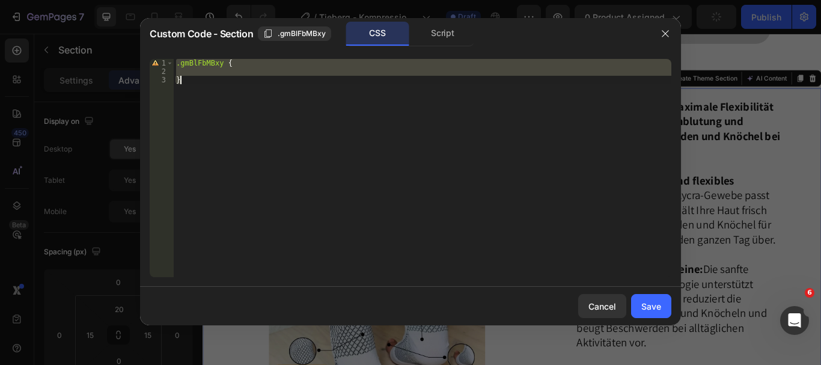
paste textarea
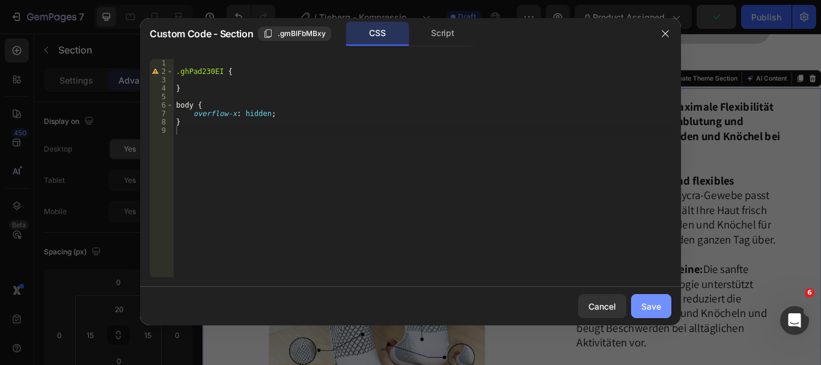
click at [650, 307] on div "Save" at bounding box center [651, 306] width 20 height 13
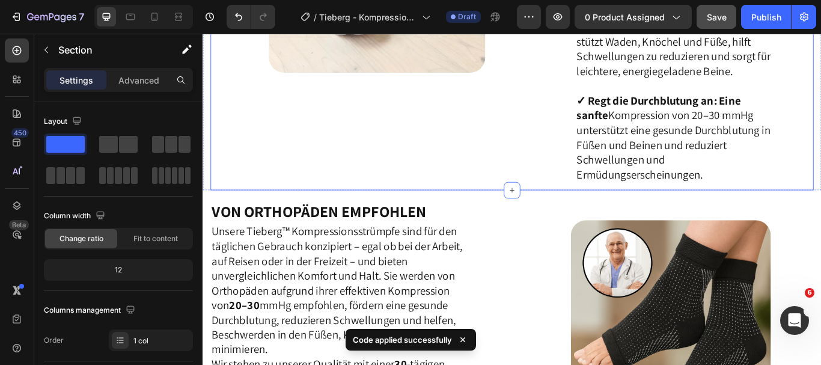
scroll to position [1901, 0]
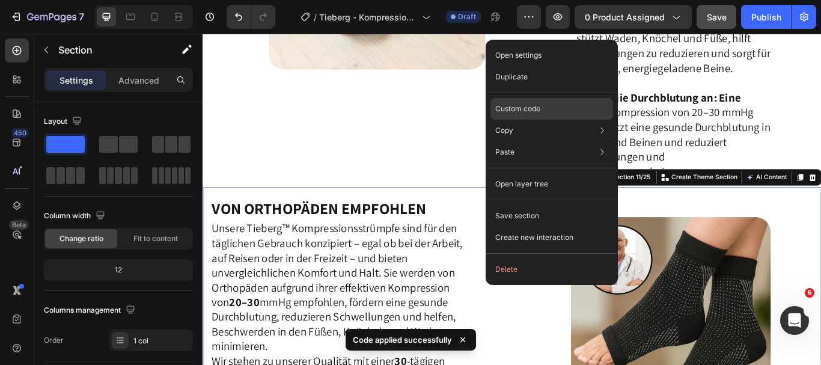
click at [541, 141] on div "Custom code" at bounding box center [552, 152] width 123 height 22
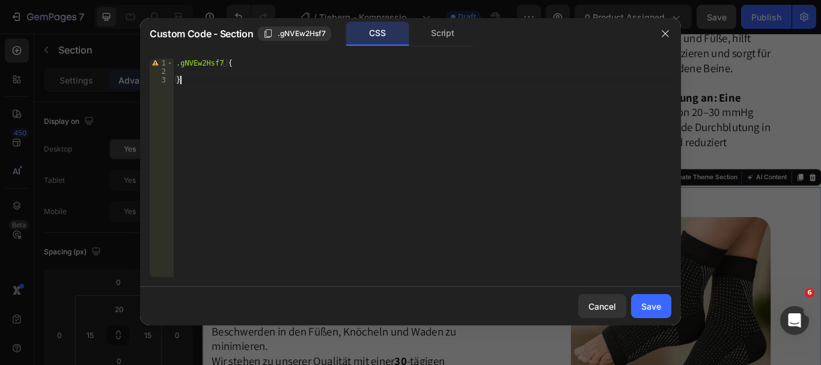
click at [405, 136] on div ".gNVEw2Hsf7 { }" at bounding box center [423, 176] width 498 height 235
type textarea "}"
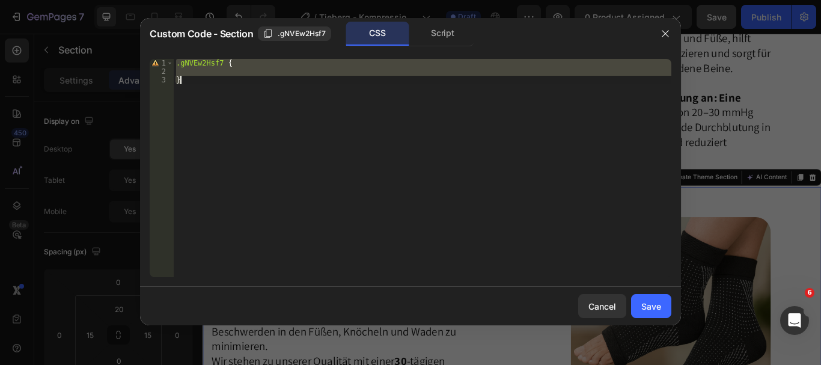
paste textarea
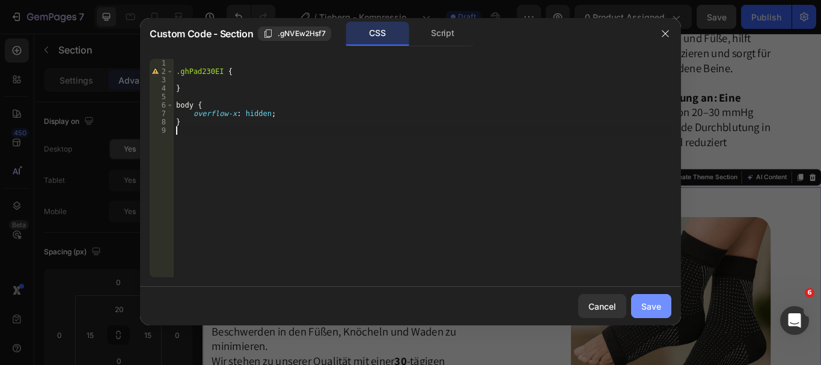
click at [645, 304] on div "Save" at bounding box center [651, 306] width 20 height 13
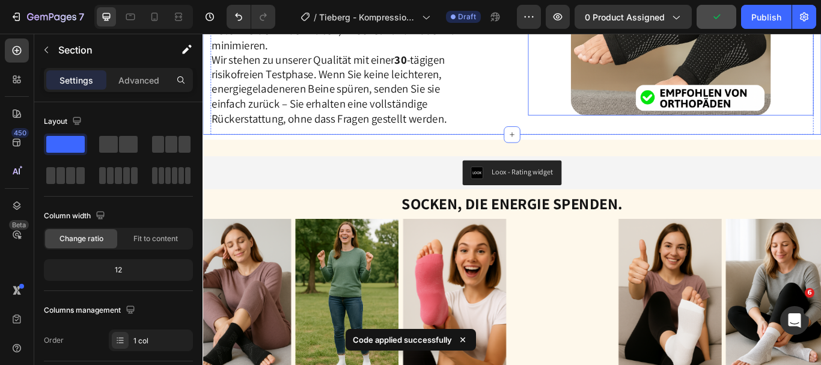
scroll to position [2334, 0]
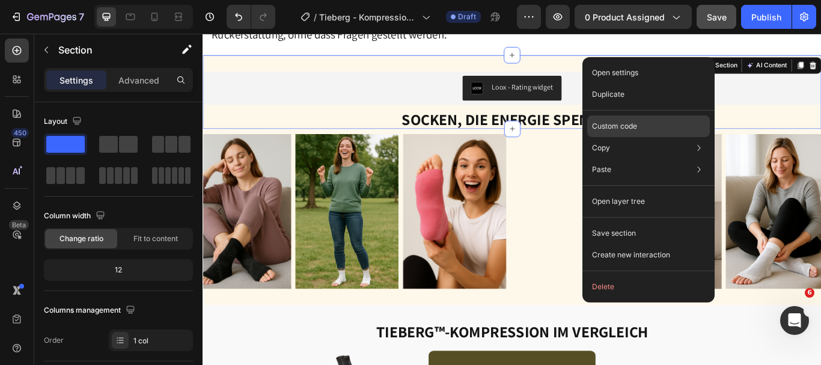
click at [604, 129] on p "Custom code" at bounding box center [614, 126] width 45 height 11
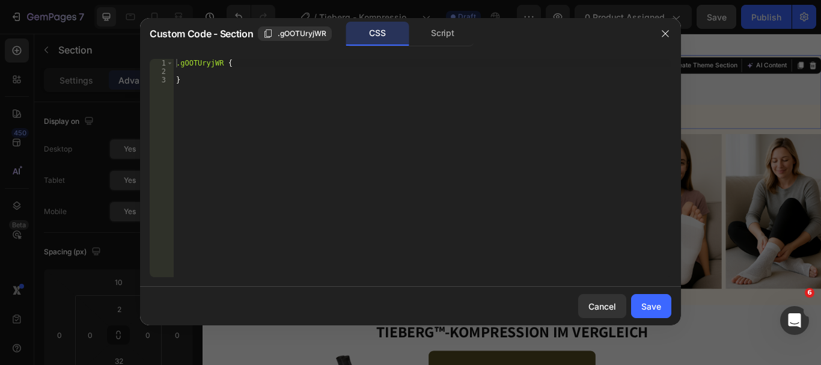
click at [355, 90] on div ".gOOTUryjWR { }" at bounding box center [423, 176] width 498 height 235
type textarea "}"
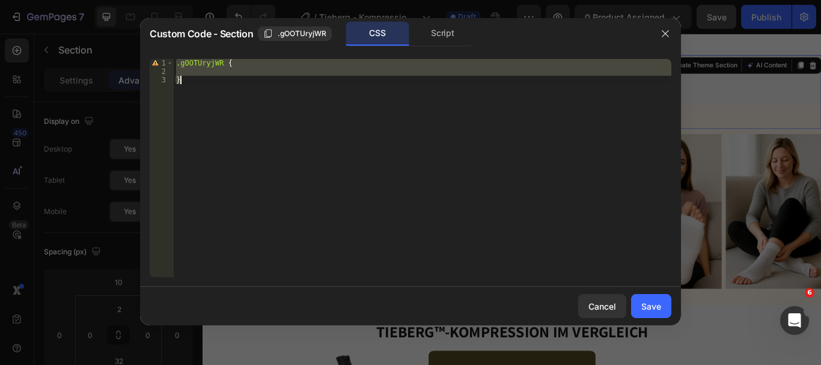
paste textarea
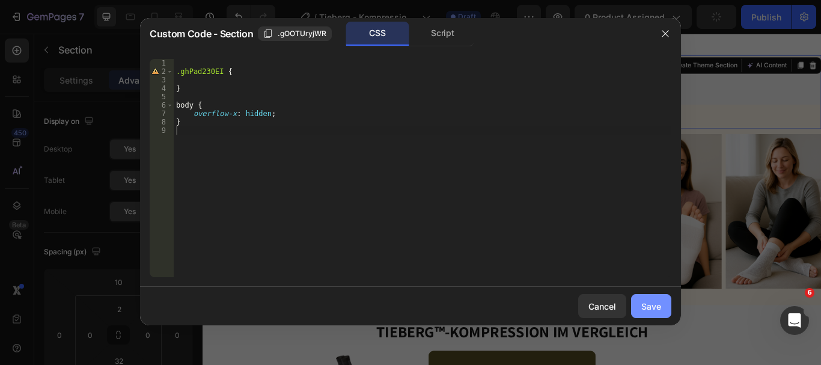
click at [656, 311] on div "Save" at bounding box center [651, 306] width 20 height 13
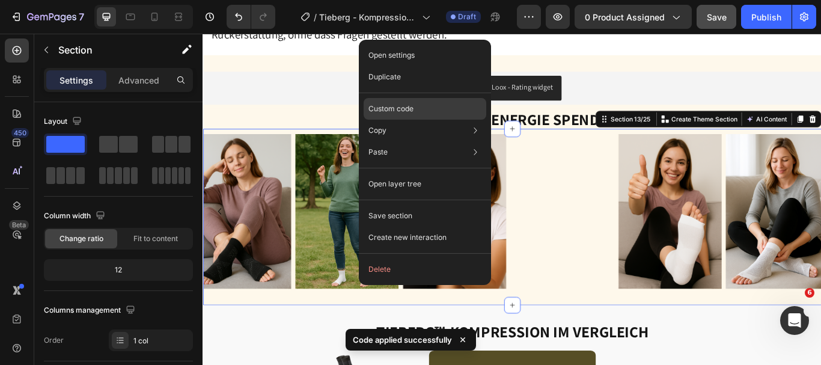
click at [456, 141] on div "Custom code" at bounding box center [425, 152] width 123 height 22
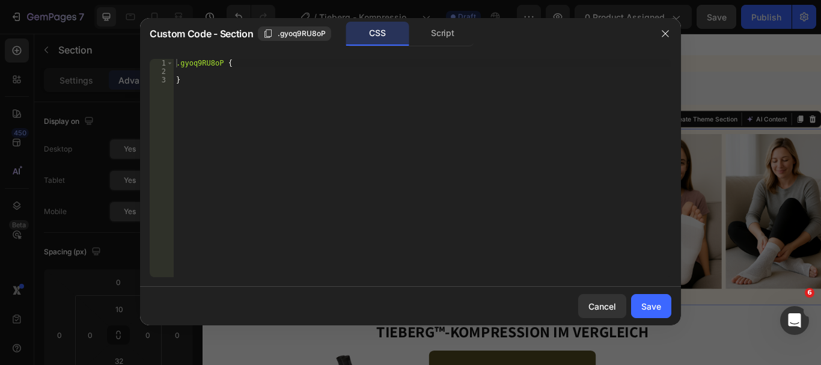
click at [319, 138] on div ".gyoq9RU8oP { }" at bounding box center [423, 176] width 498 height 235
type textarea "}"
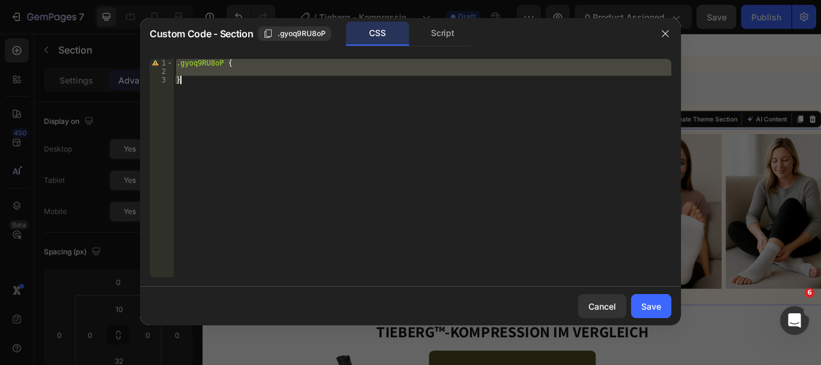
paste textarea
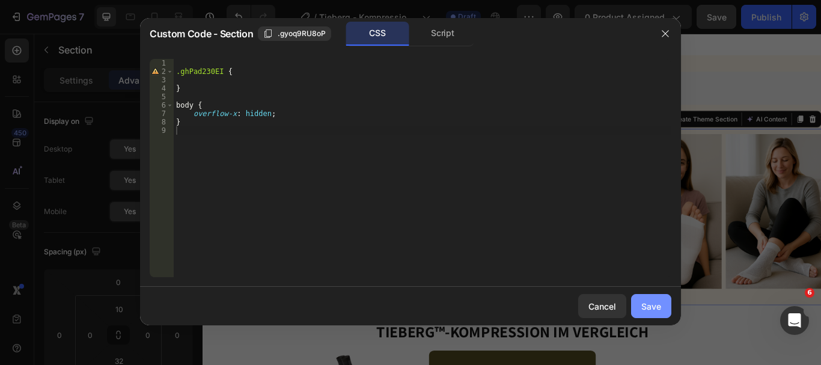
click at [645, 295] on button "Save" at bounding box center [651, 306] width 40 height 24
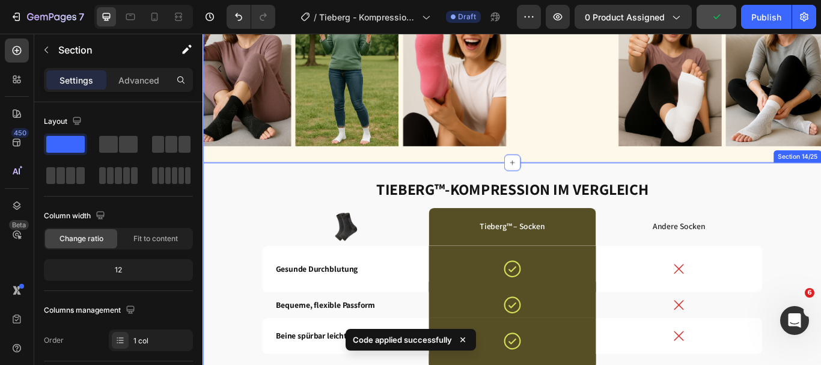
scroll to position [2501, 0]
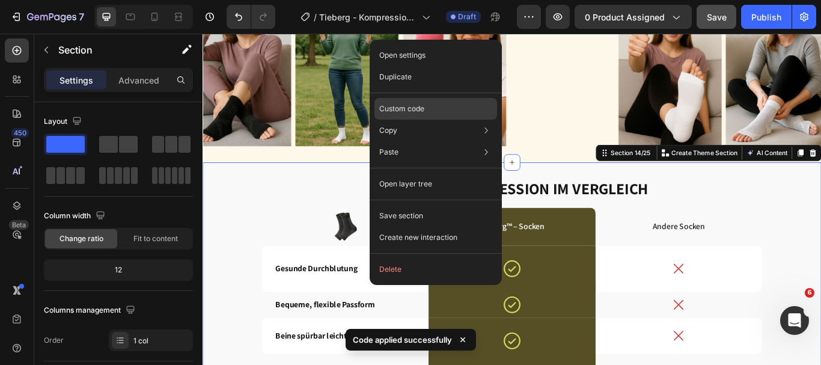
click at [477, 141] on div "Custom code" at bounding box center [436, 152] width 123 height 22
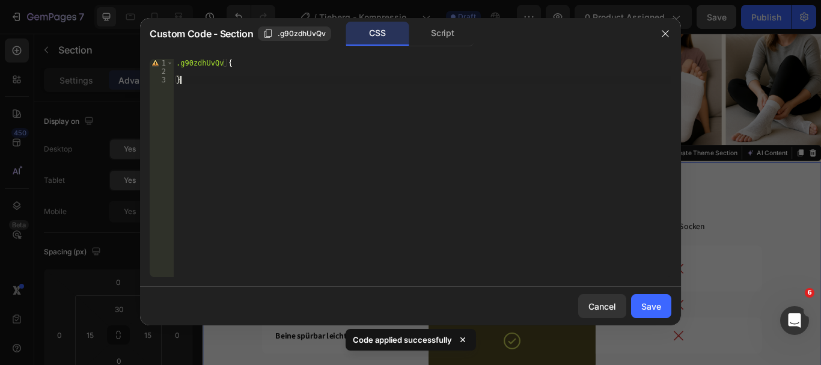
click at [355, 141] on div ".g90zdhUvQv { }" at bounding box center [423, 176] width 498 height 235
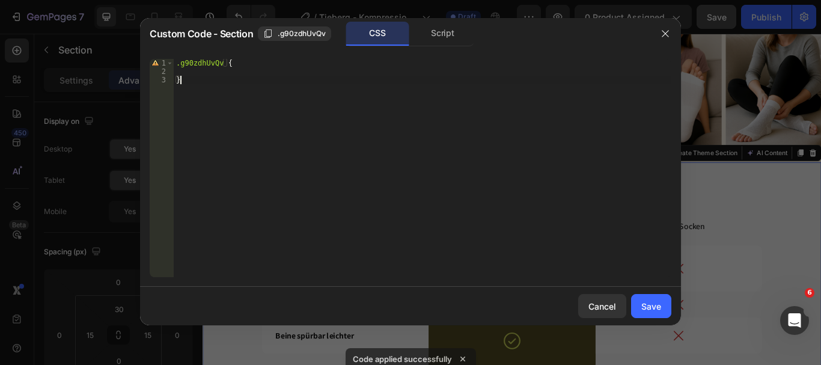
type textarea "}"
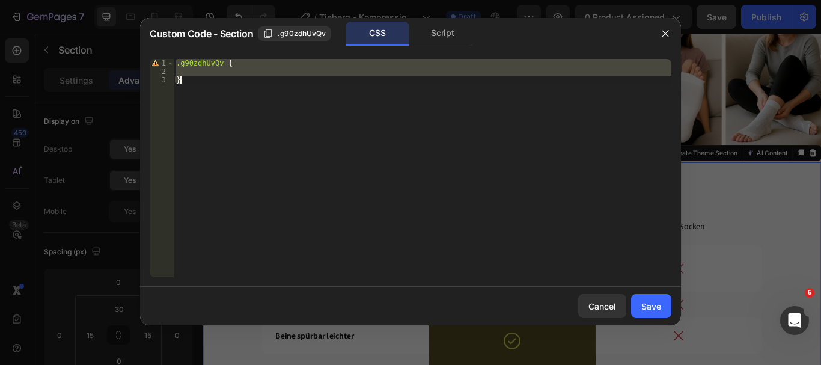
paste textarea
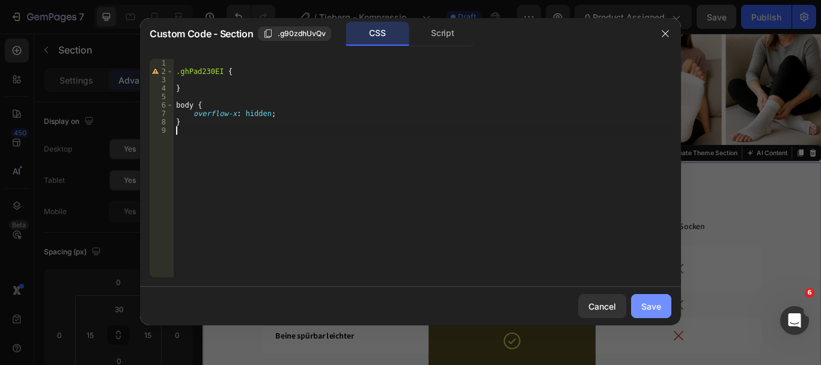
click at [663, 305] on button "Save" at bounding box center [651, 306] width 40 height 24
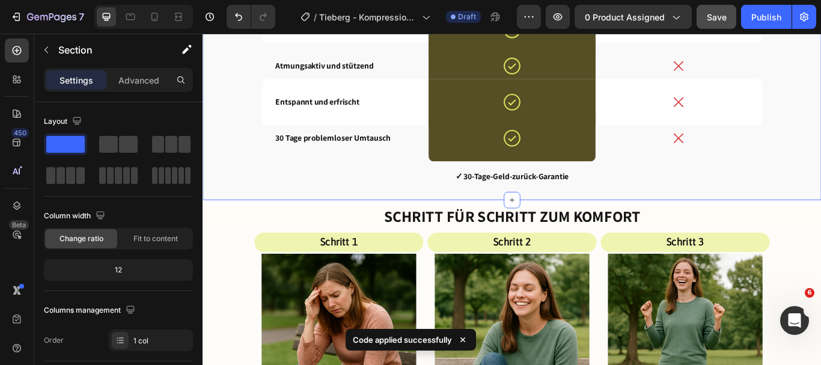
scroll to position [2900, 0]
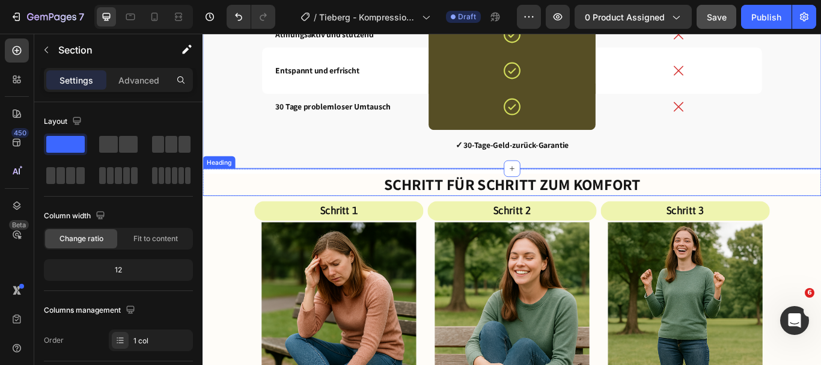
click at [347, 219] on h2 "Schritt für Schritt zum Komfort" at bounding box center [563, 210] width 721 height 26
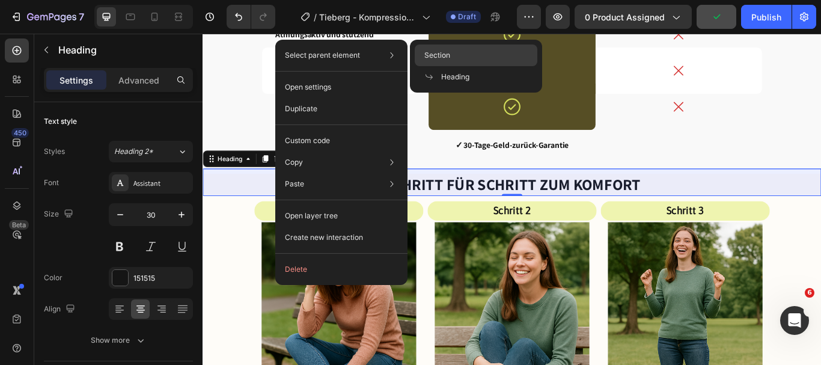
click at [428, 66] on div "Section" at bounding box center [476, 77] width 123 height 22
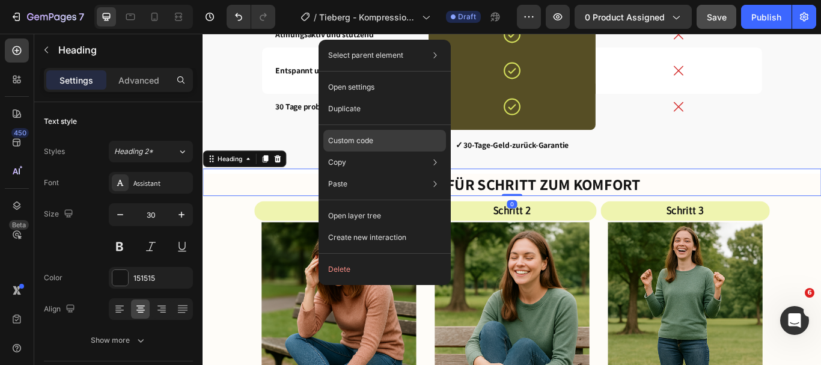
click at [375, 173] on div "Custom code" at bounding box center [384, 184] width 123 height 22
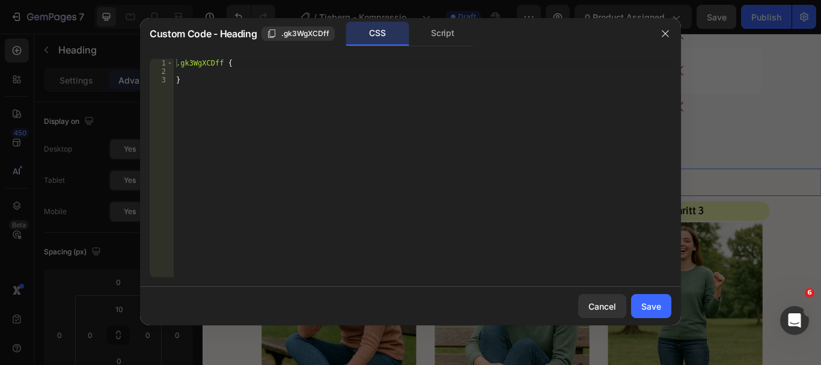
click at [259, 141] on div ".gk3WgXCDff { }" at bounding box center [423, 176] width 498 height 235
type textarea "}"
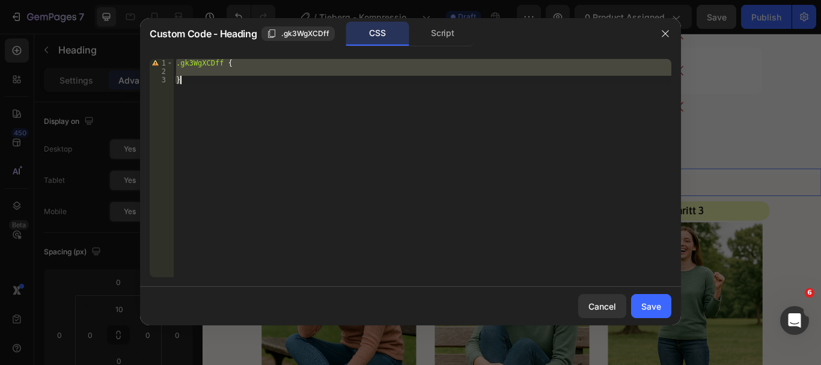
paste textarea
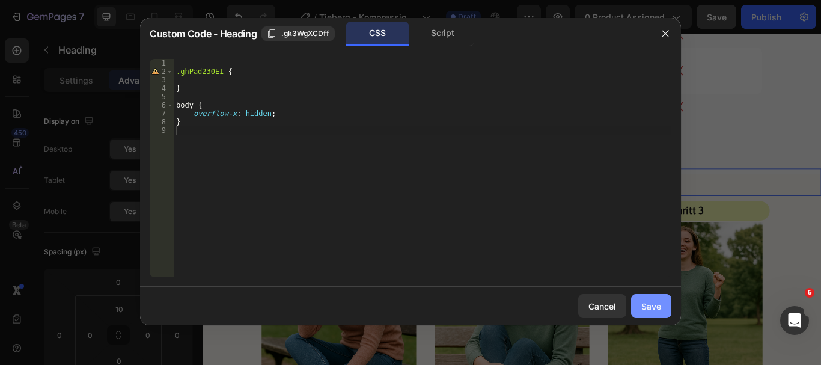
click at [657, 312] on div "Save" at bounding box center [651, 306] width 20 height 13
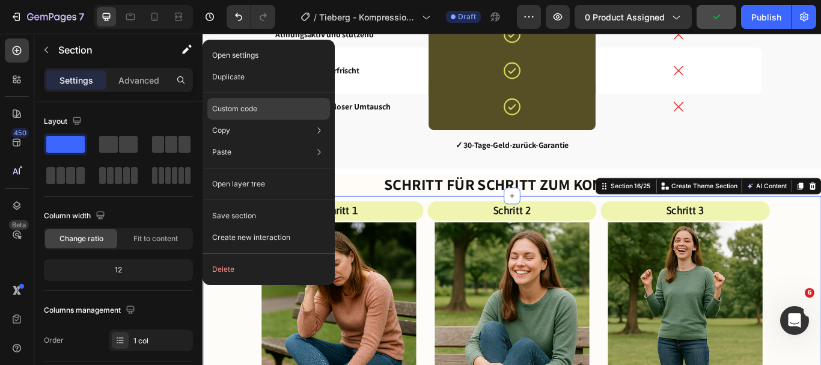
click at [287, 141] on div "Custom code" at bounding box center [268, 152] width 123 height 22
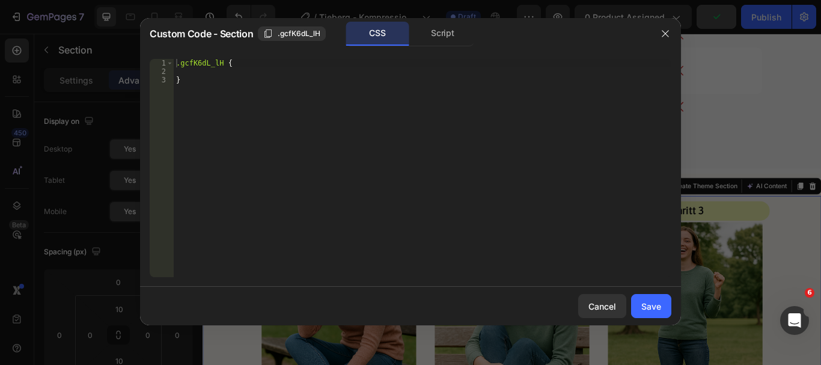
click at [268, 148] on div ".gcfK6dL_lH { }" at bounding box center [423, 176] width 498 height 235
type textarea "}"
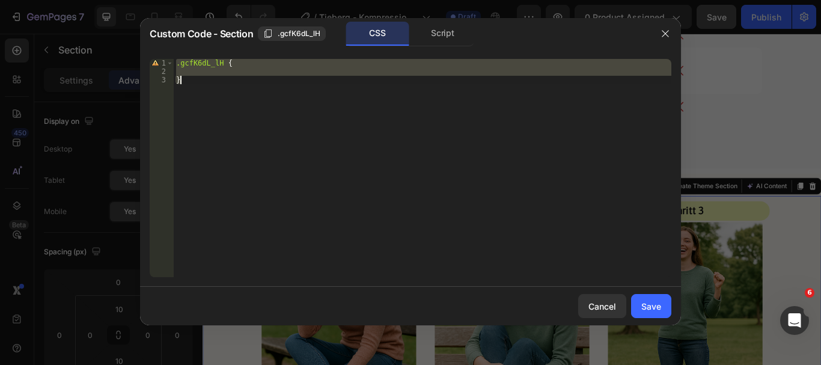
paste textarea
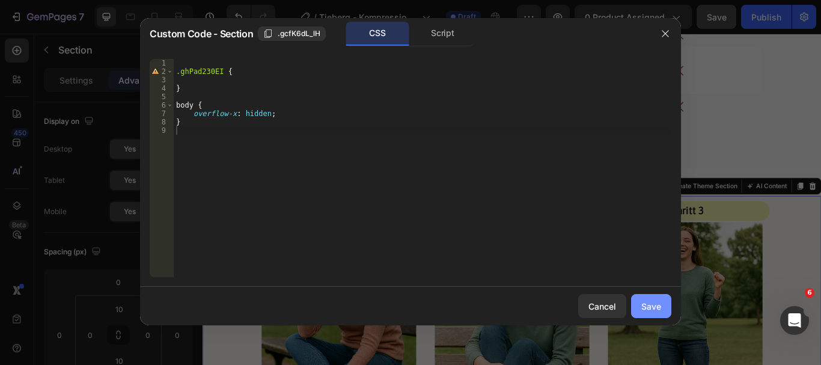
click at [641, 309] on div "Save" at bounding box center [651, 306] width 20 height 13
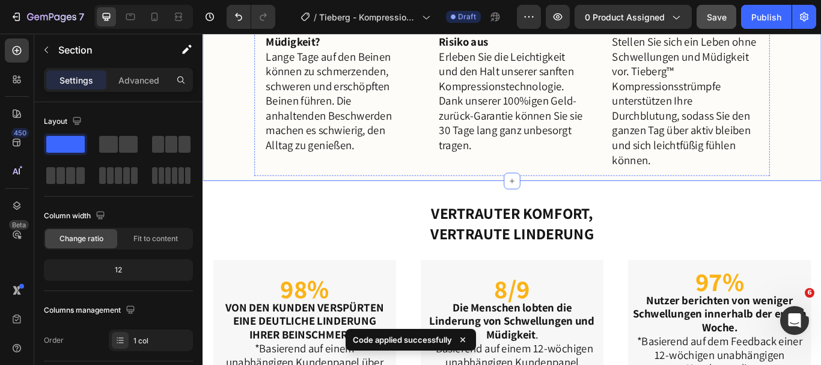
scroll to position [3466, 0]
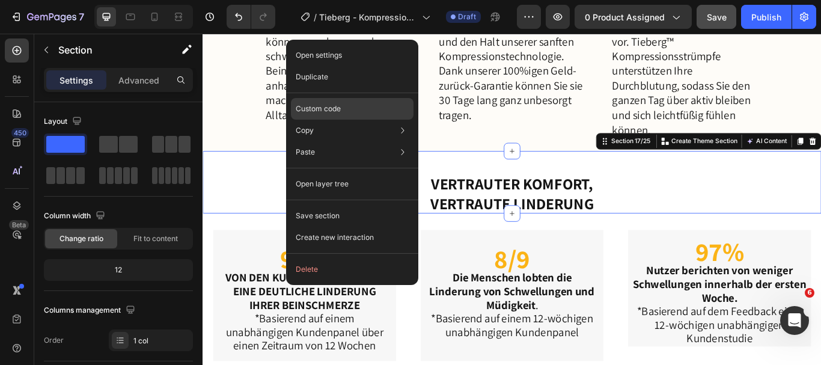
click at [383, 141] on div "Custom code" at bounding box center [352, 152] width 123 height 22
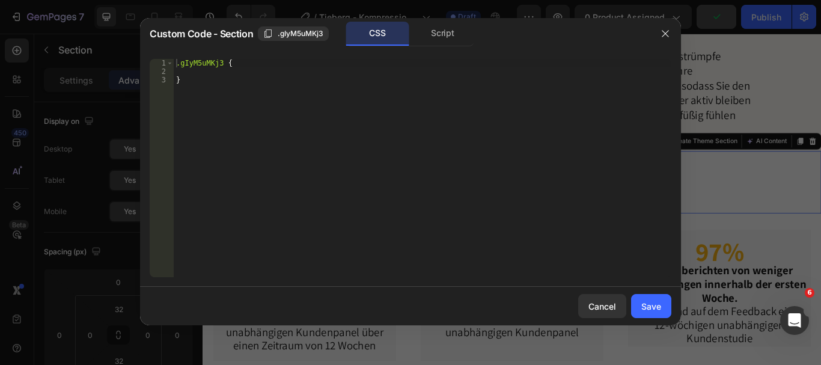
click at [323, 99] on div ".gIyM5uMKj3 { }" at bounding box center [423, 176] width 498 height 235
type textarea "}"
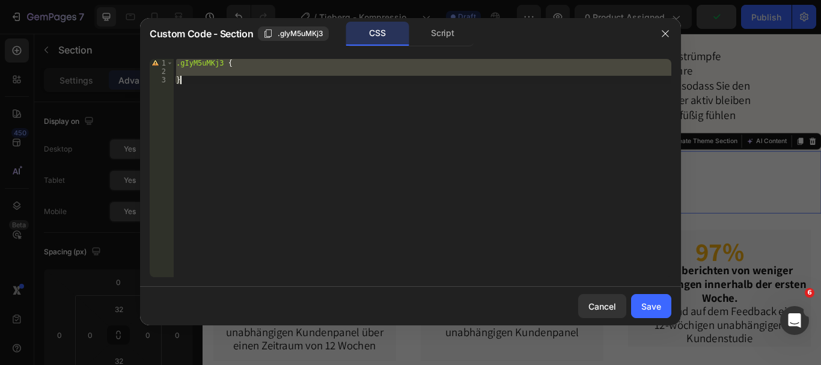
paste textarea
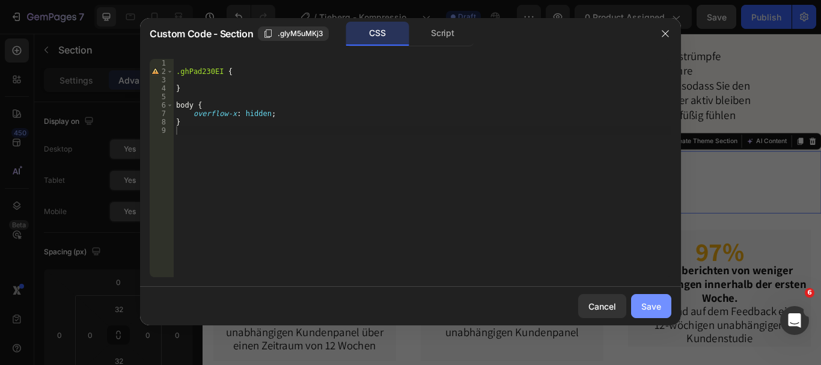
click at [647, 311] on div "Save" at bounding box center [651, 306] width 20 height 13
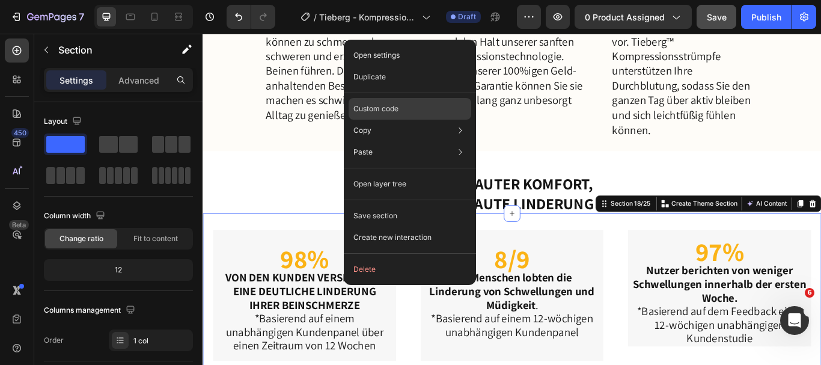
click at [405, 141] on div "Custom code" at bounding box center [410, 152] width 123 height 22
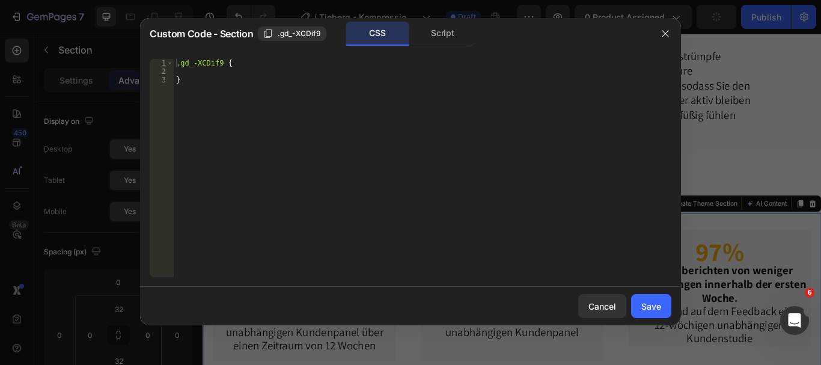
click at [241, 135] on div ".gd_-XCDif9 { }" at bounding box center [423, 176] width 498 height 235
type textarea "}"
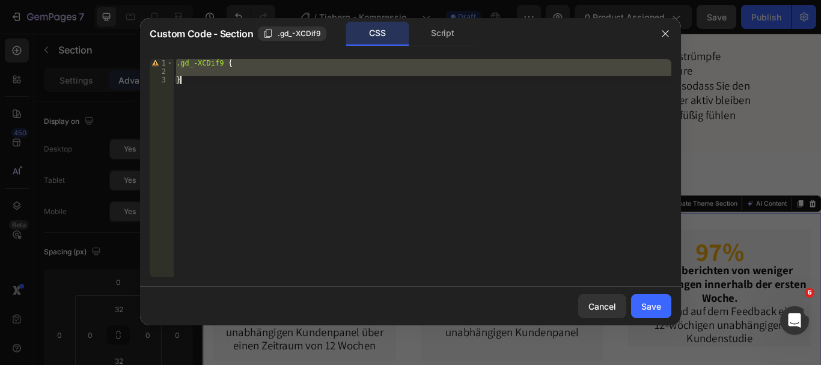
paste textarea
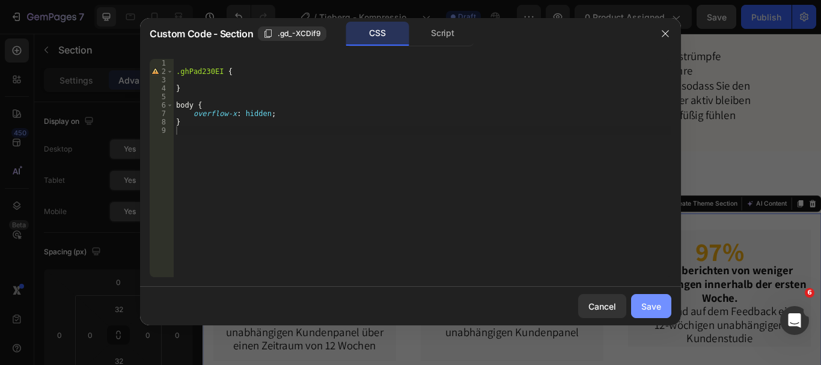
click at [650, 303] on div "Save" at bounding box center [651, 306] width 20 height 13
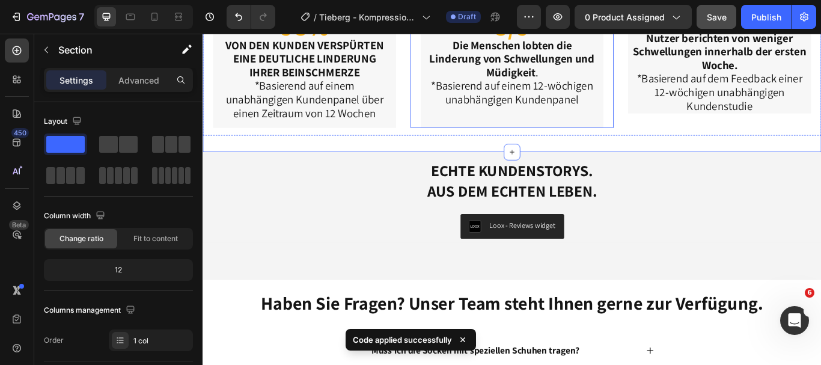
scroll to position [3737, 0]
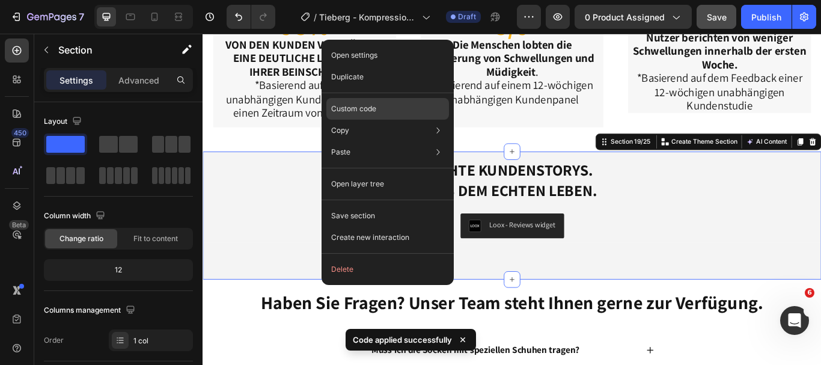
click at [400, 141] on div "Custom code" at bounding box center [387, 152] width 123 height 22
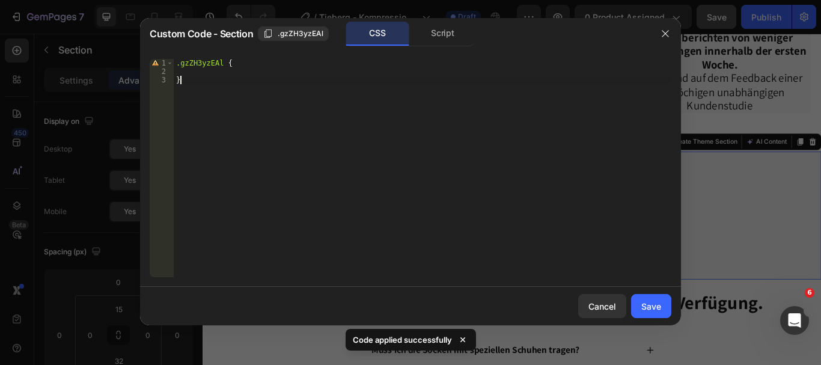
click at [286, 110] on div ".gzZH3yzEAl { }" at bounding box center [423, 176] width 498 height 235
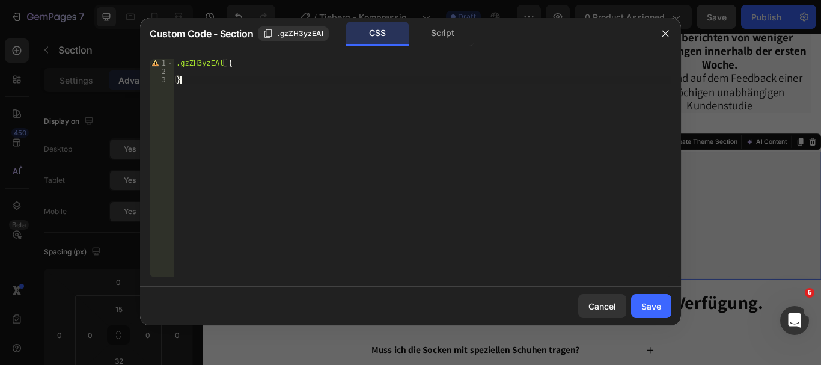
type textarea "}"
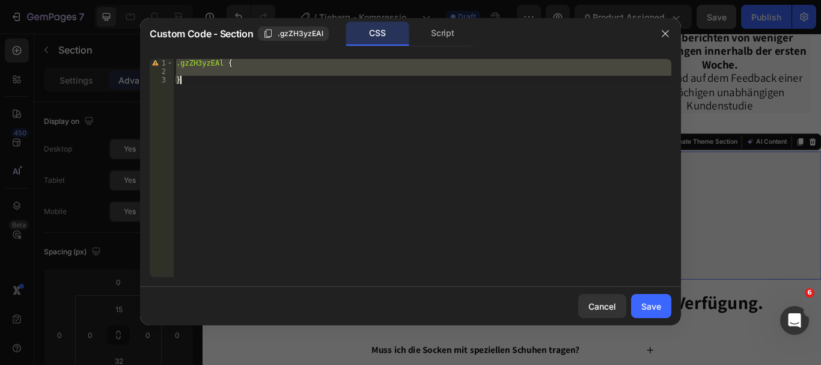
paste textarea
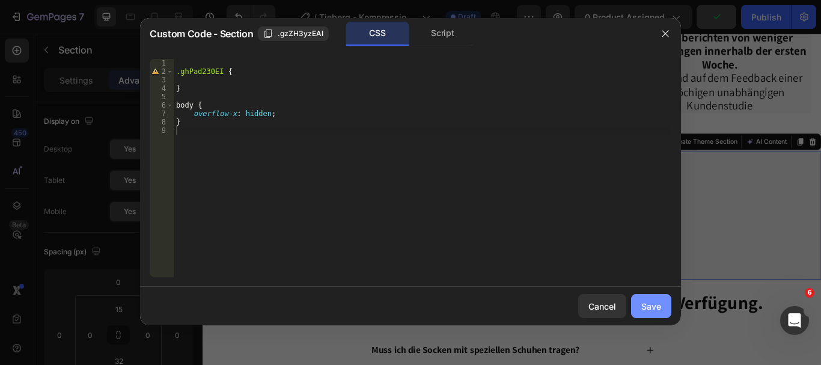
click at [655, 301] on div "Save" at bounding box center [651, 306] width 20 height 13
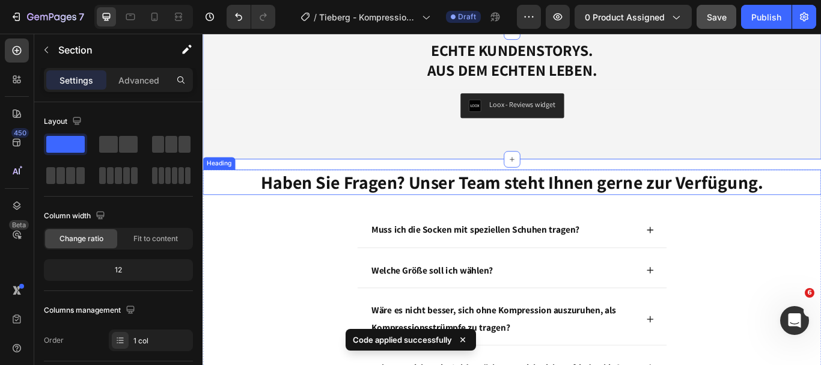
scroll to position [3895, 0]
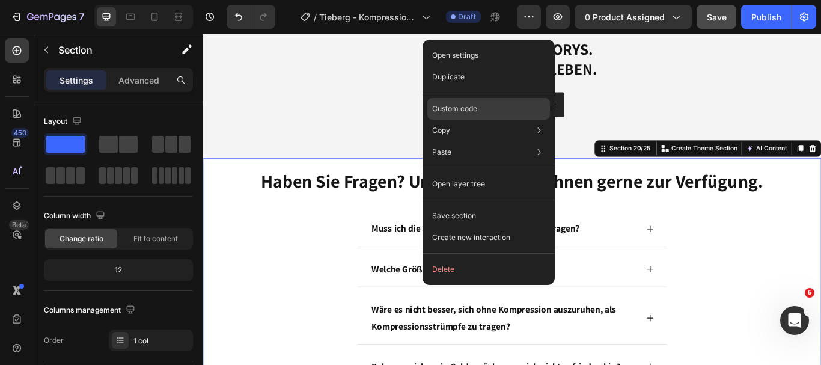
click at [481, 141] on div "Custom code" at bounding box center [488, 152] width 123 height 22
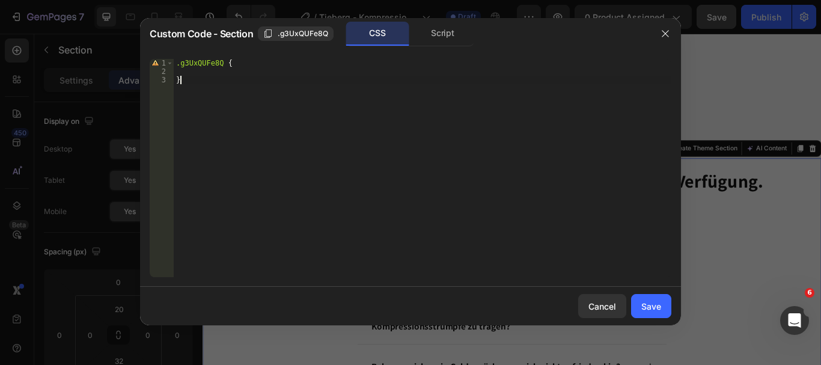
click at [337, 141] on div ".g3UxQUFe8Q { }" at bounding box center [423, 176] width 498 height 235
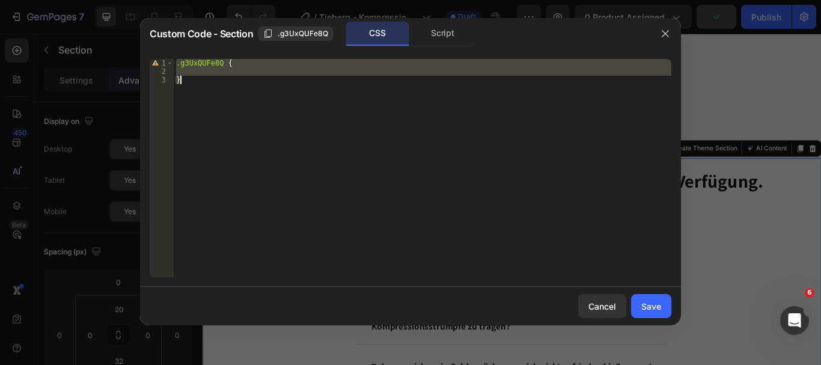
paste textarea
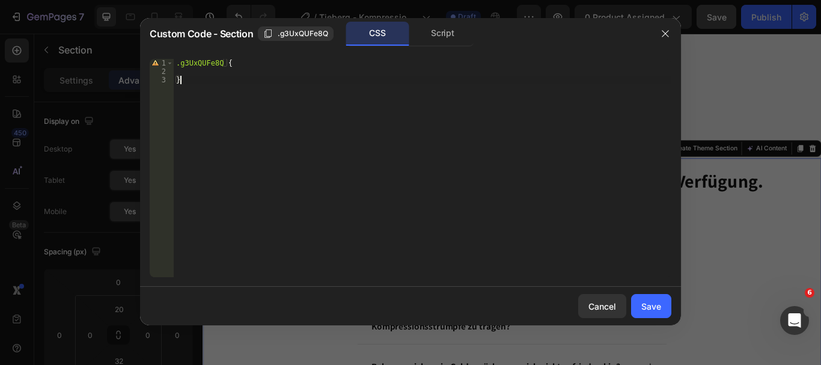
click at [329, 80] on div ".g3UxQUFe8Q { }" at bounding box center [423, 176] width 498 height 235
type textarea "}"
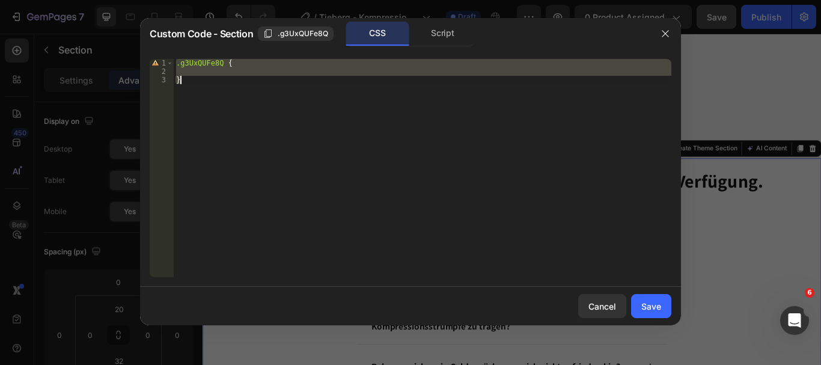
paste textarea
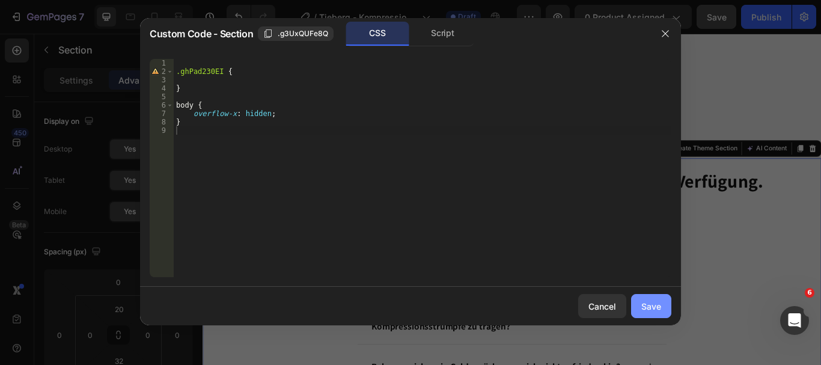
click at [653, 307] on div "Save" at bounding box center [651, 306] width 20 height 13
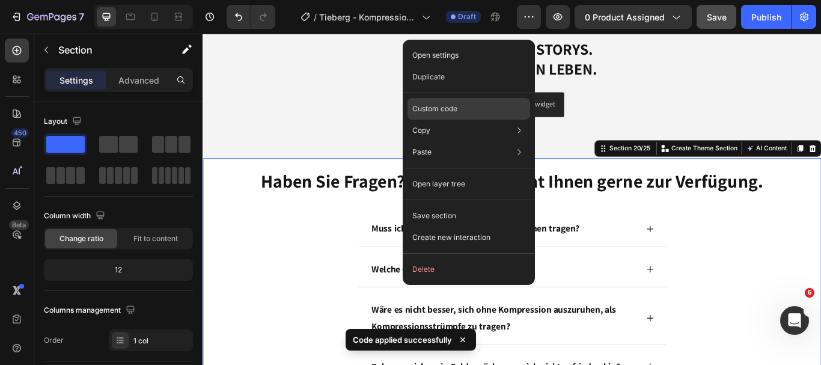
click at [483, 141] on div "Custom code" at bounding box center [469, 152] width 123 height 22
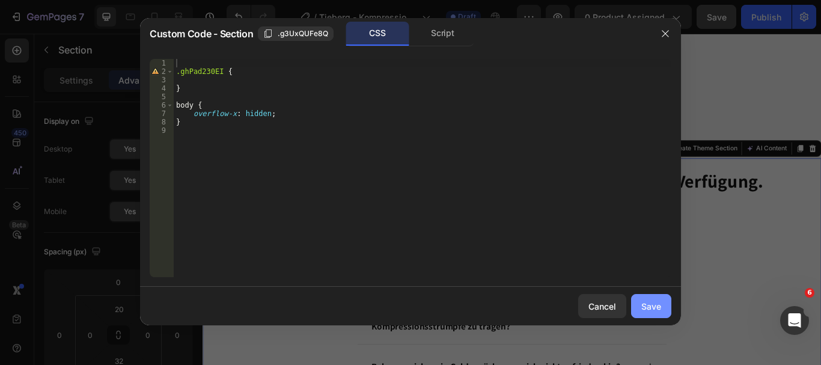
click at [644, 308] on div "Save" at bounding box center [651, 306] width 20 height 13
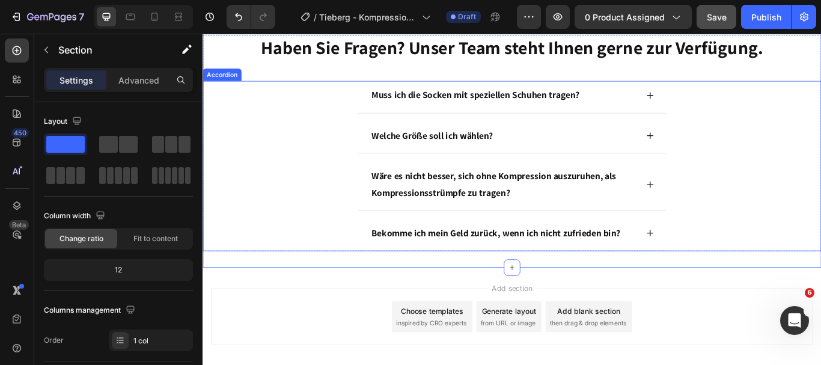
scroll to position [4046, 0]
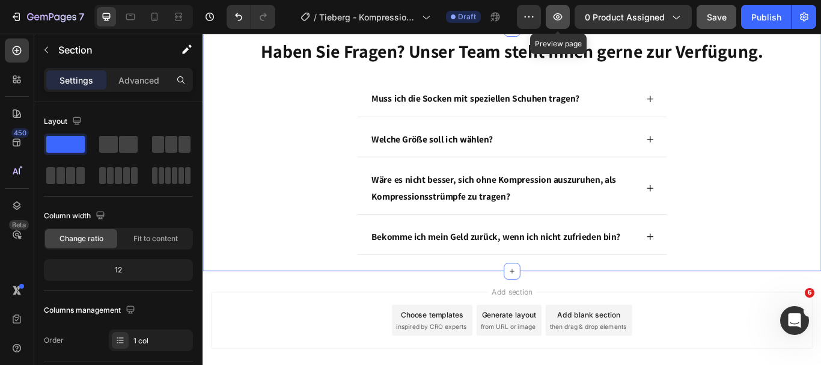
click at [561, 16] on icon "button" at bounding box center [558, 16] width 9 height 7
click at [156, 18] on icon at bounding box center [154, 17] width 12 height 12
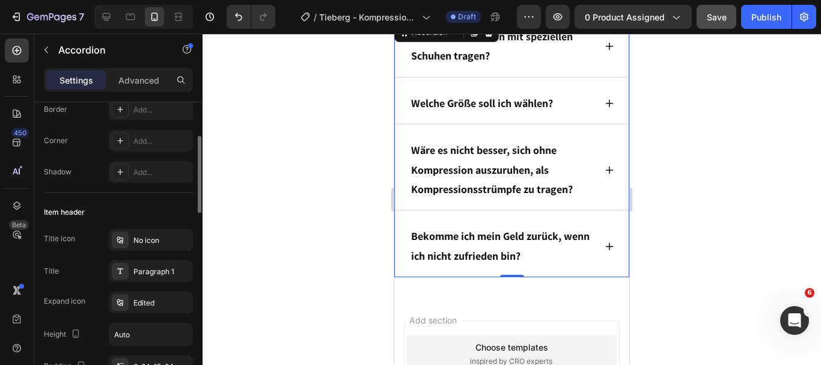
scroll to position [141, 0]
click at [170, 278] on div "Paragraph 1" at bounding box center [151, 269] width 84 height 22
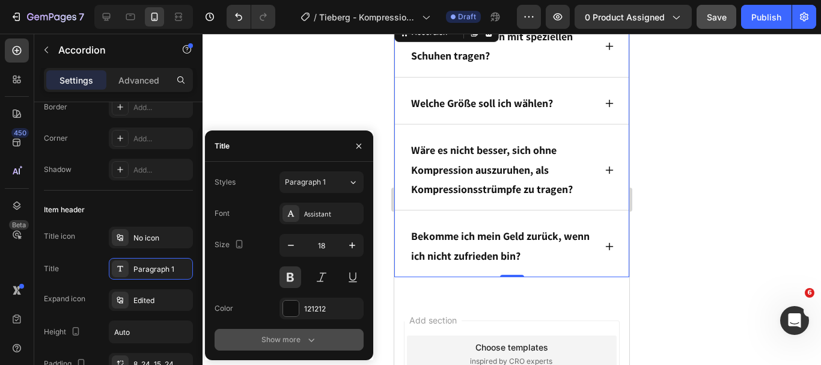
click at [308, 339] on icon "button" at bounding box center [311, 340] width 12 height 12
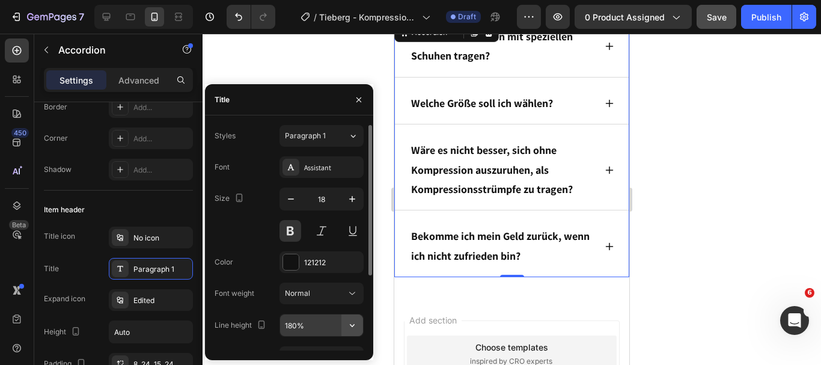
click at [348, 318] on button "button" at bounding box center [352, 325] width 22 height 22
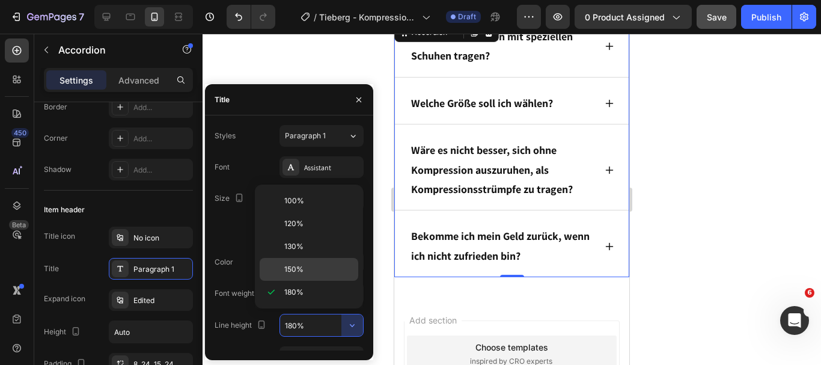
click at [317, 260] on div "150%" at bounding box center [309, 269] width 99 height 23
type input "150%"
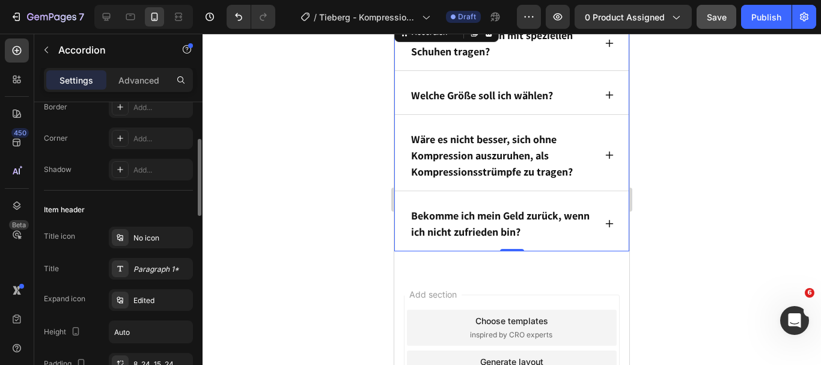
click at [160, 210] on div "Item header" at bounding box center [118, 209] width 149 height 19
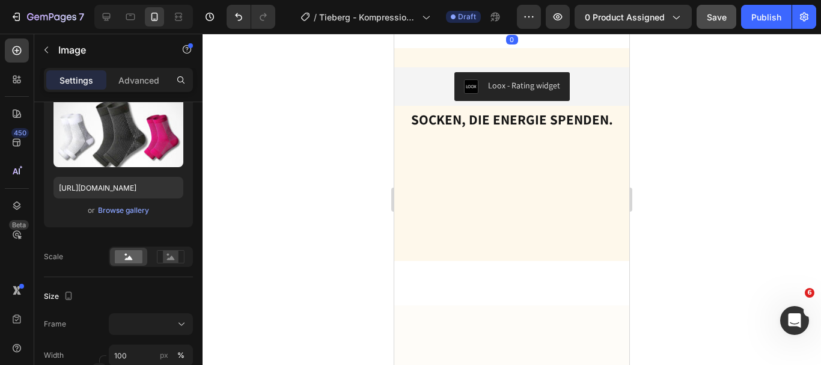
scroll to position [0, 0]
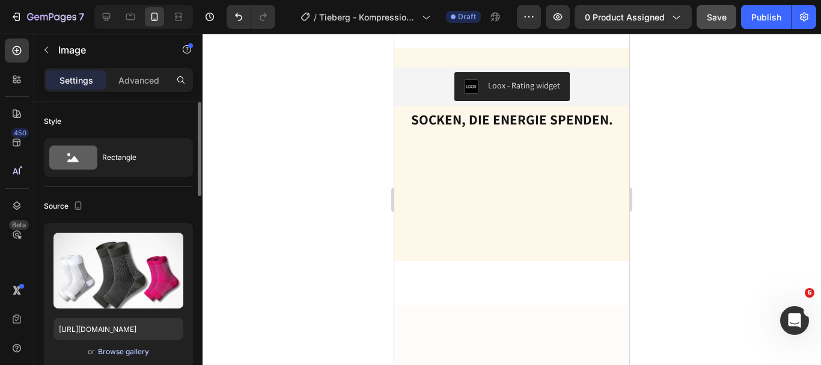
click at [142, 347] on div "Browse gallery" at bounding box center [123, 351] width 51 height 11
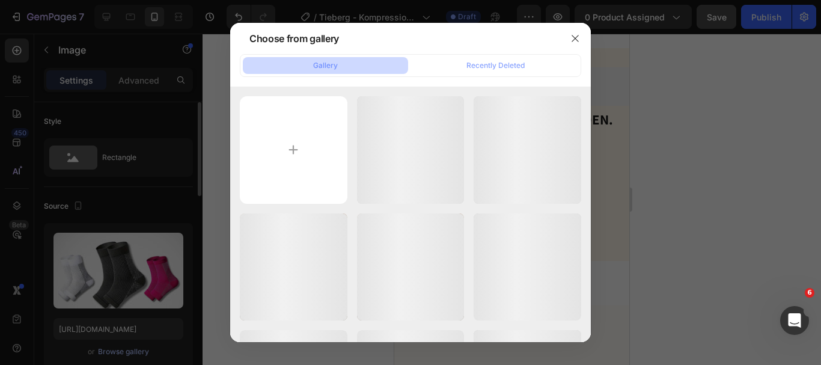
scroll to position [2913, 0]
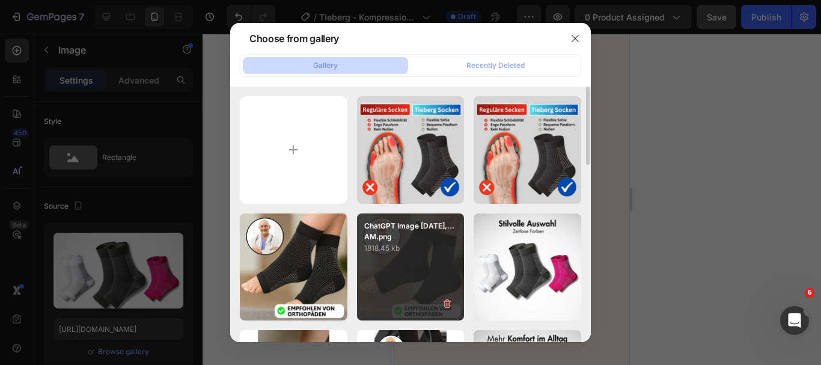
click at [402, 275] on div "ChatGPT Image [DATE],...AM.png 1818.45 kb" at bounding box center [411, 267] width 108 height 108
type input "[URL][DOMAIN_NAME]"
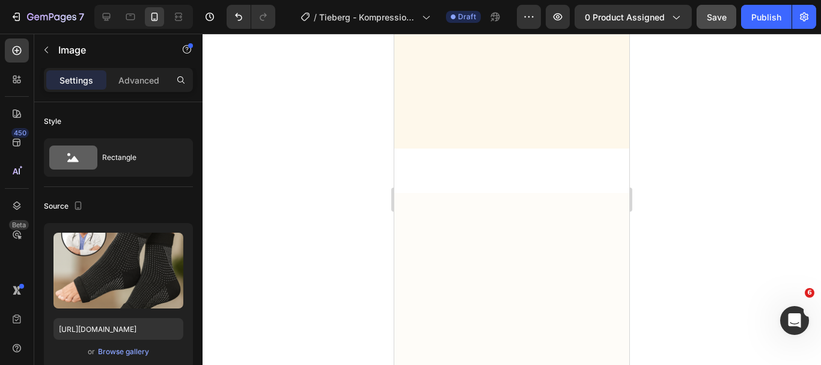
scroll to position [2400, 0]
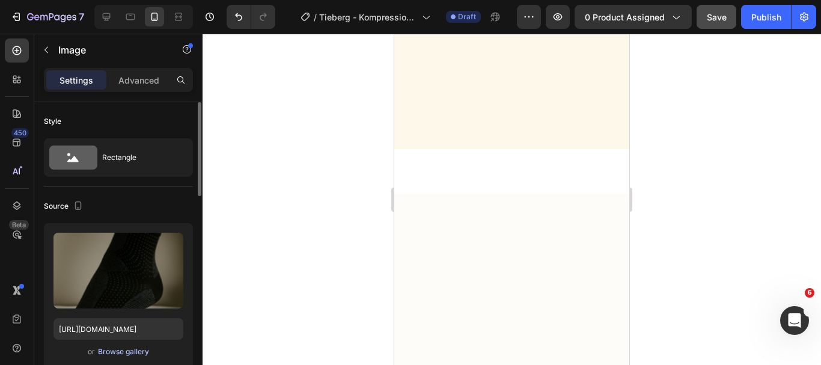
click at [138, 350] on div "Browse gallery" at bounding box center [123, 351] width 51 height 11
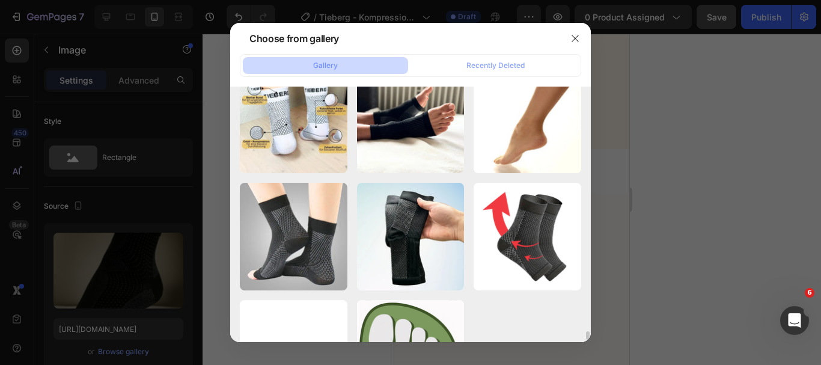
scroll to position [6936, 0]
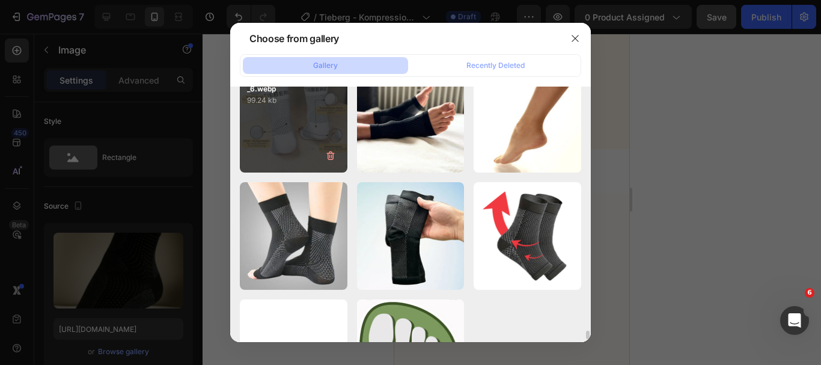
click at [326, 133] on div "67a4c42635bfdb61ea95..._6.webp 99.24 kb" at bounding box center [294, 120] width 108 height 108
type input "[URL][DOMAIN_NAME]"
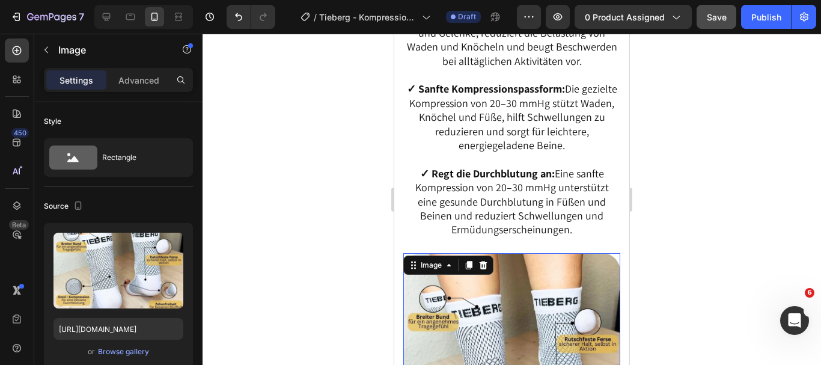
scroll to position [1730, 0]
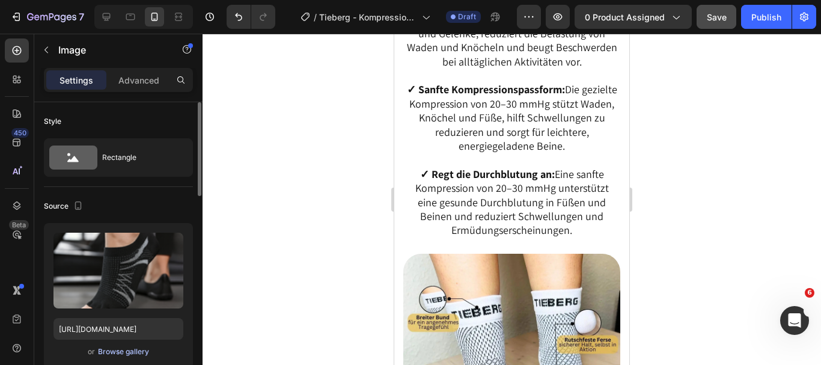
click at [132, 350] on div "Browse gallery" at bounding box center [123, 351] width 51 height 11
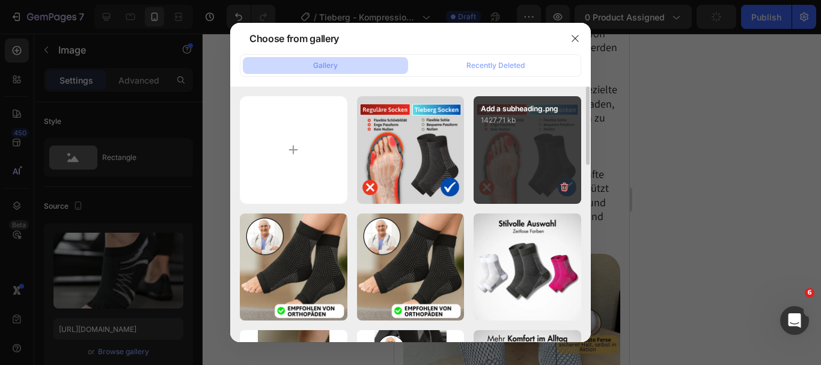
click at [530, 162] on div "Add a subheading.png 1427.71 kb" at bounding box center [528, 150] width 108 height 108
type input "[URL][DOMAIN_NAME]"
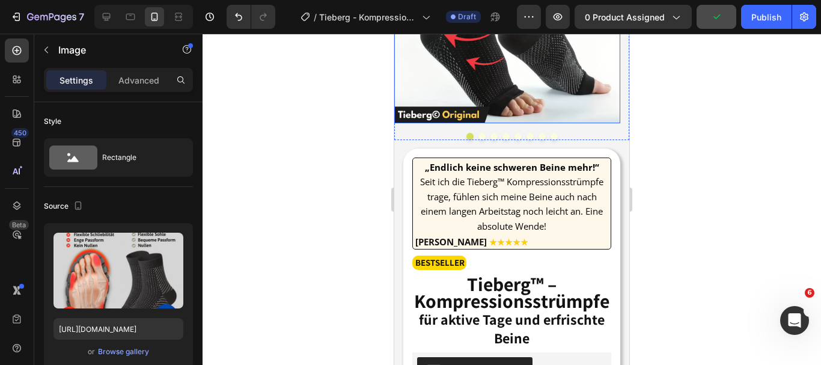
scroll to position [176, 0]
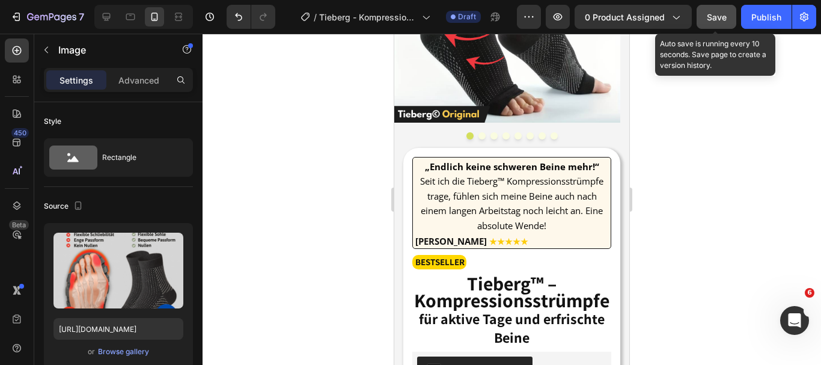
click at [710, 21] on span "Save" at bounding box center [717, 17] width 20 height 10
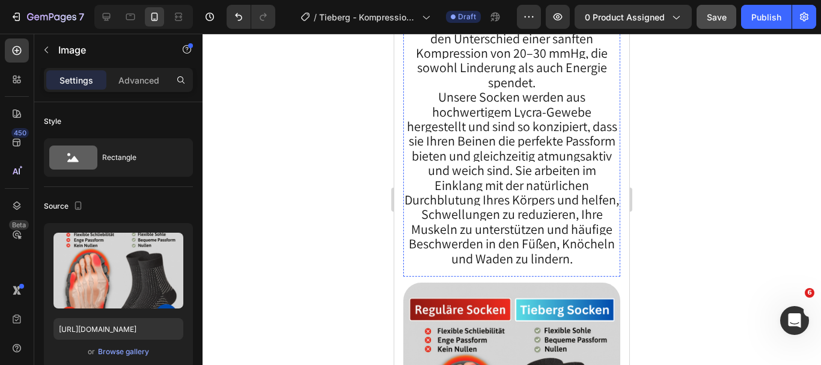
scroll to position [1753, 0]
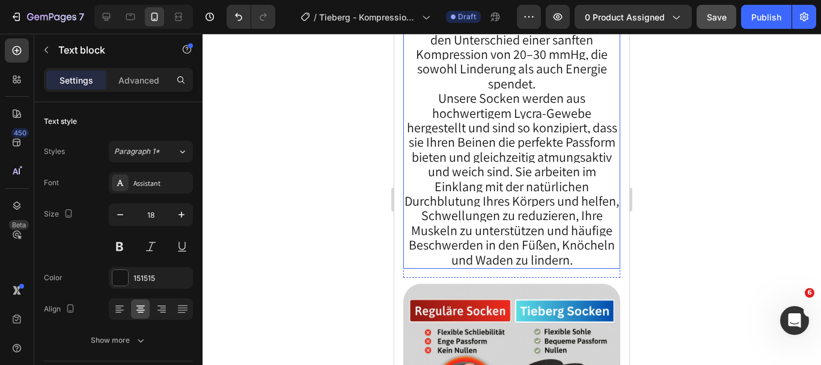
click at [554, 209] on span "Unsere Socken werden aus hochwertigem Lycra-Gewebe hergestellt und sind so konz…" at bounding box center [512, 179] width 215 height 178
click at [483, 192] on span "Unsere Socken werden aus hochwertigem Lycra-Gewebe hergestellt und sind so konz…" at bounding box center [512, 179] width 215 height 178
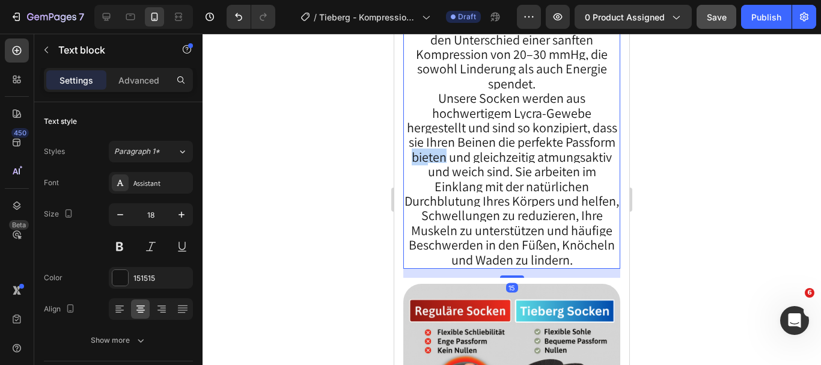
click at [483, 192] on span "Unsere Socken werden aus hochwertigem Lycra-Gewebe hergestellt und sind so konz…" at bounding box center [512, 179] width 215 height 178
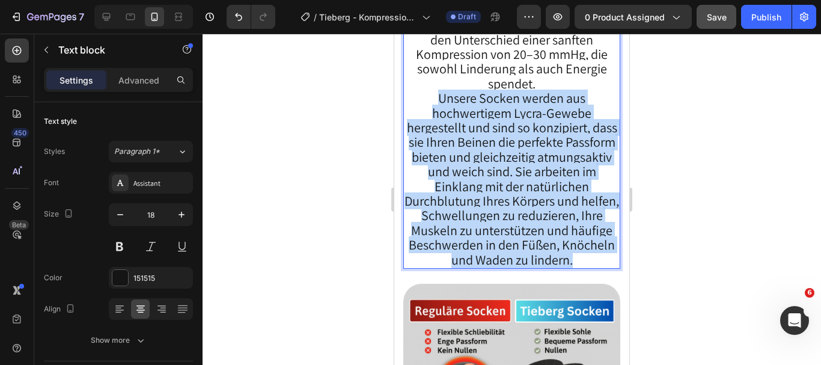
click at [483, 192] on span "Unsere Socken werden aus hochwertigem Lycra-Gewebe hergestellt und sind so konz…" at bounding box center [512, 179] width 215 height 178
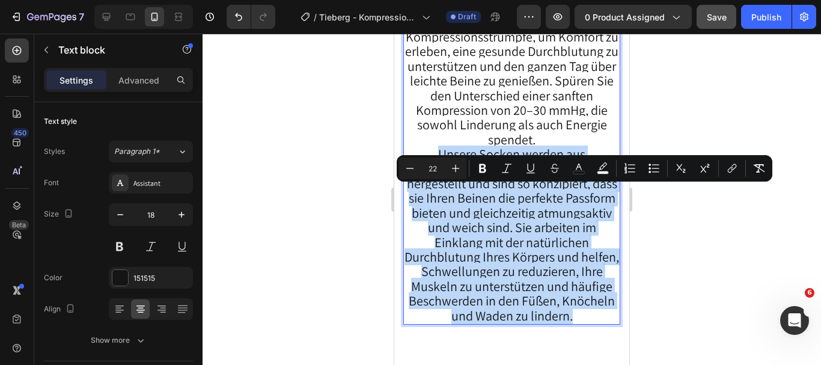
scroll to position [1688, 0]
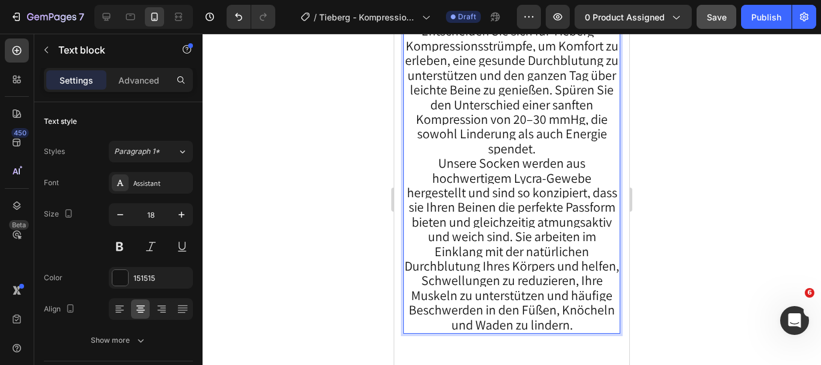
click at [539, 134] on span "Entscheiden Sie sich für Tieberg™ Kompressionsstrümpfe, um Komfort zu erleben, …" at bounding box center [511, 89] width 213 height 134
click at [518, 150] on span "Entscheiden Sie sich für Tieberg™ Kompressionsstrümpfe, um Komfort zu erleben, …" at bounding box center [511, 89] width 213 height 134
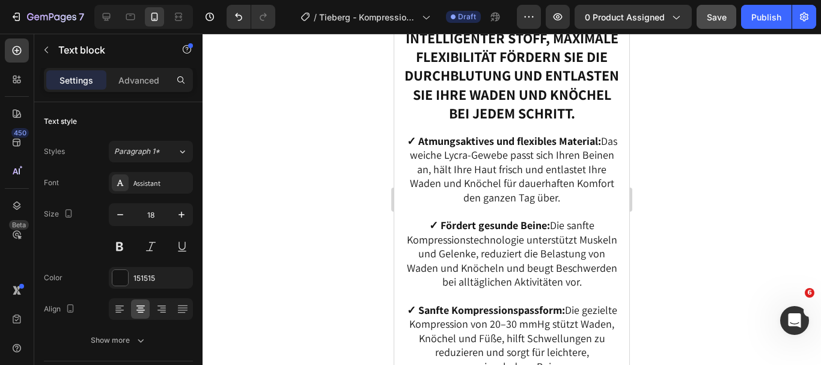
scroll to position [2189, 0]
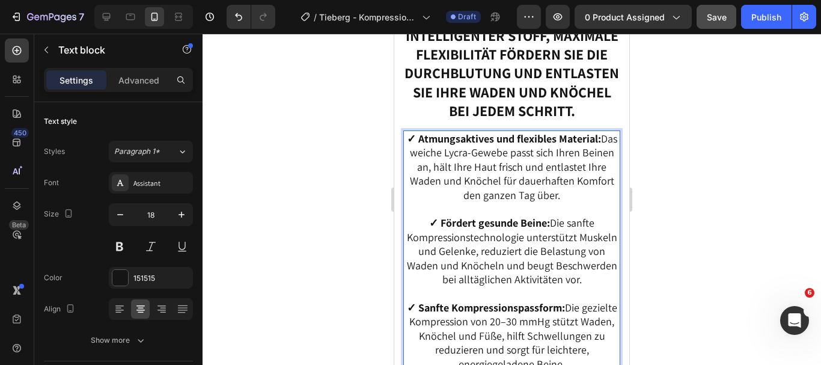
click at [503, 202] on p "✓ Atmungsaktives und flexibles Material: Das weiche Lycra-Gewebe passt sich Ihr…" at bounding box center [512, 167] width 215 height 70
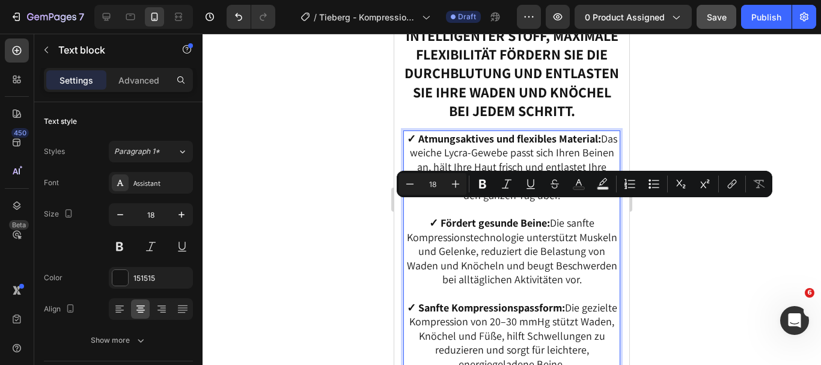
click at [503, 202] on p "✓ Atmungsaktives und flexibles Material: Das weiche Lycra-Gewebe passt sich Ihr…" at bounding box center [512, 167] width 215 height 70
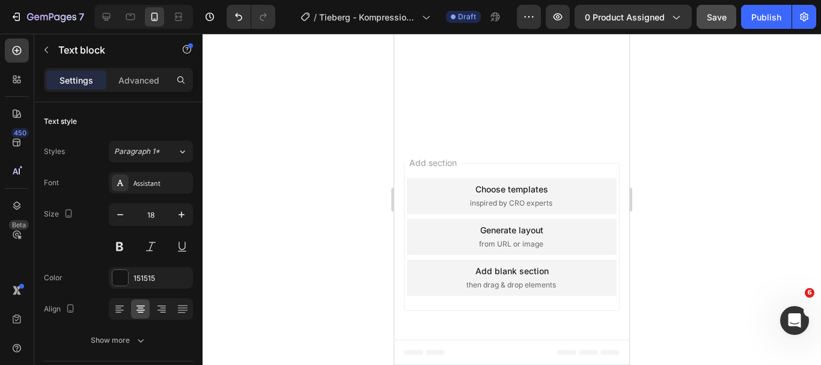
scroll to position [4912, 0]
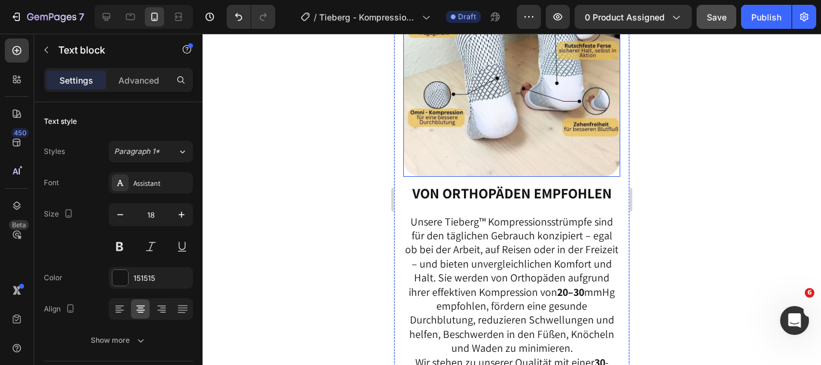
scroll to position [2627, 0]
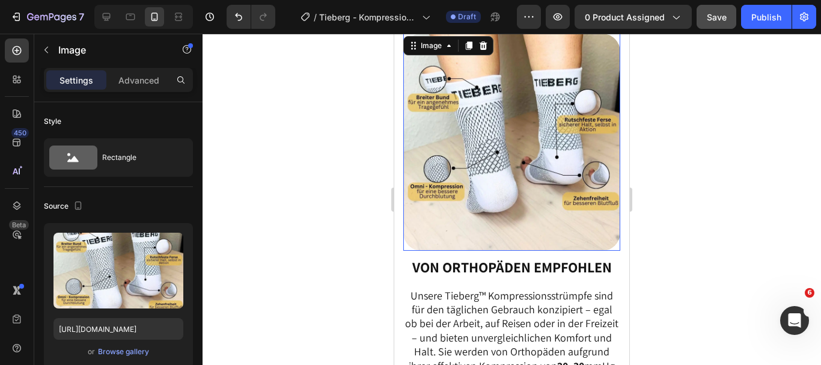
click at [518, 204] on img at bounding box center [511, 142] width 217 height 217
click at [132, 346] on button "Browse gallery" at bounding box center [123, 352] width 52 height 12
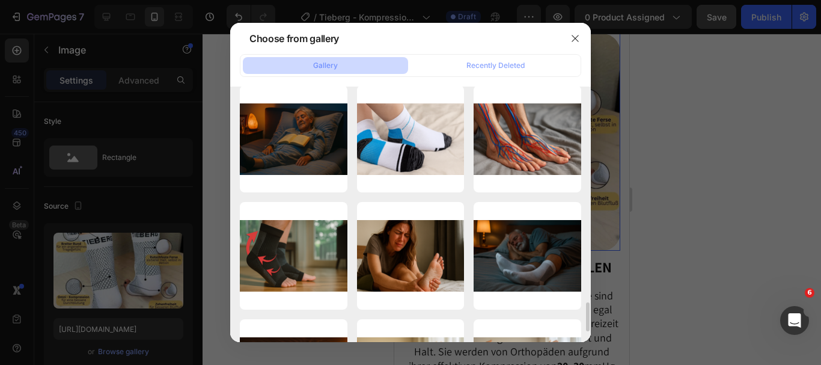
scroll to position [1884, 0]
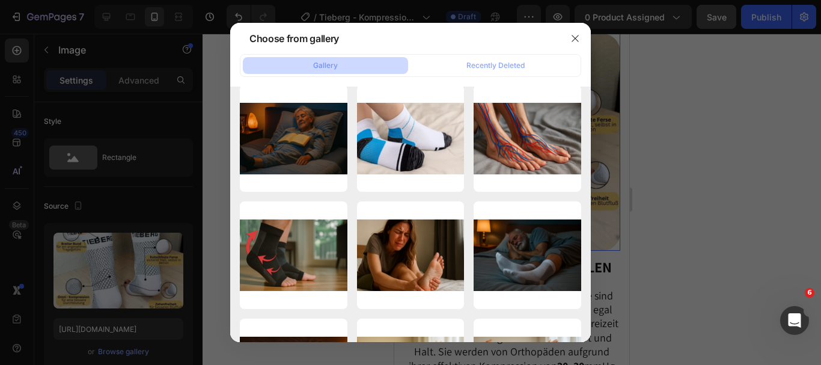
click at [673, 286] on div at bounding box center [410, 182] width 821 height 365
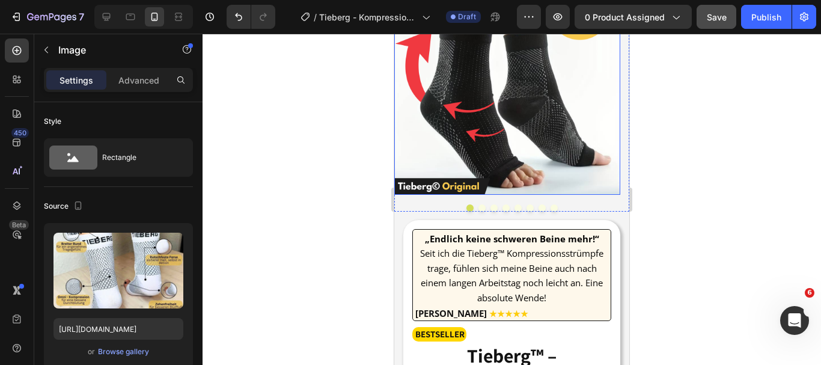
scroll to position [105, 0]
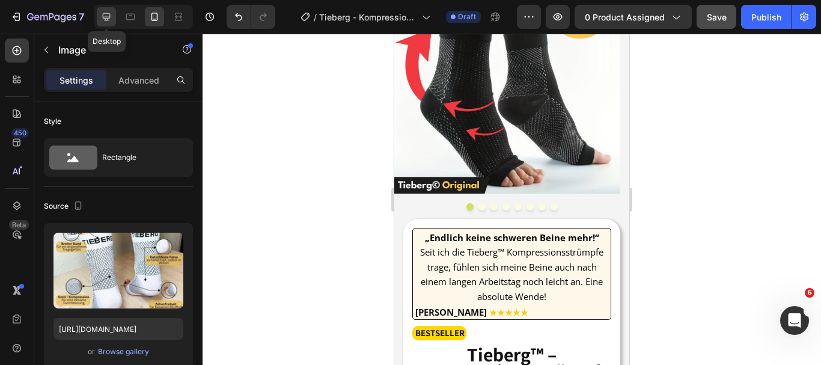
click at [103, 13] on icon at bounding box center [106, 17] width 12 height 12
type input "[URL][DOMAIN_NAME]"
type input "60"
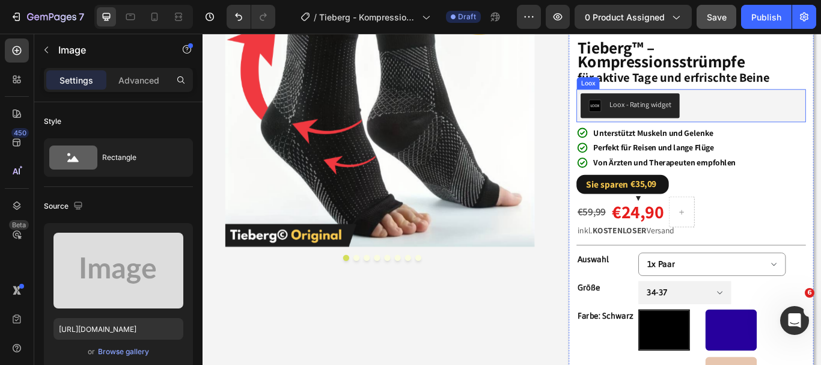
scroll to position [130, 0]
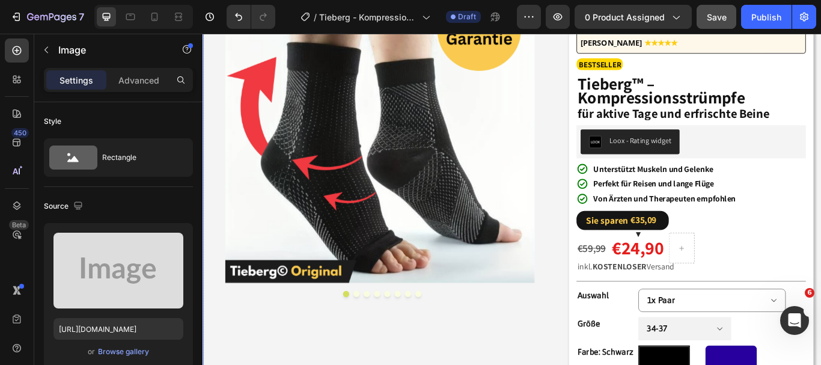
click at [619, 230] on div "Image Image Image Image Image Image Image Image Carousel „Endlich keine schwere…" at bounding box center [563, 325] width 721 height 766
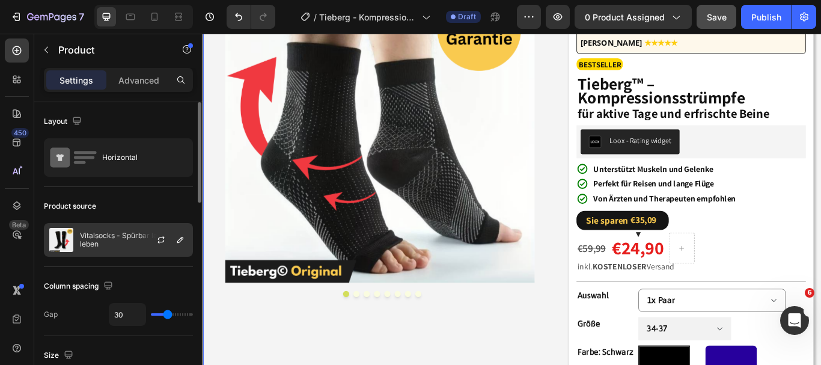
click at [144, 235] on div at bounding box center [165, 240] width 53 height 32
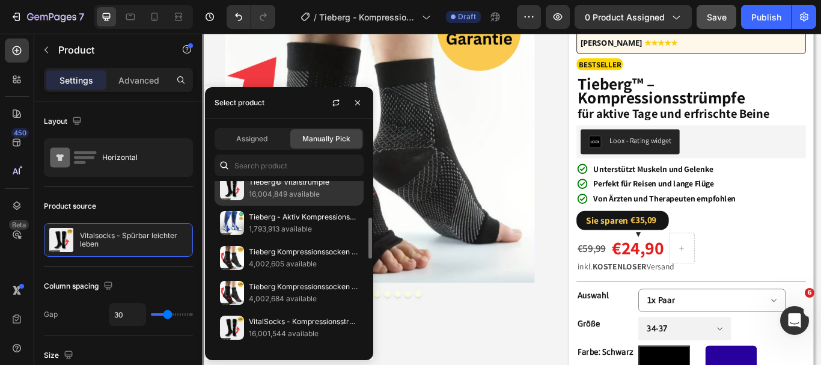
scroll to position [150, 0]
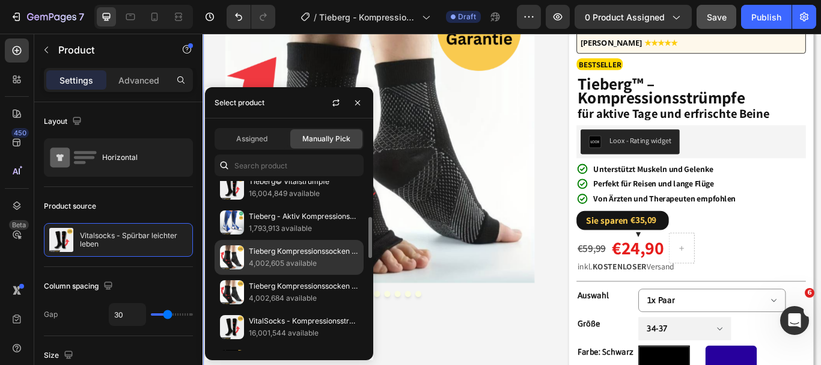
click at [290, 260] on p "4,002,605 available" at bounding box center [303, 263] width 109 height 12
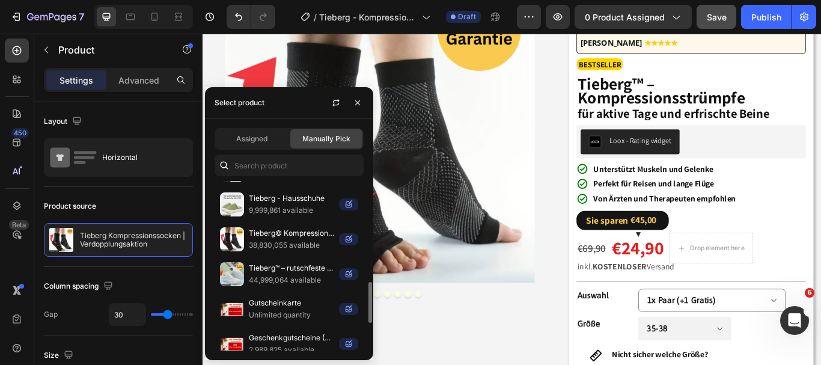
scroll to position [413, 0]
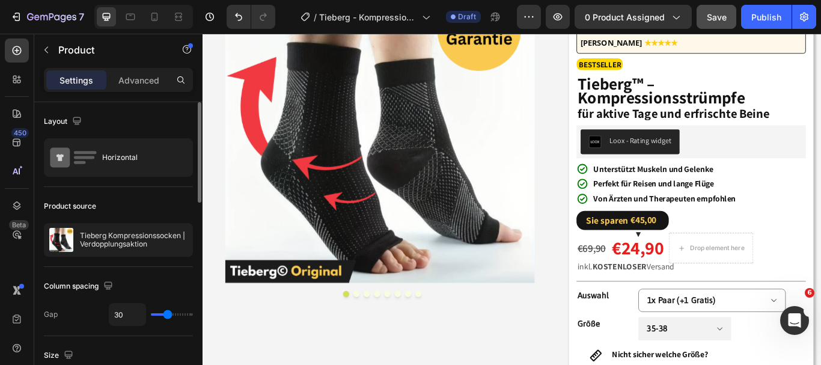
click at [168, 204] on div "Product source" at bounding box center [118, 206] width 149 height 19
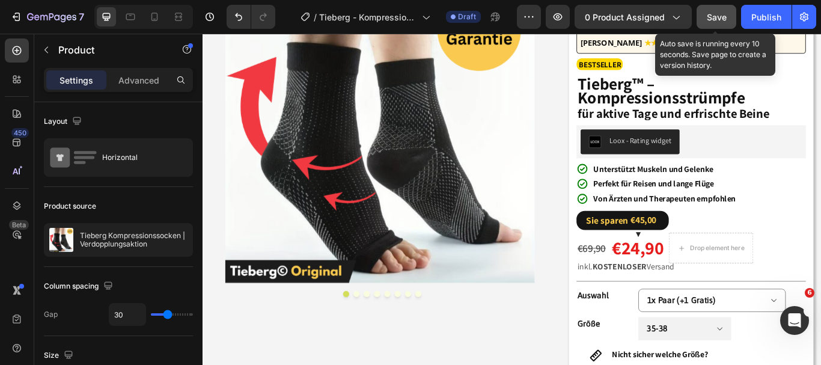
click at [715, 19] on span "Save" at bounding box center [717, 17] width 20 height 10
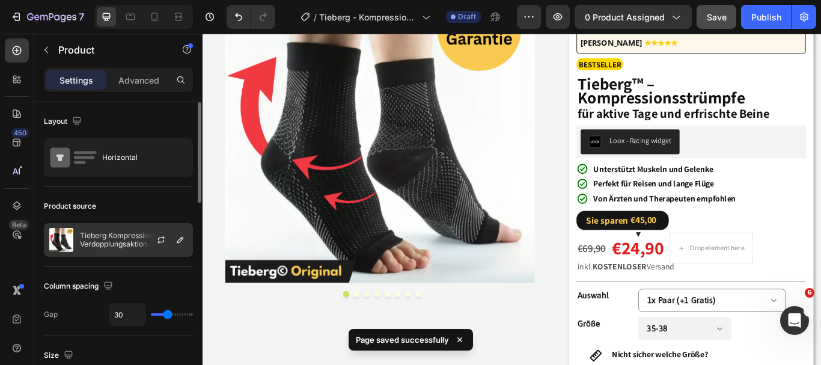
click at [116, 242] on p "Tieberg Kompressionssocken | Verdopplungsaktion" at bounding box center [134, 239] width 108 height 17
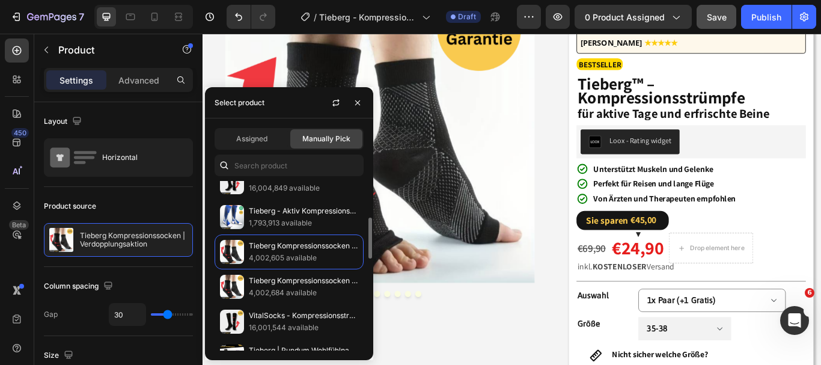
scroll to position [155, 0]
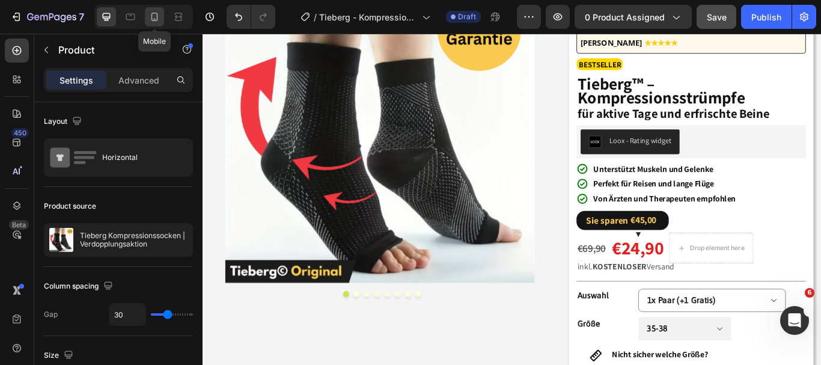
click at [154, 17] on icon at bounding box center [154, 17] width 12 height 12
type input "100%"
type input "0"
